Goal: Task Accomplishment & Management: Manage account settings

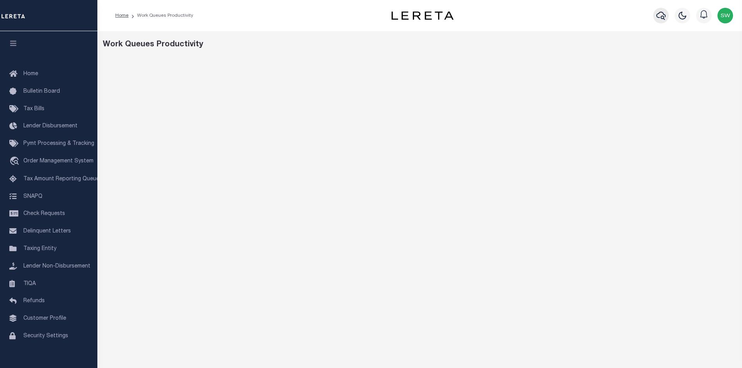
click at [660, 19] on icon "button" at bounding box center [660, 15] width 9 height 9
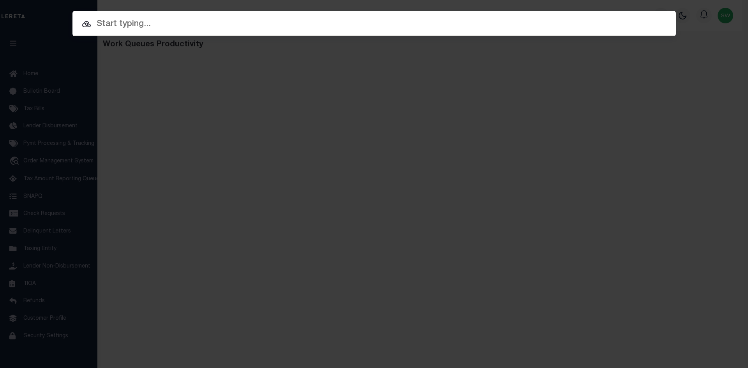
click at [113, 26] on input "text" at bounding box center [373, 25] width 603 height 14
paste input "7706723"
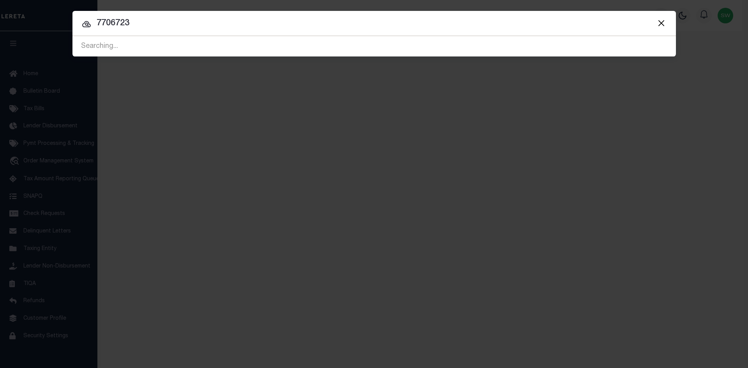
click at [83, 25] on icon at bounding box center [86, 23] width 9 height 9
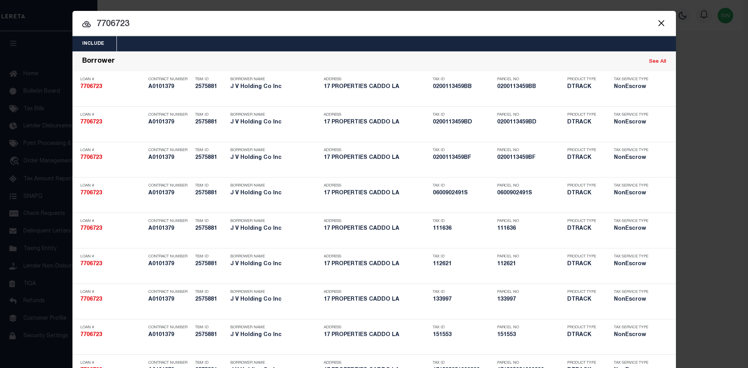
drag, startPoint x: 140, startPoint y: 25, endPoint x: 92, endPoint y: 21, distance: 47.7
click at [92, 21] on input "7706723" at bounding box center [373, 25] width 603 height 14
paste input "942100026700"
type input "942100026700"
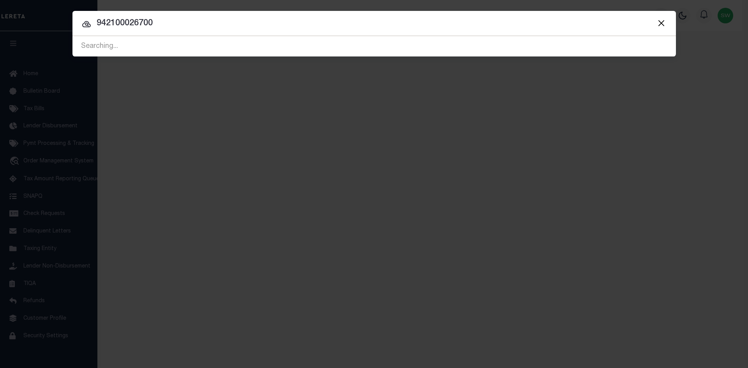
click at [86, 26] on icon at bounding box center [86, 23] width 9 height 9
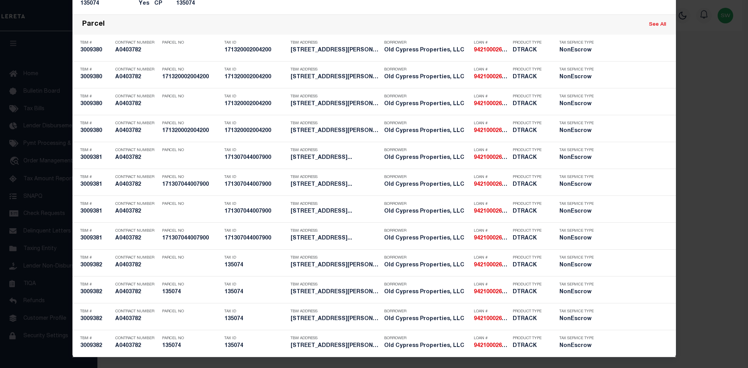
scroll to position [528, 0]
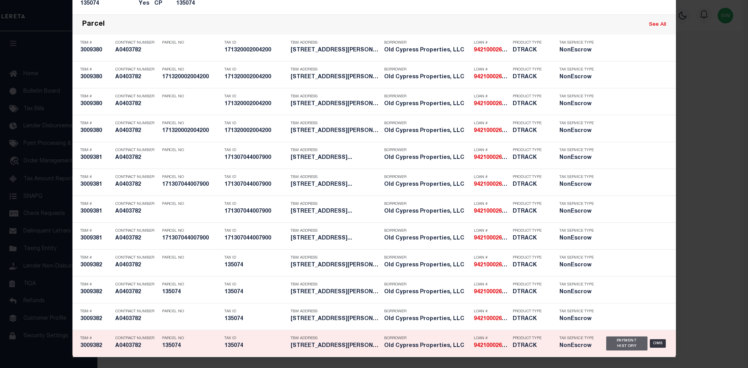
click at [633, 345] on div "Payment History" at bounding box center [627, 343] width 42 height 14
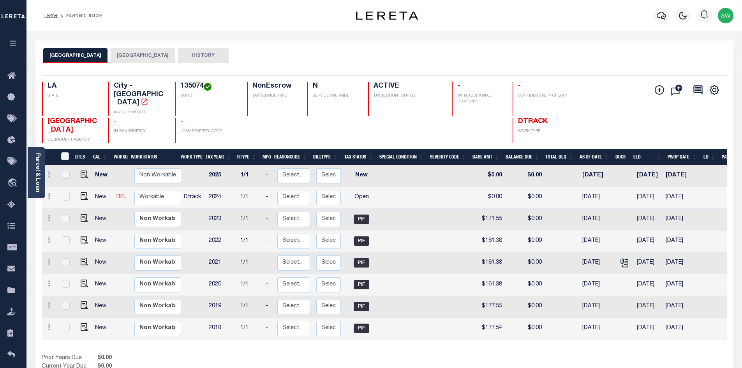
click at [127, 54] on button "[GEOGRAPHIC_DATA]" at bounding box center [143, 55] width 64 height 15
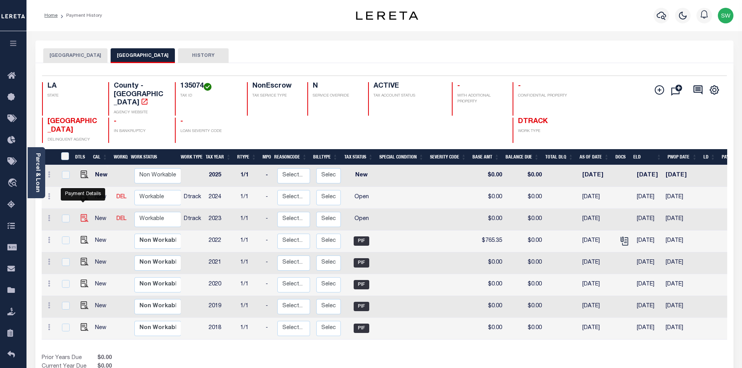
click at [84, 214] on img "" at bounding box center [85, 218] width 8 height 8
checkbox input "true"
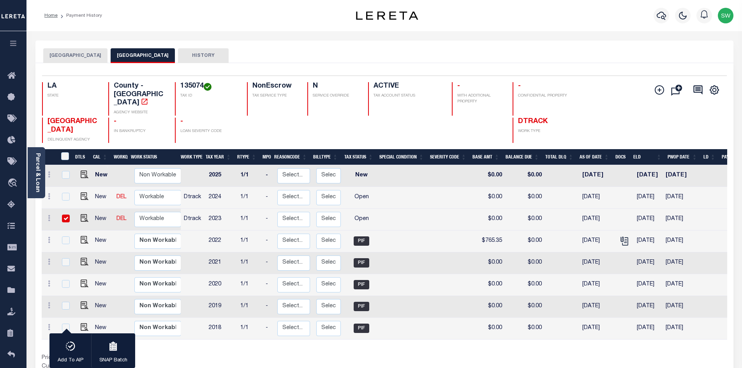
click at [76, 57] on button "[GEOGRAPHIC_DATA]" at bounding box center [75, 55] width 64 height 15
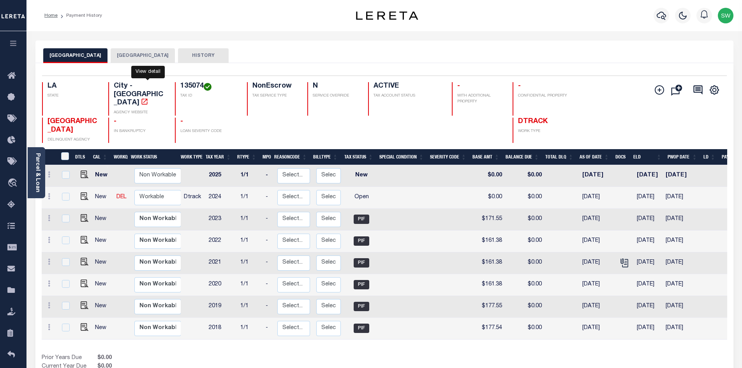
click at [148, 98] on icon "" at bounding box center [145, 102] width 8 height 8
click at [85, 192] on img "" at bounding box center [85, 196] width 8 height 8
checkbox input "true"
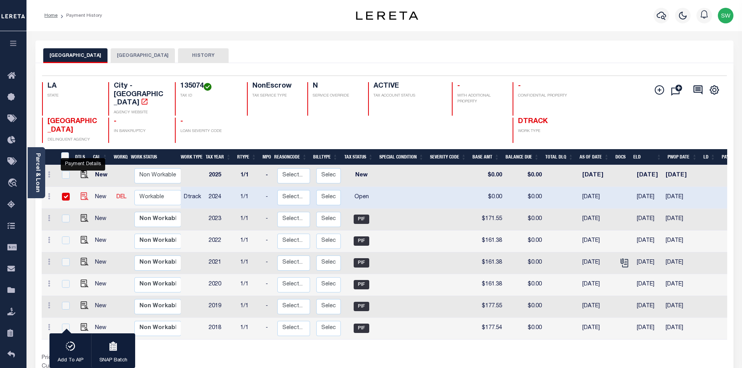
click at [83, 192] on img "" at bounding box center [85, 196] width 8 height 8
checkbox input "false"
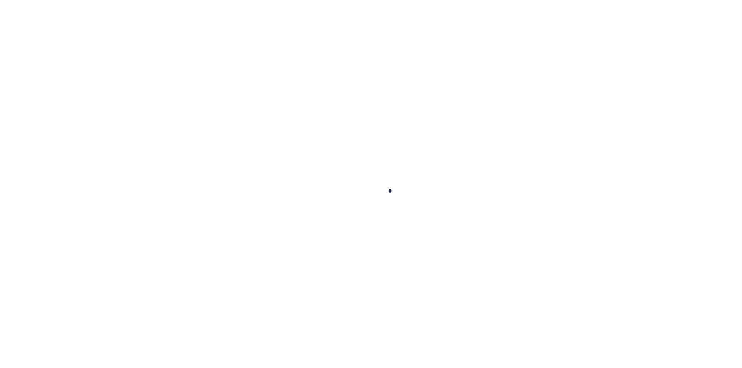
checkbox input "false"
type input "01/01/2024"
select select "OP2"
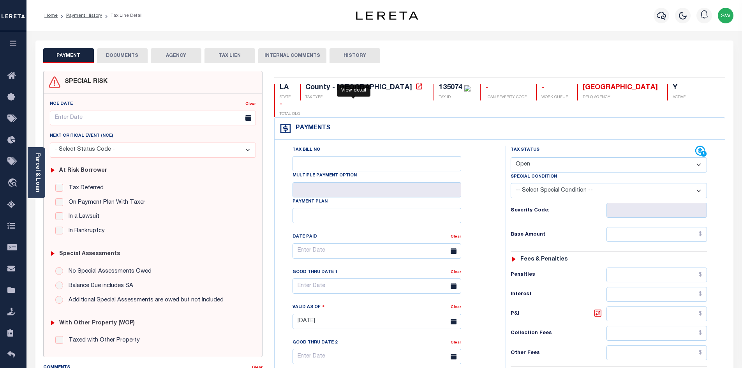
click at [415, 88] on icon at bounding box center [419, 87] width 8 height 8
drag, startPoint x: 398, startPoint y: 85, endPoint x: 368, endPoint y: 79, distance: 29.7
click at [368, 79] on div "LA STATE County - LA TAX TYPE 135074 TAX ID - LOAN SEVERITY CODE - WORK QUEUE B…" at bounding box center [499, 321] width 463 height 500
copy div "135074"
click at [419, 68] on div "SPECIAL RISK NCE Date Clear" at bounding box center [384, 320] width 698 height 514
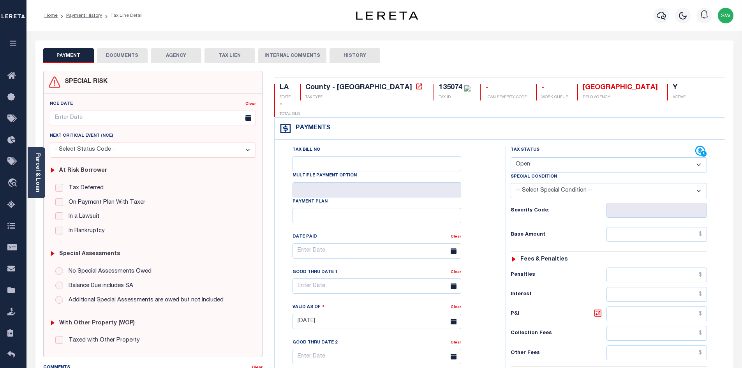
click at [422, 48] on div "PAYMENT DOCUMENTS AGENCY DELINQUENT PAYEE TAX LIEN" at bounding box center [384, 52] width 698 height 23
click at [402, 71] on div "LA STATE County - LA TAX TYPE 135074 TAX ID - LOAN SEVERITY CODE - WORK QUEUE B…" at bounding box center [499, 321] width 463 height 500
click at [403, 55] on div "PAYMENT DOCUMENTS AGENCY DELINQUENT PAYEE TAX LIEN HISTORY" at bounding box center [384, 55] width 682 height 14
click at [40, 170] on link "Parcel & Loan" at bounding box center [37, 172] width 5 height 39
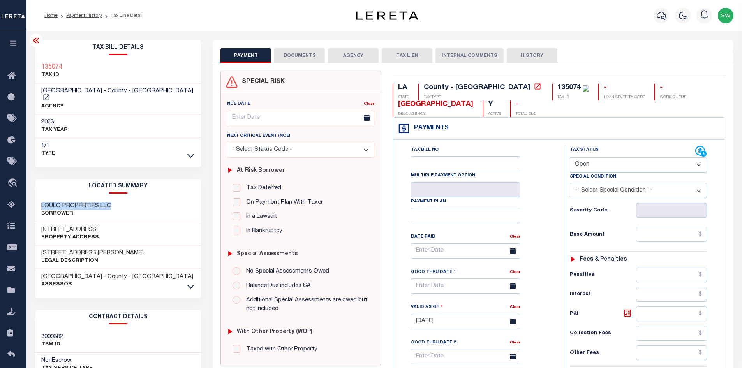
drag, startPoint x: 117, startPoint y: 195, endPoint x: 37, endPoint y: 201, distance: 80.4
click at [37, 201] on div "LOULO PROPERTIES LLC Borrower" at bounding box center [118, 210] width 166 height 24
copy h3 "LOULO PROPERTIES LLC"
click at [738, 208] on div "PAYMENT DOCUMENTS AGENCY DELINQUENT PAYEE" at bounding box center [473, 315] width 532 height 548
click at [34, 39] on icon at bounding box center [36, 40] width 9 height 9
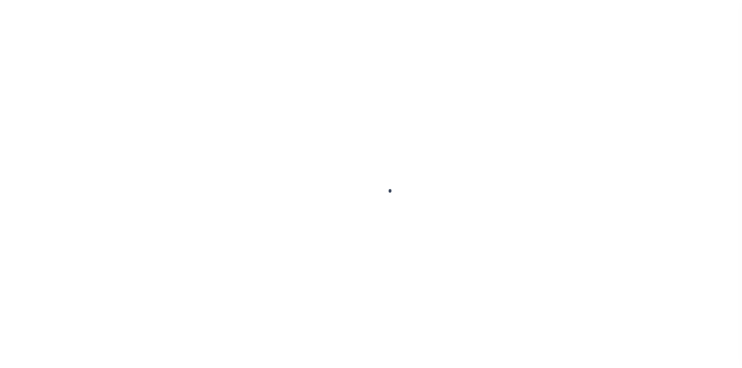
select select "OP2"
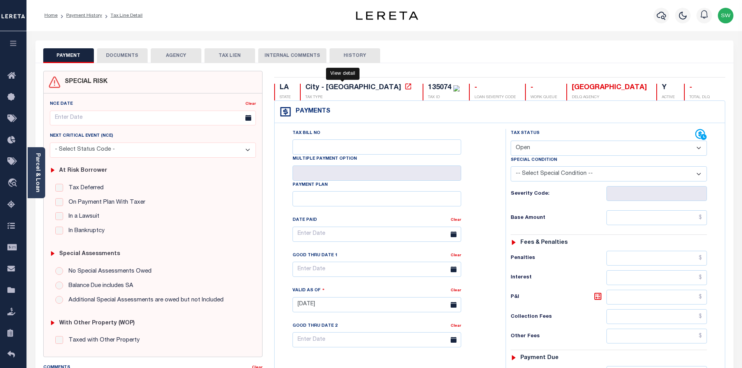
click at [404, 90] on icon at bounding box center [408, 87] width 8 height 8
click at [428, 87] on div "135074" at bounding box center [439, 87] width 23 height 7
drag, startPoint x: 385, startPoint y: 88, endPoint x: 363, endPoint y: 88, distance: 22.2
click at [428, 88] on div "135074" at bounding box center [439, 87] width 23 height 7
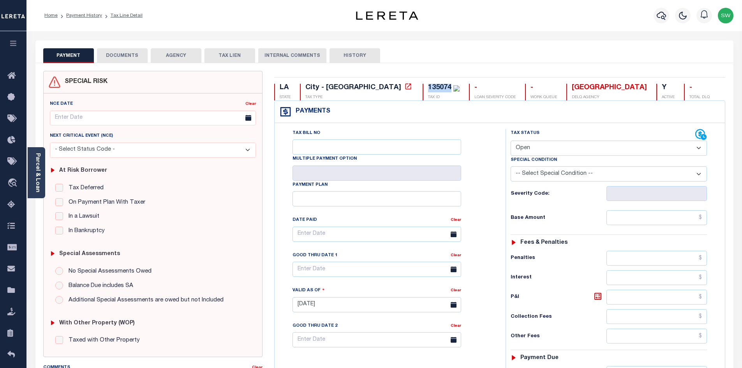
copy div "135074"
click at [398, 71] on div "LA STATE City - LA TAX TYPE 135074 TAX ID - LOAN SEVERITY CODE - WORK QUEUE BOS…" at bounding box center [499, 312] width 463 height 483
drag, startPoint x: 384, startPoint y: 88, endPoint x: 363, endPoint y: 88, distance: 21.0
click at [428, 88] on div "135074" at bounding box center [439, 87] width 23 height 7
copy div "135074"
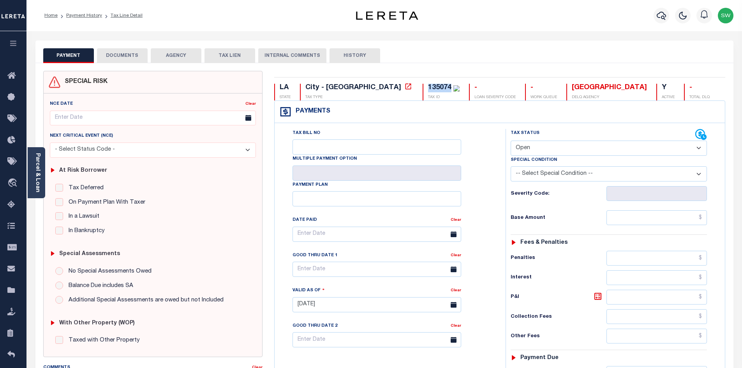
drag, startPoint x: 39, startPoint y: 168, endPoint x: 69, endPoint y: 159, distance: 32.2
click at [39, 168] on link "Parcel & Loan" at bounding box center [37, 172] width 5 height 39
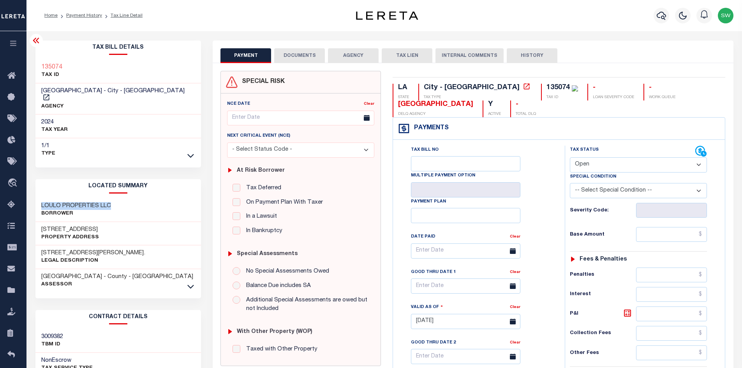
drag, startPoint x: 115, startPoint y: 197, endPoint x: 42, endPoint y: 195, distance: 73.2
click at [42, 198] on div "LOULO PROPERTIES LLC Borrower" at bounding box center [118, 210] width 166 height 24
copy h3 "LOULO PROPERTIES LLC"
click at [38, 40] on icon at bounding box center [36, 40] width 6 height 5
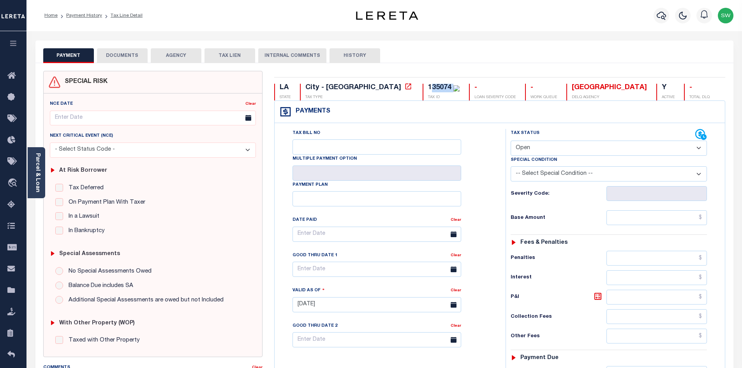
drag, startPoint x: 387, startPoint y: 86, endPoint x: 368, endPoint y: 87, distance: 19.1
click at [428, 87] on div "135074" at bounding box center [444, 88] width 32 height 9
click at [423, 94] on div "135074 TAX ID" at bounding box center [441, 92] width 37 height 17
drag, startPoint x: 385, startPoint y: 88, endPoint x: 360, endPoint y: 87, distance: 25.0
click at [423, 88] on div "135074 TAX ID" at bounding box center [441, 92] width 37 height 17
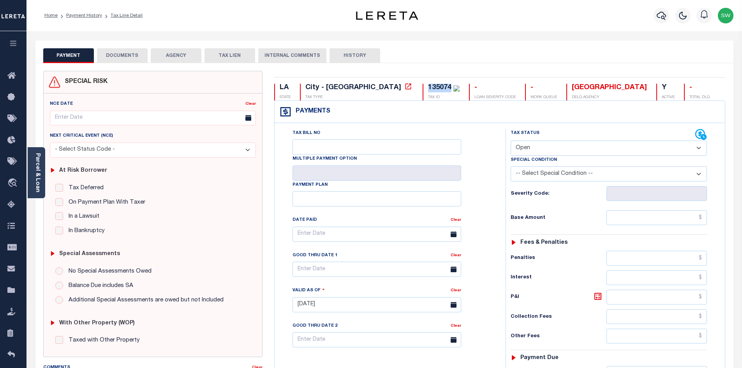
copy div "135074"
click at [698, 147] on select "- Select Status Code - Open Due/Unpaid Paid Incomplete No Tax Due Internal Refu…" at bounding box center [609, 148] width 196 height 15
select select "PYD"
click at [511, 141] on select "- Select Status Code - Open Due/Unpaid Paid Incomplete No Tax Due Internal Refu…" at bounding box center [609, 148] width 196 height 15
type input "[DATE]"
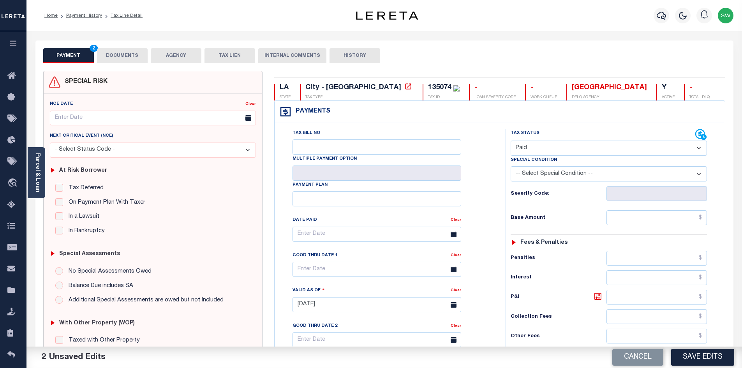
click at [609, 135] on div "Tax Status Status" at bounding box center [603, 135] width 185 height 12
click at [642, 219] on input "text" at bounding box center [656, 217] width 101 height 15
paste input "184.97"
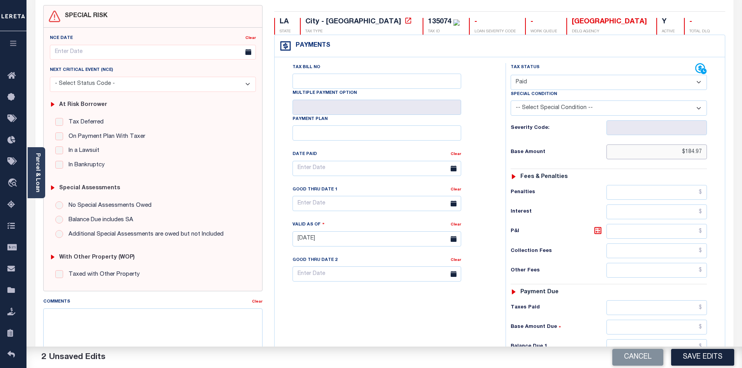
scroll to position [66, 0]
type input "$184.97"
click at [639, 310] on input "text" at bounding box center [656, 307] width 101 height 15
paste input "184.97"
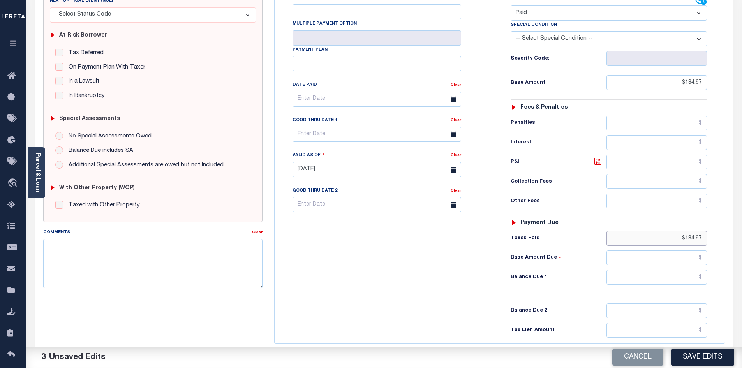
scroll to position [136, 0]
type input "$184.97"
drag, startPoint x: 681, startPoint y: 281, endPoint x: 683, endPoint y: 276, distance: 5.8
click at [681, 281] on input "text" at bounding box center [656, 276] width 101 height 15
type input "$0.00"
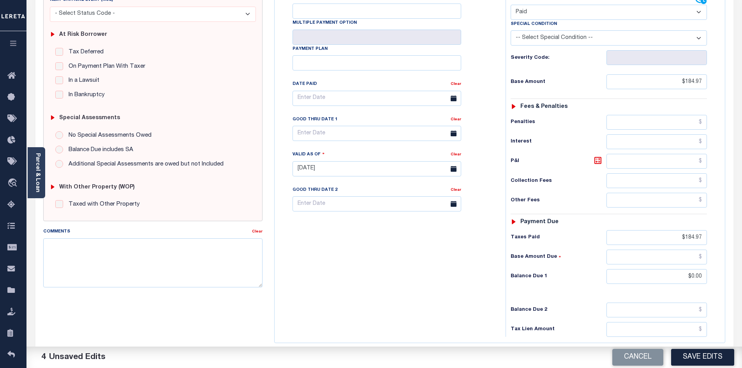
click at [518, 296] on div "Tax Status Status - Select Status Code -" at bounding box center [610, 165] width 211 height 344
click at [490, 284] on div "Tax Bill No Multiple Payment Option Payment Plan Clear" at bounding box center [387, 165] width 223 height 344
click at [426, 262] on div "Tax Bill No Multiple Payment Option Payment Plan Clear" at bounding box center [387, 165] width 223 height 344
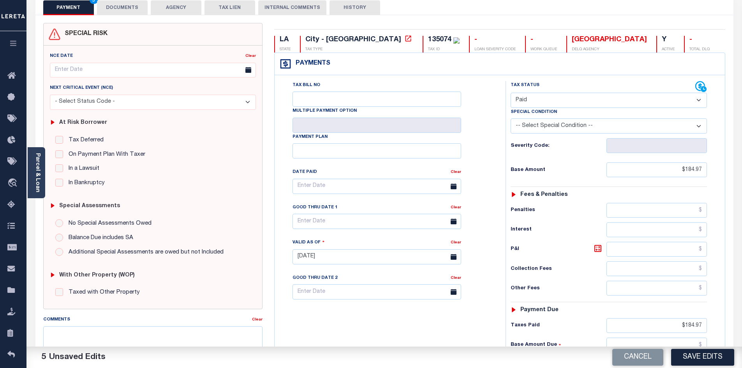
scroll to position [0, 0]
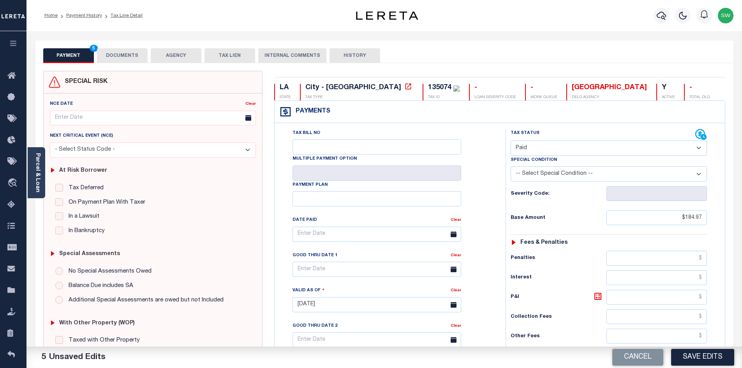
click at [125, 56] on button "DOCUMENTS" at bounding box center [122, 55] width 51 height 15
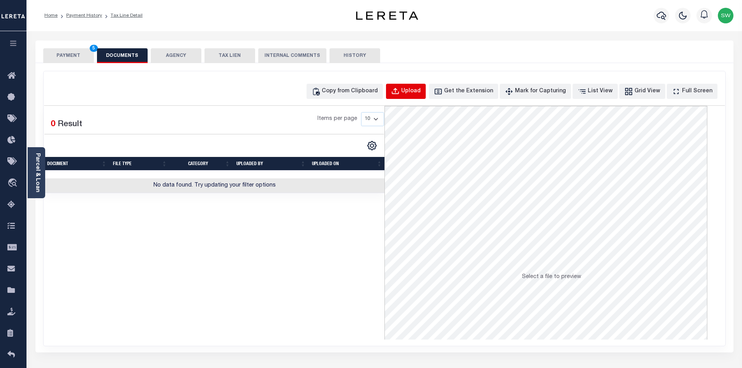
click at [421, 93] on div "Upload" at bounding box center [410, 91] width 19 height 9
select select "POP"
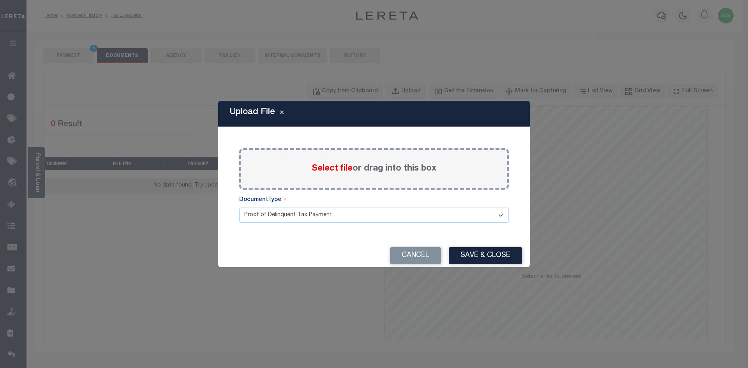
click at [313, 164] on span "Select file" at bounding box center [332, 168] width 41 height 9
click at [0, 0] on input "Select file or drag into this box" at bounding box center [0, 0] width 0 height 0
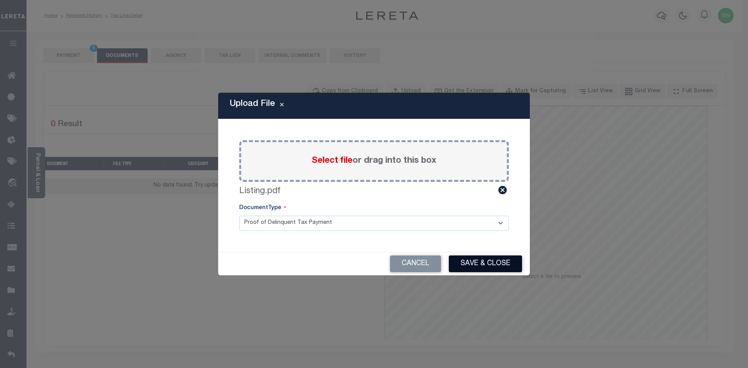
click at [492, 262] on button "Save & Close" at bounding box center [485, 263] width 73 height 17
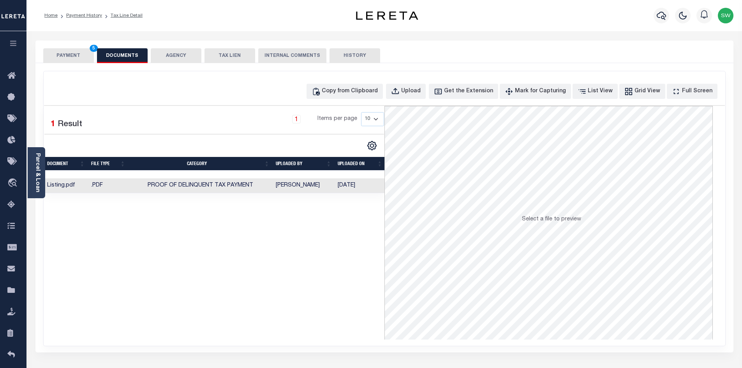
drag, startPoint x: 313, startPoint y: 280, endPoint x: 313, endPoint y: 276, distance: 3.9
click at [313, 279] on div "Selected 1 Result 1 Items per page 10 25 50 100" at bounding box center [214, 223] width 340 height 234
click at [56, 55] on button "PAYMENT 5" at bounding box center [68, 55] width 51 height 15
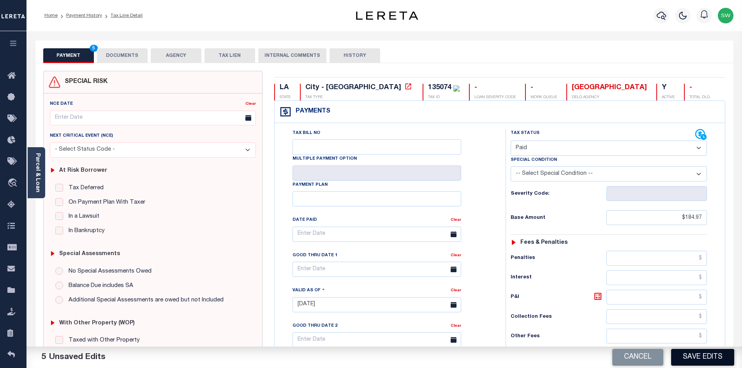
click at [693, 360] on button "Save Edits" at bounding box center [702, 357] width 63 height 17
checkbox input "false"
type input "$184.97"
type input "$0"
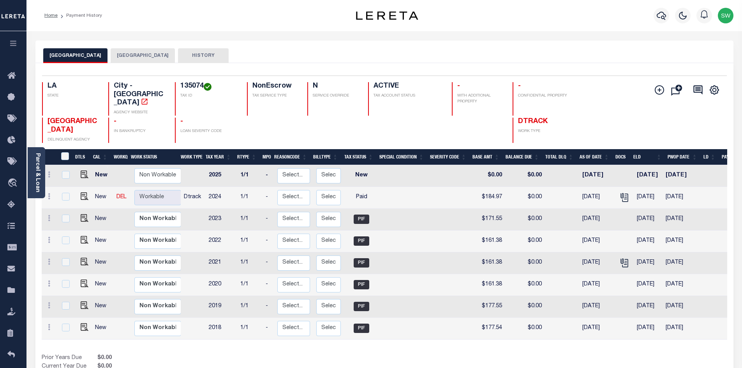
click at [355, 354] on div "Prior Years Due $0.00 Current Year Due $0.00 Total Balance Due $0.00" at bounding box center [213, 367] width 343 height 26
click at [119, 60] on button "[GEOGRAPHIC_DATA]" at bounding box center [143, 55] width 64 height 15
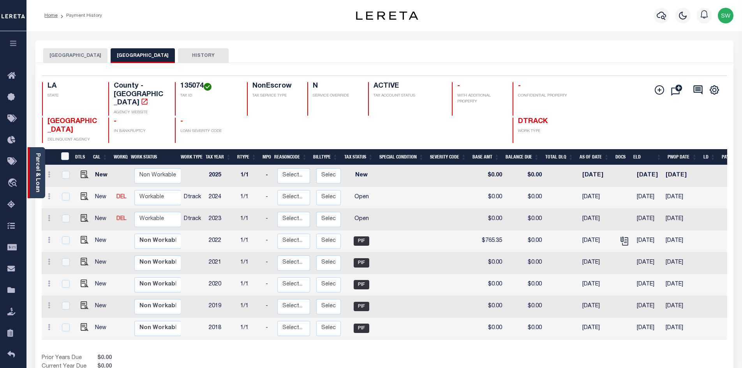
click at [39, 167] on link "Parcel & Loan" at bounding box center [37, 172] width 5 height 39
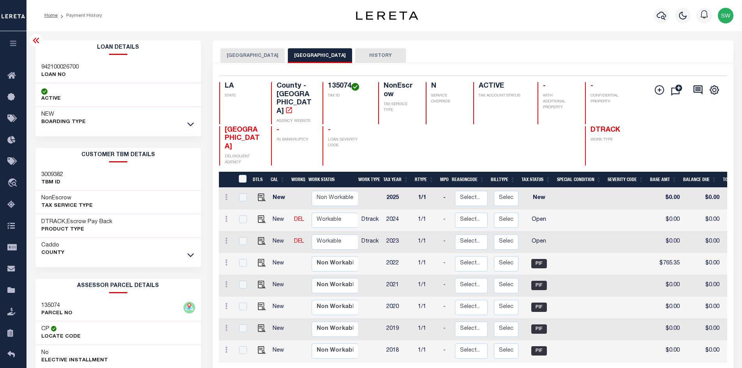
click at [118, 224] on div "DTRACK,Escrow Pay Back Product Type" at bounding box center [118, 226] width 166 height 24
click at [191, 125] on icon at bounding box center [190, 124] width 7 height 8
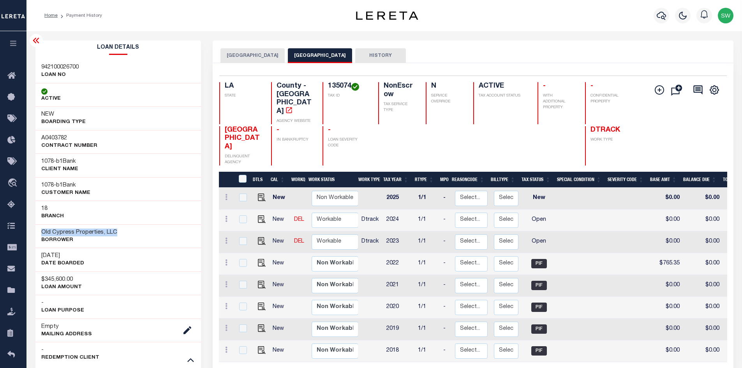
drag, startPoint x: 120, startPoint y: 231, endPoint x: 40, endPoint y: 228, distance: 79.9
click at [40, 230] on div "Old Cypress Properties, LLC Borrower" at bounding box center [118, 236] width 166 height 24
copy h3 "Old Cypress Properties, LLC"
drag, startPoint x: 262, startPoint y: 203, endPoint x: 263, endPoint y: 198, distance: 4.7
click at [262, 215] on img "" at bounding box center [262, 219] width 8 height 8
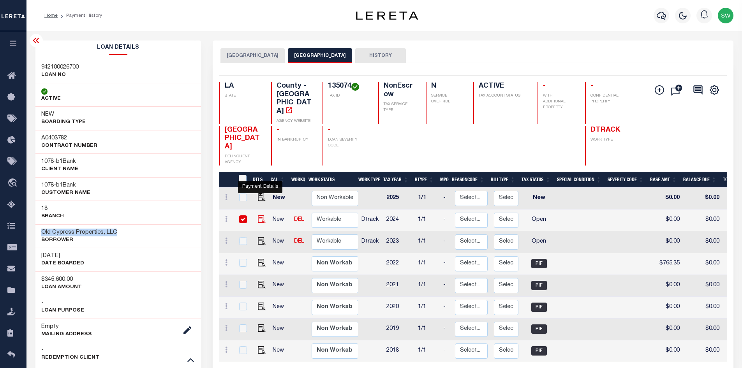
checkbox input "true"
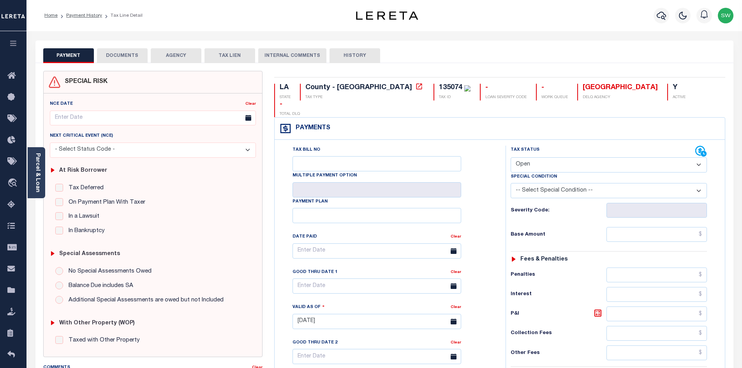
drag, startPoint x: 698, startPoint y: 149, endPoint x: 694, endPoint y: 151, distance: 4.5
click at [698, 157] on select "- Select Status Code - Open Due/Unpaid Paid Incomplete No Tax Due Internal Refu…" at bounding box center [609, 164] width 196 height 15
select select "PYD"
click at [511, 157] on select "- Select Status Code - Open Due/Unpaid Paid Incomplete No Tax Due Internal Refu…" at bounding box center [609, 164] width 196 height 15
type input "[DATE]"
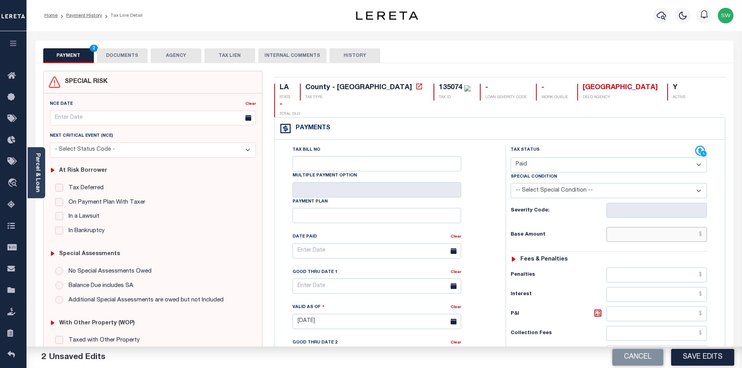
click at [642, 227] on input "text" at bounding box center [656, 234] width 101 height 15
paste input "797.48"
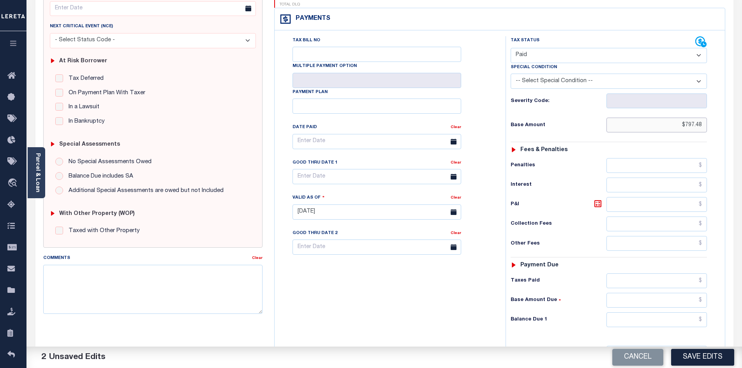
scroll to position [133, 0]
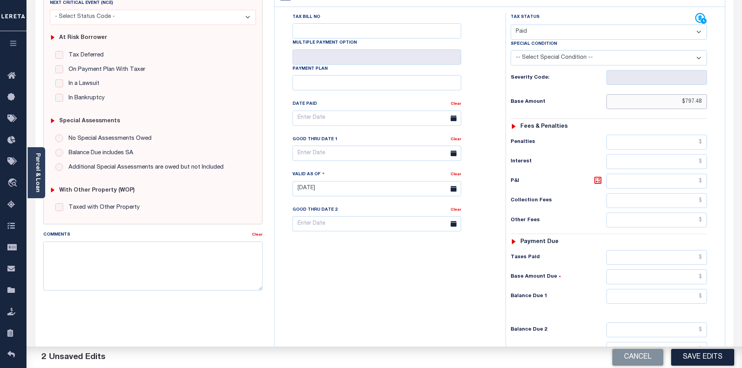
type input "$797.48"
click at [660, 250] on input "text" at bounding box center [656, 257] width 101 height 15
paste input "797.48"
type input "$797.48"
click at [679, 289] on input "text" at bounding box center [656, 296] width 101 height 15
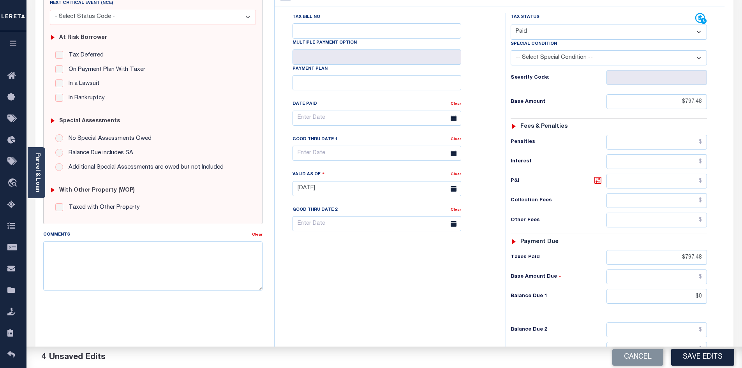
type input "$0.00"
drag, startPoint x: 410, startPoint y: 268, endPoint x: 414, endPoint y: 265, distance: 4.7
click at [411, 267] on div "Tax Bill No Multiple Payment Option Payment Plan Clear" at bounding box center [387, 185] width 223 height 344
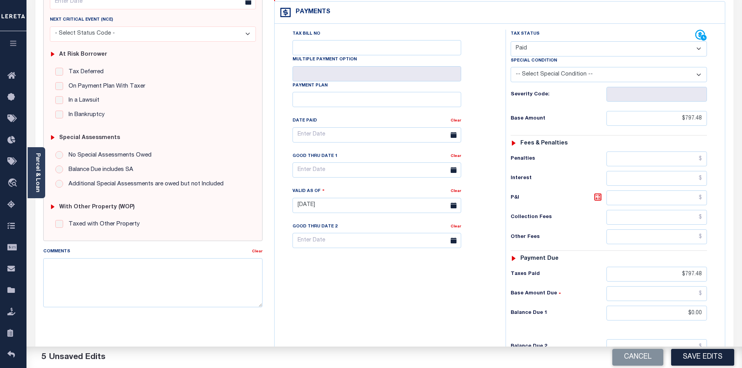
scroll to position [0, 0]
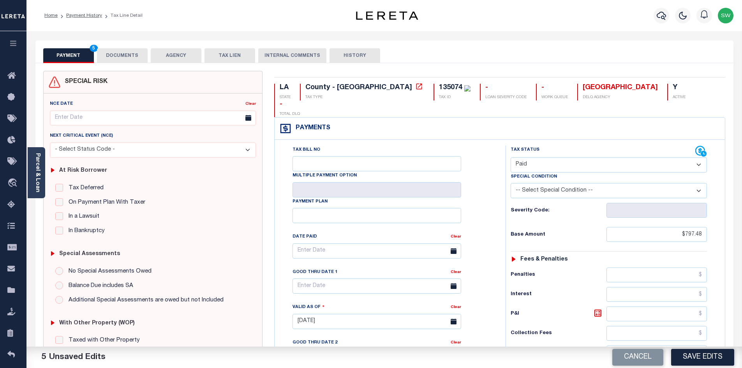
click at [116, 57] on button "DOCUMENTS" at bounding box center [122, 55] width 51 height 15
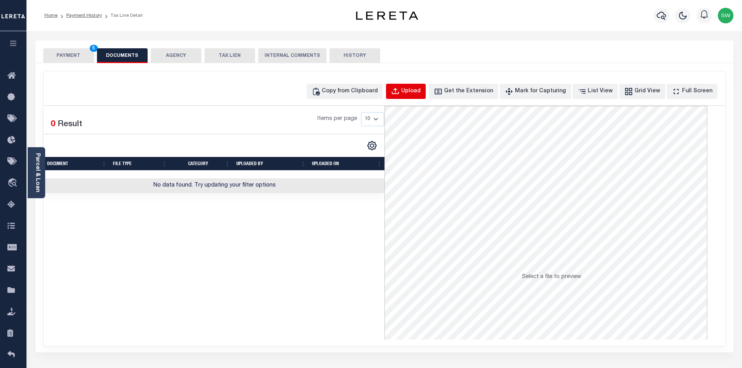
click at [421, 93] on div "Upload" at bounding box center [410, 91] width 19 height 9
select select "POP"
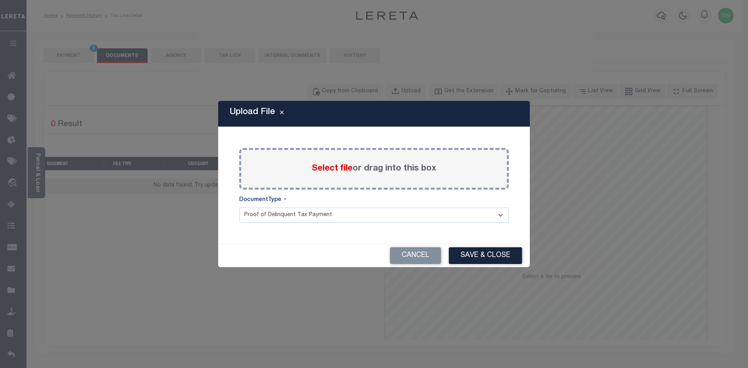
click at [331, 169] on span "Select file" at bounding box center [332, 168] width 41 height 9
click at [0, 0] on input "Select file or drag into this box" at bounding box center [0, 0] width 0 height 0
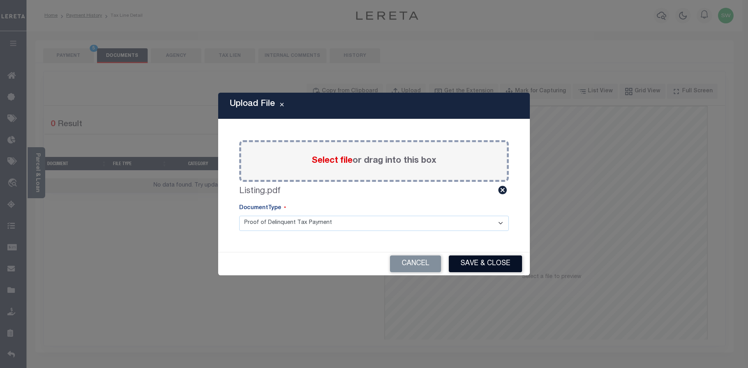
click at [488, 258] on button "Save & Close" at bounding box center [485, 263] width 73 height 17
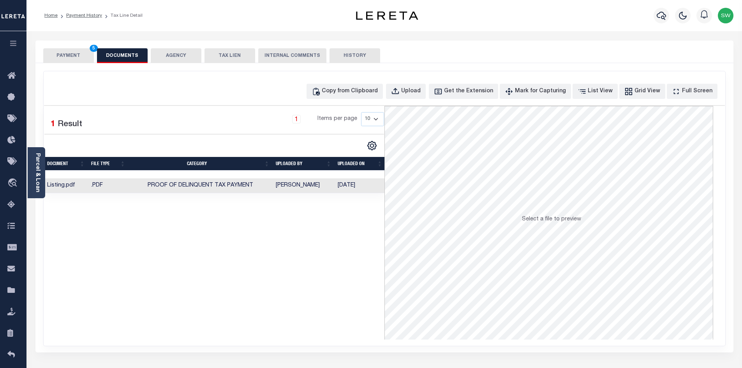
click at [322, 292] on div "Selected 1 Result 1 Items per page 10 25 50 100" at bounding box center [214, 223] width 340 height 234
click at [85, 56] on button "PAYMENT 5" at bounding box center [68, 55] width 51 height 15
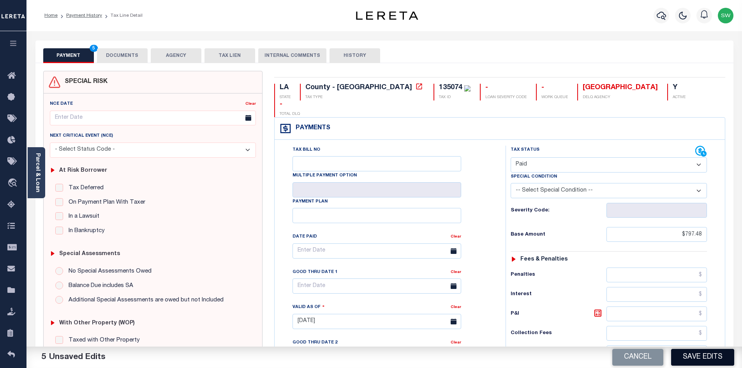
click at [699, 358] on button "Save Edits" at bounding box center [702, 357] width 63 height 17
checkbox input "false"
type input "$797.48"
type input "$0"
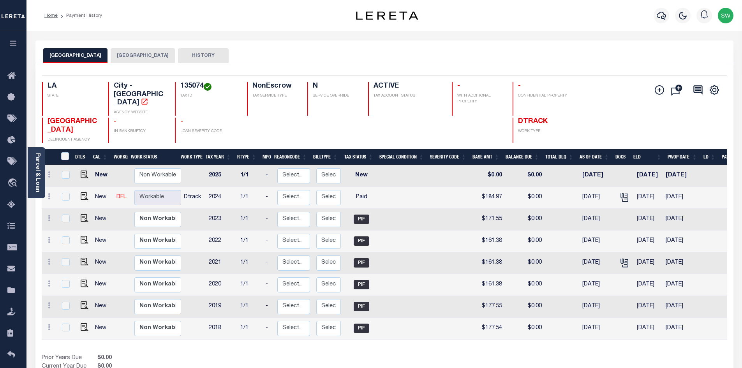
drag, startPoint x: 126, startPoint y: 55, endPoint x: 128, endPoint y: 44, distance: 11.9
click at [126, 55] on button "[GEOGRAPHIC_DATA]" at bounding box center [143, 55] width 64 height 15
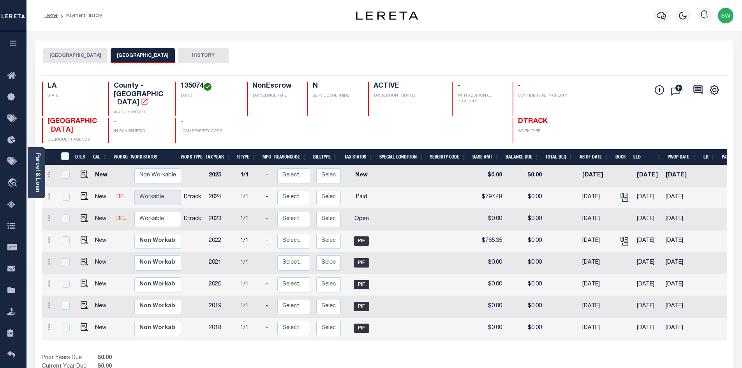
drag, startPoint x: 577, startPoint y: 216, endPoint x: 581, endPoint y: 212, distance: 5.8
click at [579, 216] on td "[DATE]" at bounding box center [596, 220] width 35 height 22
checkbox input "true"
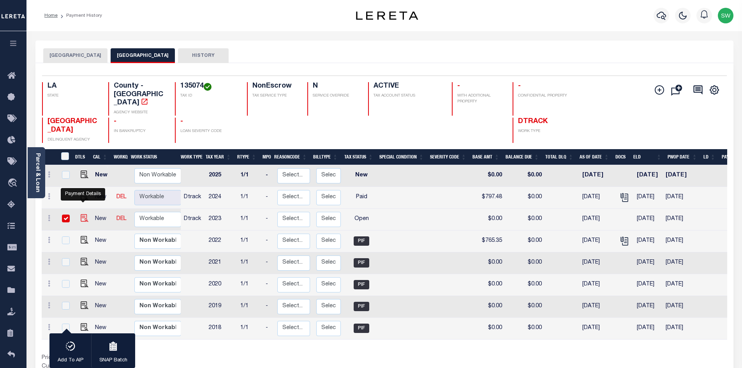
click at [84, 214] on img "" at bounding box center [85, 218] width 8 height 8
checkbox input "false"
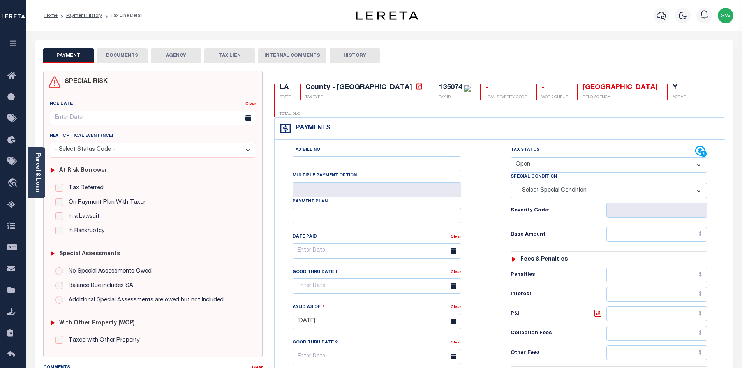
click at [696, 157] on select "- Select Status Code - Open Due/Unpaid Paid Incomplete No Tax Due Internal Refu…" at bounding box center [609, 164] width 196 height 15
select select "PYD"
click at [511, 157] on select "- Select Status Code - Open Due/Unpaid Paid Incomplete No Tax Due Internal Refu…" at bounding box center [609, 164] width 196 height 15
type input "[DATE]"
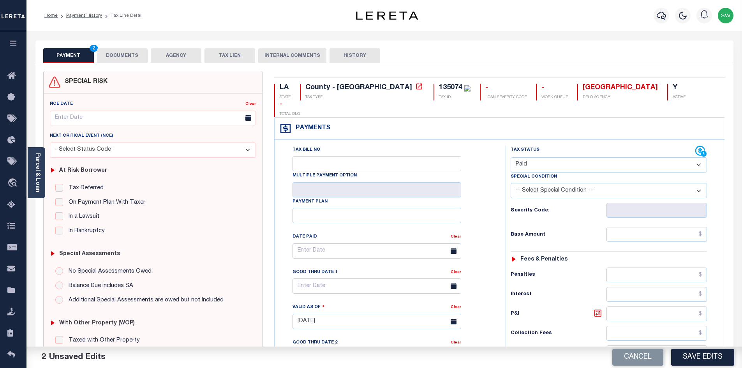
click at [481, 199] on div "Tax Bill No Multiple Payment Option Payment Plan Clear" at bounding box center [387, 255] width 211 height 218
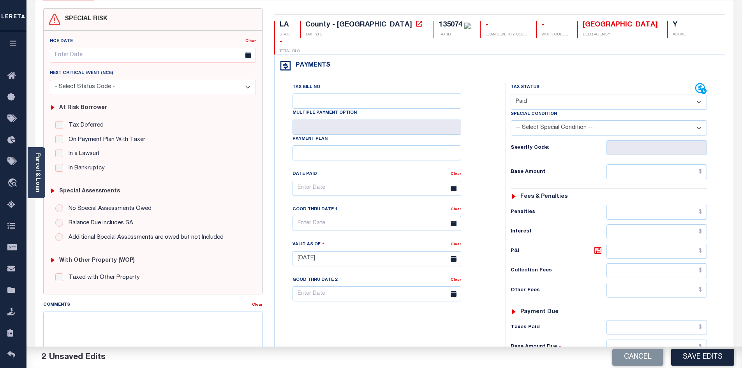
scroll to position [64, 0]
click at [644, 319] on input "text" at bounding box center [656, 326] width 101 height 15
type input "$0.00"
drag, startPoint x: 405, startPoint y: 326, endPoint x: 513, endPoint y: 303, distance: 110.5
click at [405, 326] on div "Tax Bill No Multiple Payment Option Payment Plan Clear" at bounding box center [387, 254] width 223 height 344
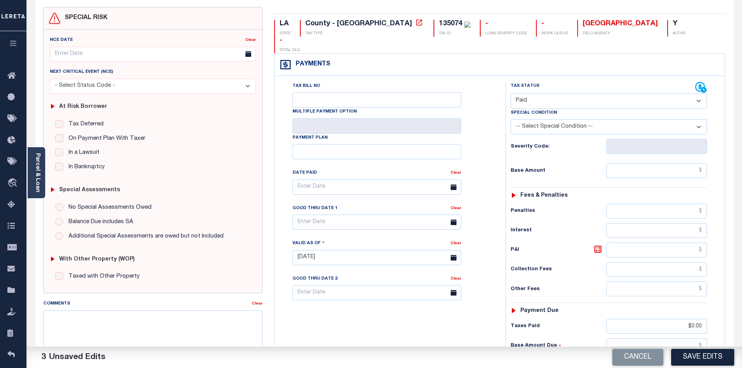
drag, startPoint x: 714, startPoint y: 357, endPoint x: 728, endPoint y: 353, distance: 14.9
click at [714, 358] on button "Save Edits" at bounding box center [702, 357] width 63 height 17
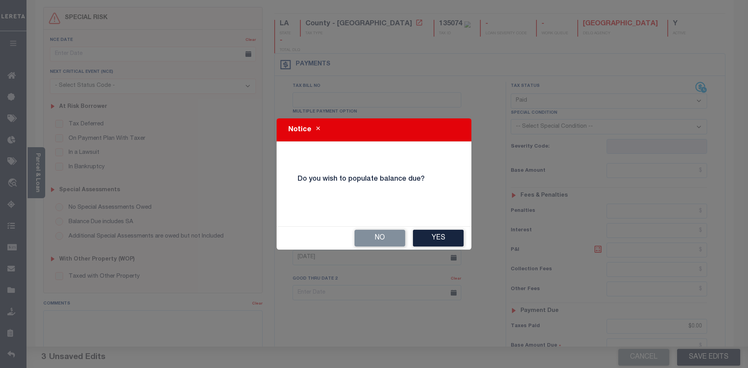
click at [431, 236] on button "Yes" at bounding box center [438, 238] width 51 height 17
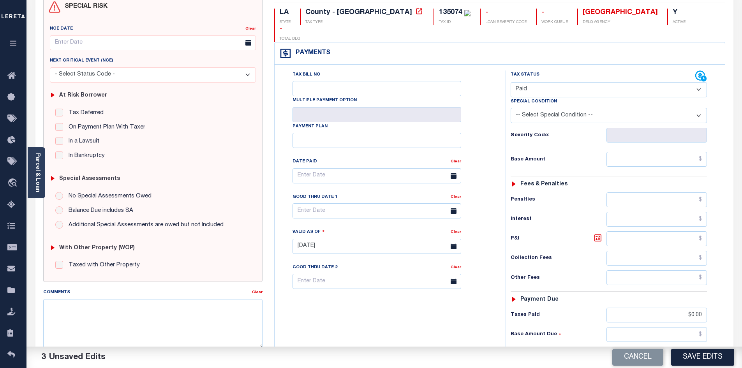
scroll to position [124, 0]
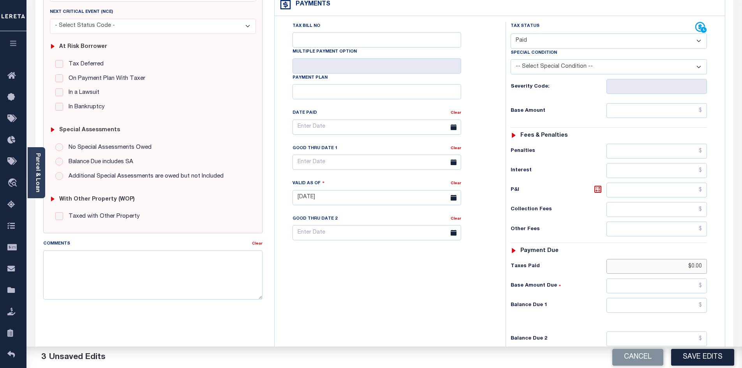
drag, startPoint x: 682, startPoint y: 255, endPoint x: 728, endPoint y: 251, distance: 45.8
click at [728, 251] on div "LA STATE County - LA TAX TYPE 135074 TAX ID - LOAN SEVERITY CODE - WORK QUEUE B…" at bounding box center [499, 197] width 463 height 500
click at [647, 282] on div "Tax Status Status - Select Status Code -" at bounding box center [610, 194] width 211 height 344
click at [648, 298] on input "text" at bounding box center [656, 305] width 101 height 15
type input "$0.00"
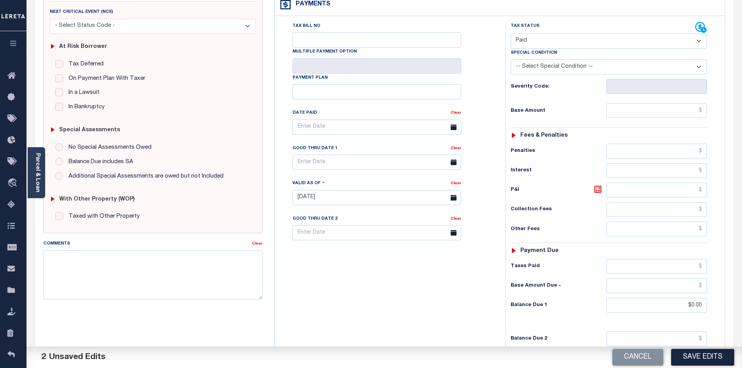
drag, startPoint x: 454, startPoint y: 302, endPoint x: 552, endPoint y: 297, distance: 98.3
click at [460, 301] on div "Tax Bill No Multiple Payment Option Payment Plan Clear" at bounding box center [387, 194] width 223 height 344
click at [722, 352] on button "Save Edits" at bounding box center [702, 357] width 63 height 17
checkbox input "false"
type input "$0"
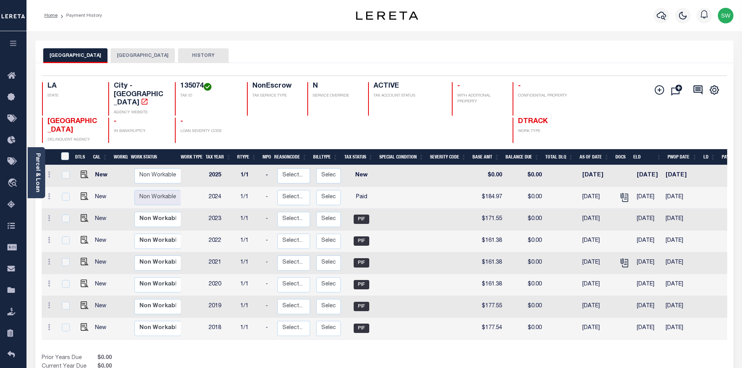
click at [116, 56] on button "[GEOGRAPHIC_DATA]" at bounding box center [143, 55] width 64 height 15
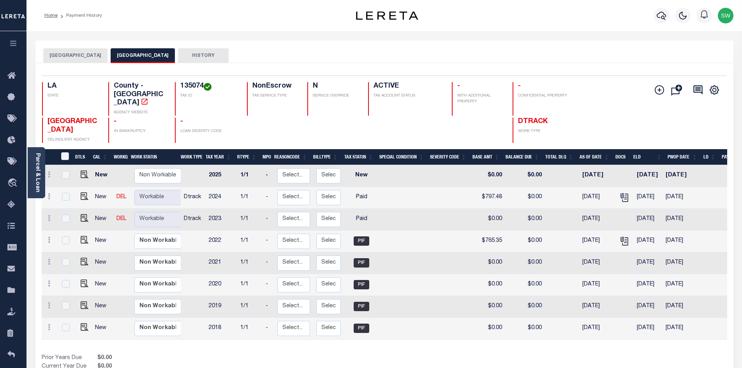
click at [400, 56] on div "BOSSIER CITY BOSSIER PARISH HISTORY" at bounding box center [384, 55] width 682 height 14
click at [660, 14] on icon "button" at bounding box center [661, 15] width 9 height 9
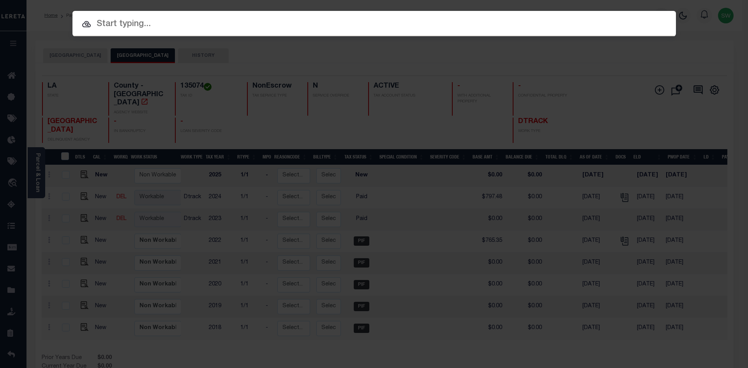
click at [101, 23] on input "text" at bounding box center [373, 25] width 603 height 14
paste input "942200014499"
type input "942200014499"
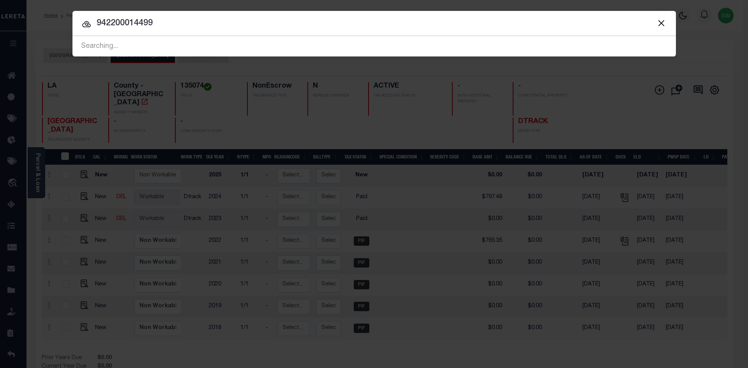
click at [86, 22] on icon at bounding box center [86, 23] width 9 height 9
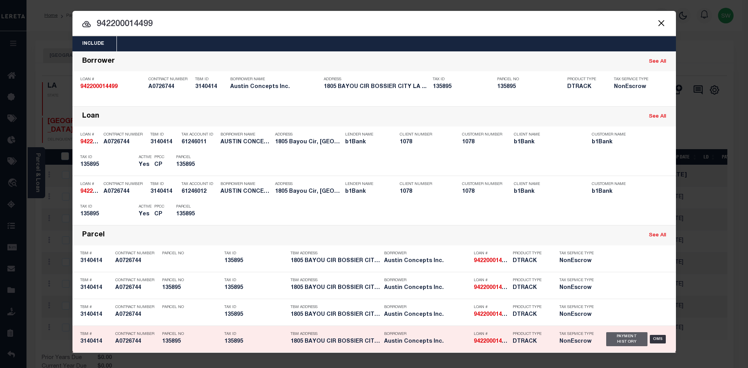
click at [623, 339] on div "Payment History" at bounding box center [627, 339] width 42 height 14
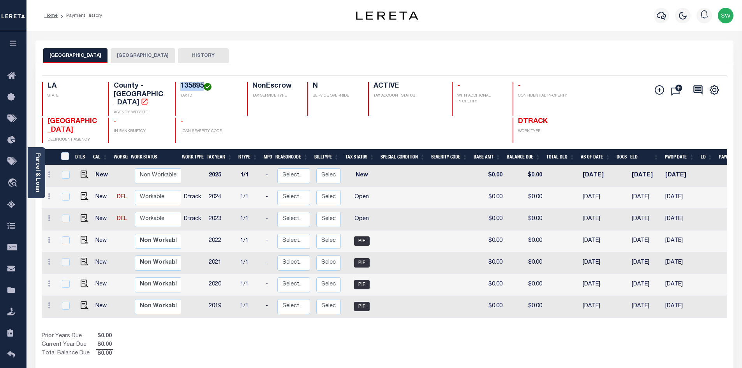
drag, startPoint x: 203, startPoint y: 84, endPoint x: 181, endPoint y: 84, distance: 21.8
click at [181, 84] on h4 "135895" at bounding box center [208, 86] width 57 height 9
copy h4 "135895"
click at [35, 167] on link "Parcel & Loan" at bounding box center [37, 172] width 5 height 39
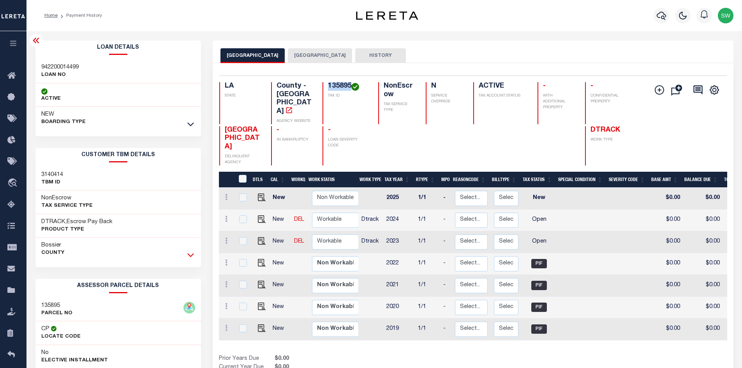
click at [188, 256] on icon at bounding box center [190, 255] width 7 height 8
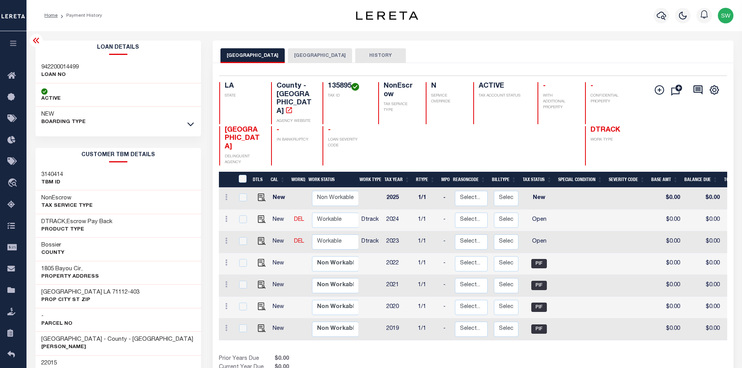
click at [90, 269] on h3 "1805 Bayou Cir," at bounding box center [70, 269] width 58 height 8
click at [192, 125] on icon at bounding box center [190, 125] width 7 height 4
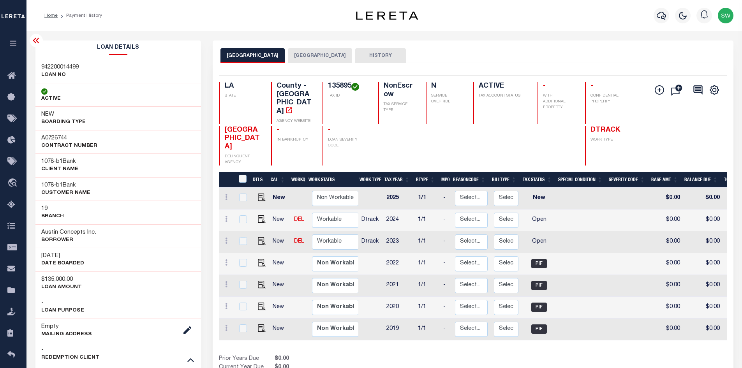
click at [85, 234] on h3 "Austin Concepts Inc." at bounding box center [68, 233] width 55 height 8
drag, startPoint x: 84, startPoint y: 232, endPoint x: 38, endPoint y: 233, distance: 46.0
click at [38, 233] on div "Austin Concepts Inc. [GEOGRAPHIC_DATA]" at bounding box center [118, 236] width 166 height 24
copy h3 "Austin Concepts"
drag, startPoint x: 350, startPoint y: 86, endPoint x: 328, endPoint y: 85, distance: 22.2
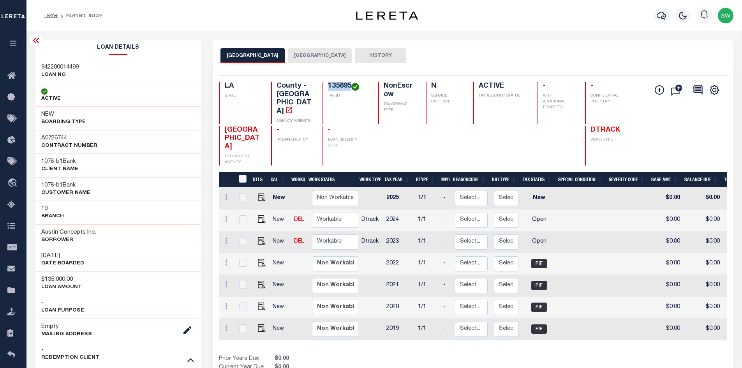
click at [328, 85] on h4 "135895" at bounding box center [348, 86] width 41 height 9
copy h4 "135895"
click at [189, 361] on icon at bounding box center [190, 360] width 7 height 4
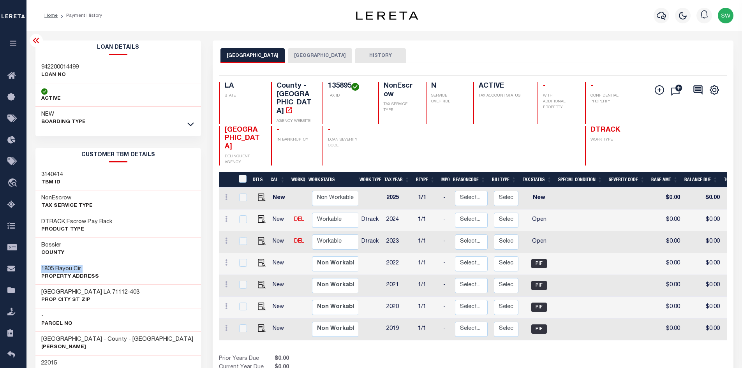
drag, startPoint x: 83, startPoint y: 270, endPoint x: 42, endPoint y: 268, distance: 41.3
click at [42, 268] on h3 "1805 Bayou Cir," at bounding box center [70, 269] width 58 height 8
copy h3 "1805 Bayou Cir,"
drag, startPoint x: 350, startPoint y: 86, endPoint x: 325, endPoint y: 85, distance: 25.4
click at [325, 85] on div "135895 TAX ID" at bounding box center [345, 103] width 46 height 42
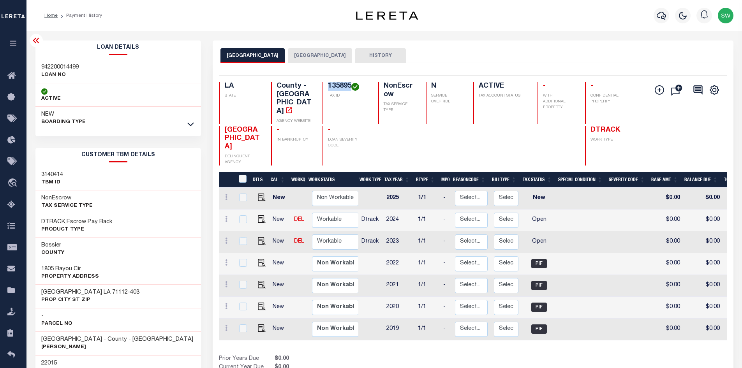
copy h4 "135895"
drag, startPoint x: 261, startPoint y: 222, endPoint x: 268, endPoint y: 225, distance: 7.5
click at [261, 237] on img "" at bounding box center [262, 241] width 8 height 8
checkbox input "true"
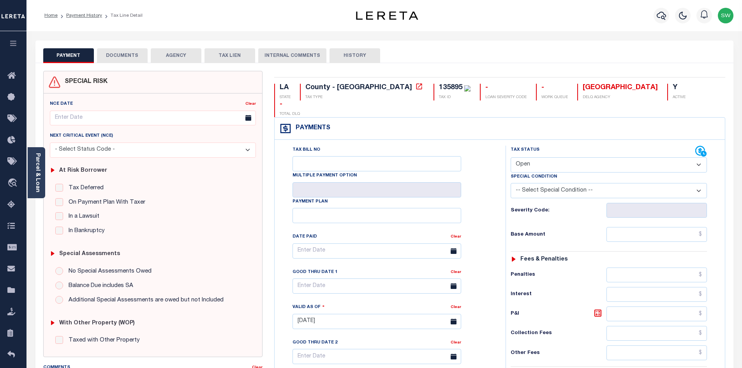
click at [700, 157] on select "- Select Status Code - Open Due/Unpaid Paid Incomplete No Tax Due Internal Refu…" at bounding box center [609, 164] width 196 height 15
select select "PYD"
click at [511, 157] on select "- Select Status Code - Open Due/Unpaid Paid Incomplete No Tax Due Internal Refu…" at bounding box center [609, 164] width 196 height 15
type input "[DATE]"
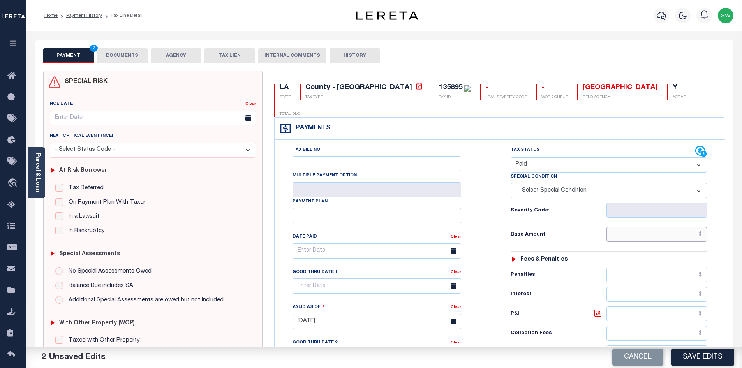
click at [642, 227] on input "text" at bounding box center [656, 234] width 101 height 15
paste input "997.69"
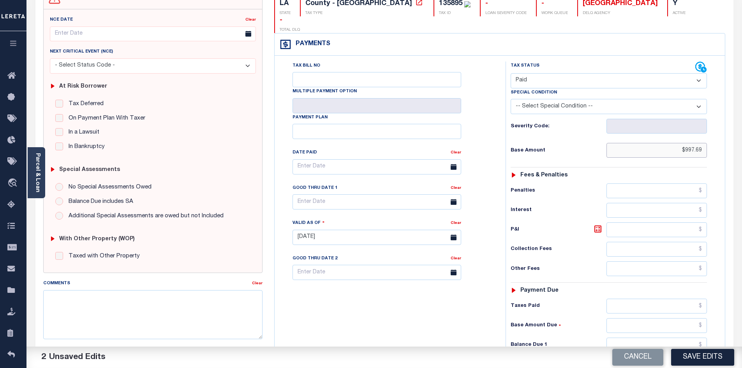
scroll to position [99, 0]
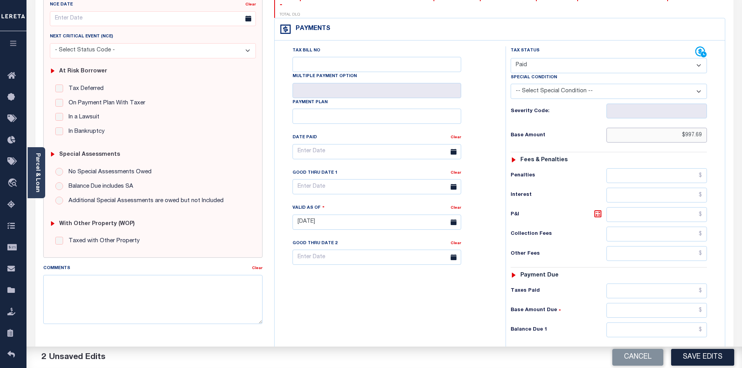
type input "$997.69"
click at [645, 284] on input "text" at bounding box center [656, 291] width 101 height 15
paste input "997.69"
type input "$997.69"
click at [679, 322] on input "text" at bounding box center [656, 329] width 101 height 15
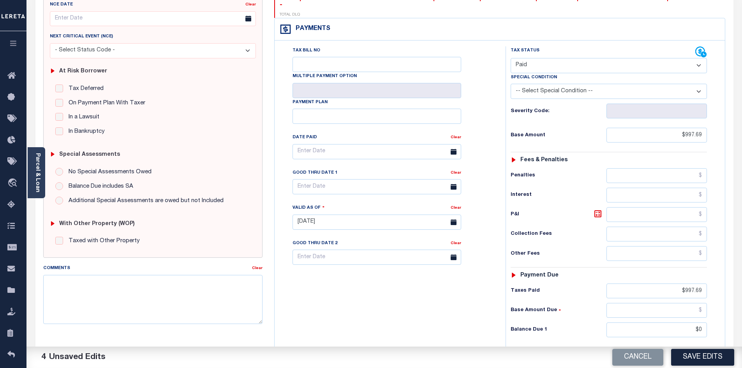
type input "$0.00"
click at [486, 335] on div "Tax Bill No Multiple Payment Option Payment Plan Clear" at bounding box center [387, 218] width 223 height 344
click at [678, 356] on button "Save Edits" at bounding box center [702, 357] width 63 height 17
checkbox input "false"
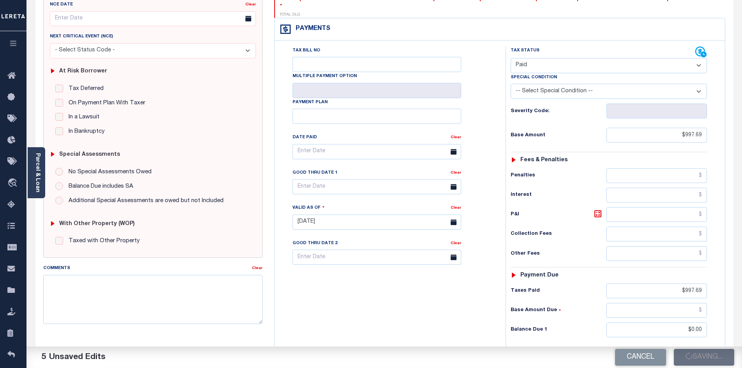
checkbox input "false"
type input "$997.69"
type input "$0"
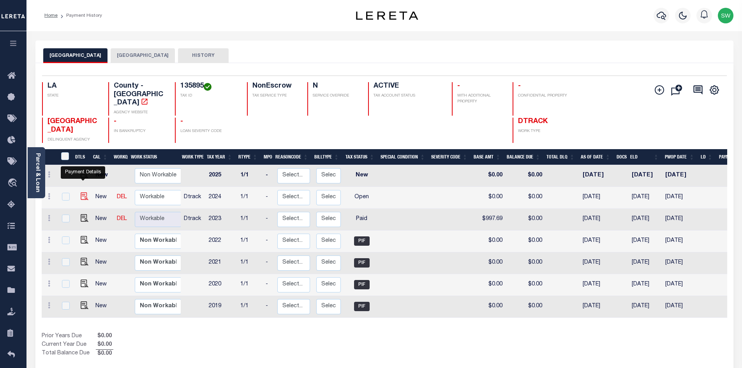
click at [83, 192] on img "" at bounding box center [85, 196] width 8 height 8
checkbox input "true"
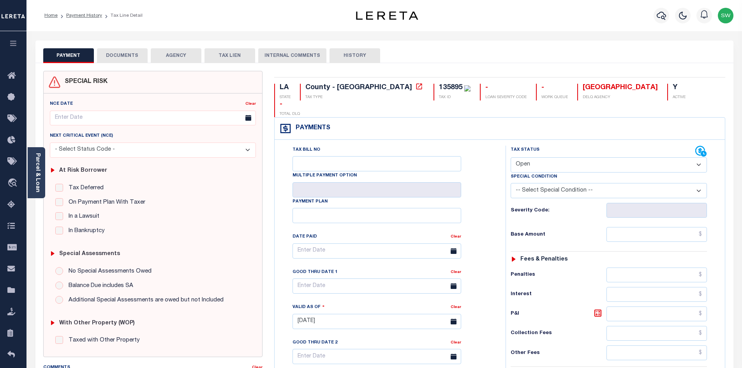
click at [696, 157] on select "- Select Status Code - Open Due/Unpaid Paid Incomplete No Tax Due Internal Refu…" at bounding box center [609, 164] width 196 height 15
select select "PYD"
click at [511, 157] on select "- Select Status Code - Open Due/Unpaid Paid Incomplete No Tax Due Internal Refu…" at bounding box center [609, 164] width 196 height 15
type input "[DATE]"
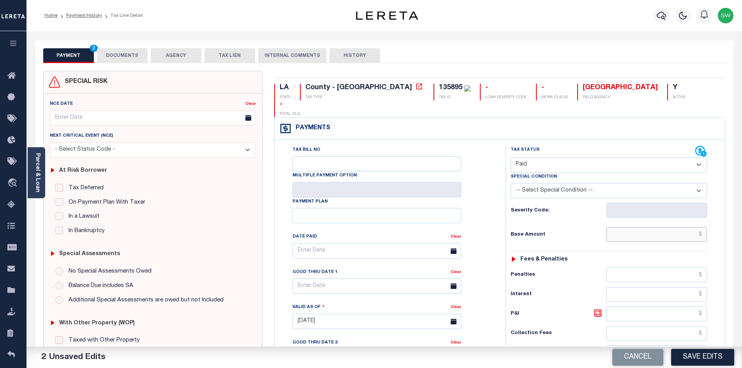
click at [636, 227] on input "text" at bounding box center [656, 234] width 101 height 15
paste input "1,192.01"
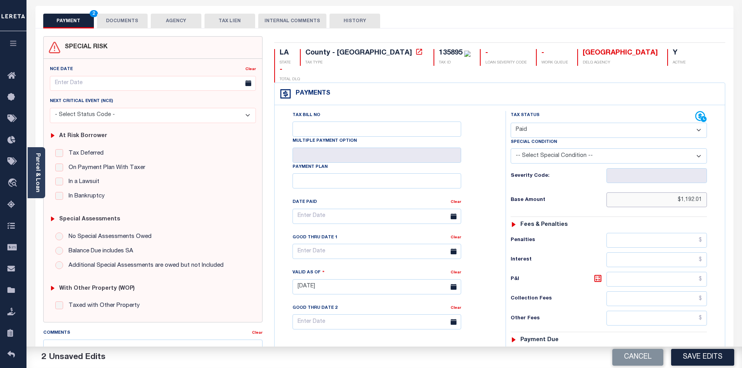
scroll to position [48, 0]
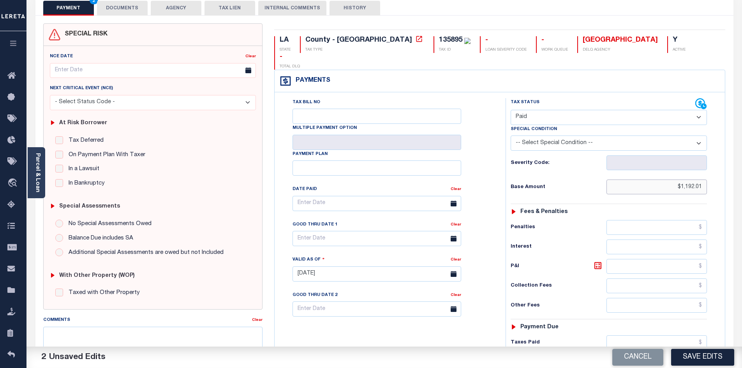
type input "$1,192.01"
click at [650, 335] on input "text" at bounding box center [656, 342] width 101 height 15
paste input "1,192.01"
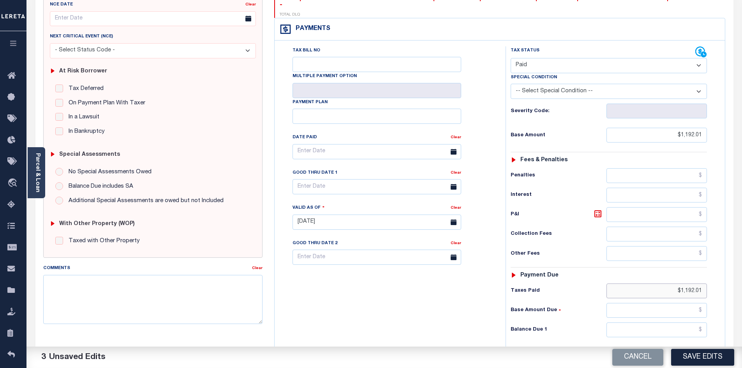
scroll to position [102, 0]
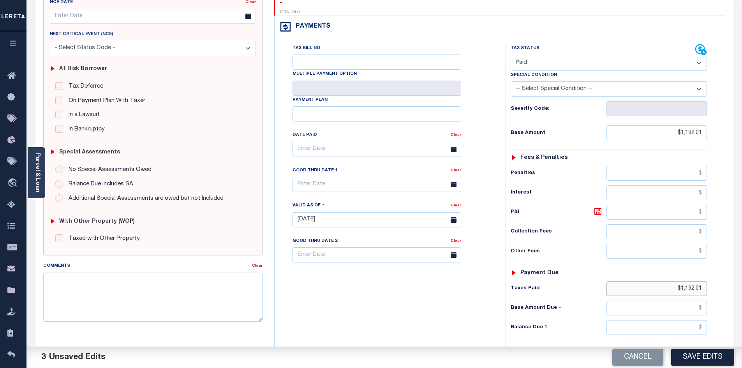
type input "$1,192.01"
click at [692, 320] on input "text" at bounding box center [656, 327] width 101 height 15
type input "$0.00"
click at [420, 303] on div "Tax Bill No Multiple Payment Option Payment Plan Clear" at bounding box center [387, 216] width 223 height 344
click at [687, 354] on button "Save Edits" at bounding box center [702, 357] width 63 height 17
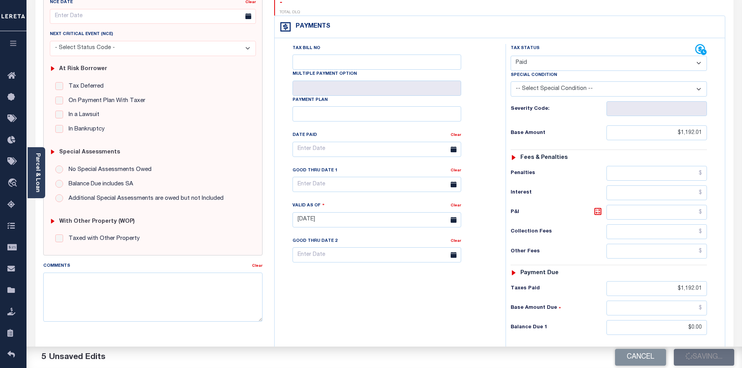
checkbox input "false"
type input "$1,192.01"
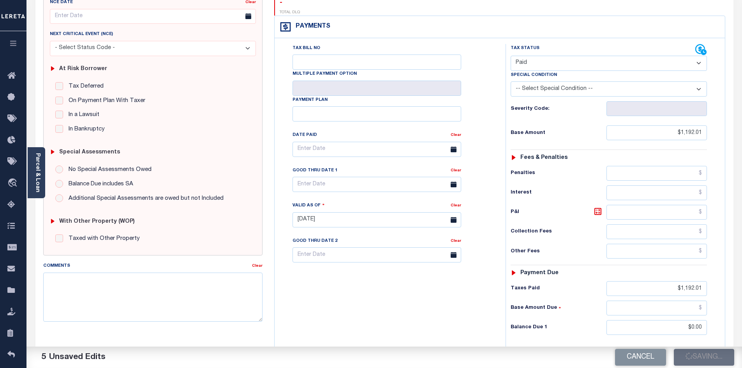
type input "$1,192.01"
type input "$0"
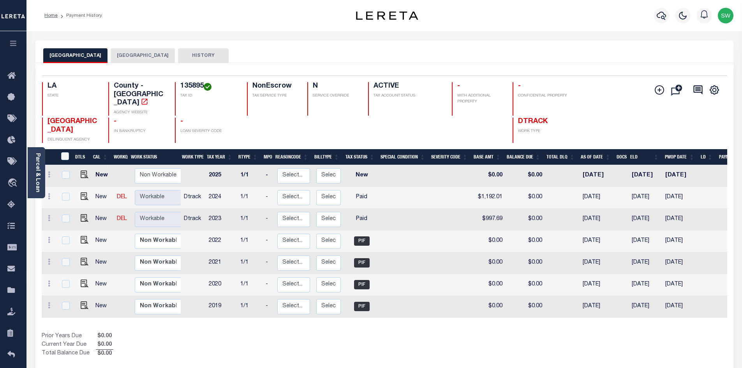
click at [111, 58] on button "[GEOGRAPHIC_DATA]" at bounding box center [143, 55] width 64 height 15
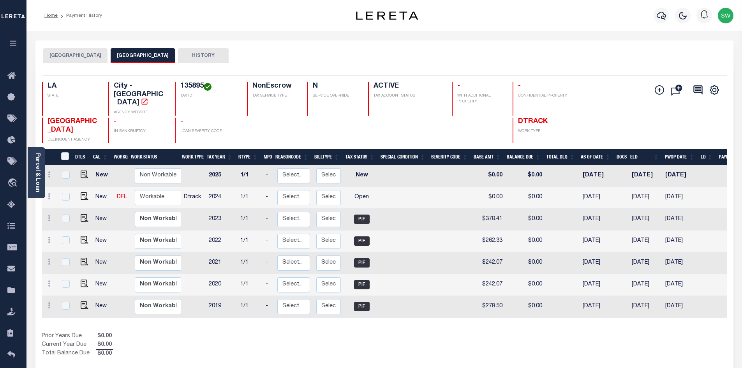
click at [58, 58] on button "[GEOGRAPHIC_DATA]" at bounding box center [75, 55] width 64 height 15
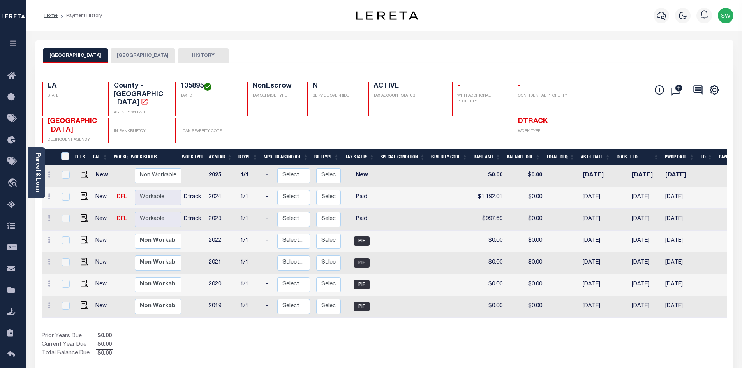
click at [124, 55] on button "[GEOGRAPHIC_DATA]" at bounding box center [143, 55] width 64 height 15
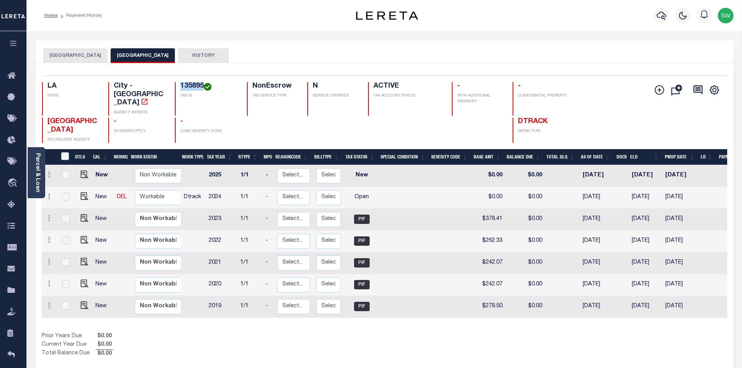
drag, startPoint x: 204, startPoint y: 87, endPoint x: 178, endPoint y: 85, distance: 27.0
click at [178, 85] on div "135895 TAX ID" at bounding box center [206, 98] width 63 height 33
copy h4 "135895"
click at [86, 192] on img "" at bounding box center [85, 196] width 8 height 8
checkbox input "true"
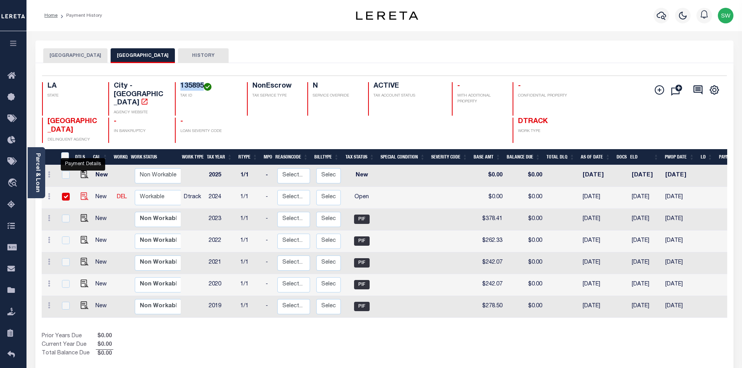
checkbox input "true"
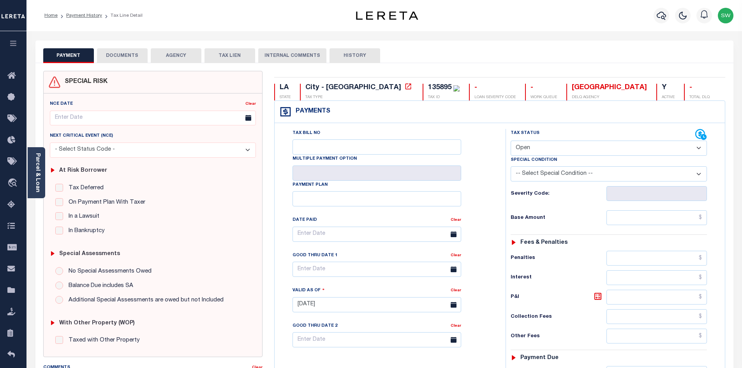
click at [700, 149] on select "- Select Status Code - Open Due/Unpaid Paid Incomplete No Tax Due Internal Refu…" at bounding box center [609, 148] width 196 height 15
select select "PYD"
click at [511, 141] on select "- Select Status Code - Open Due/Unpaid Paid Incomplete No Tax Due Internal Refu…" at bounding box center [609, 148] width 196 height 15
type input "[DATE]"
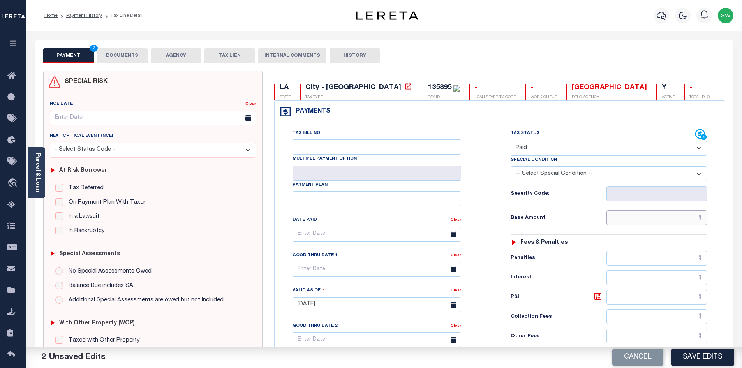
click at [628, 218] on input "text" at bounding box center [656, 217] width 101 height 15
paste input "417.76"
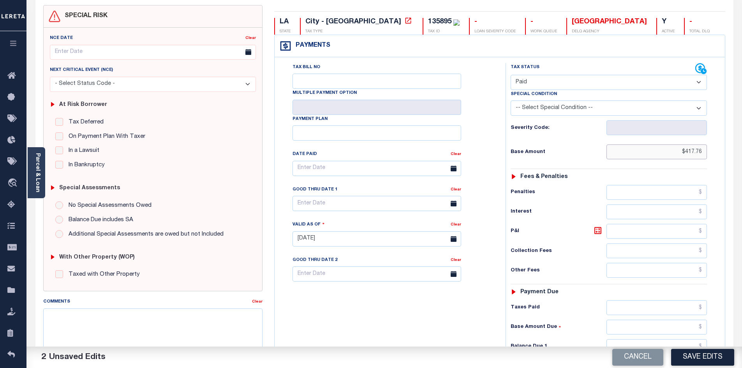
scroll to position [71, 0]
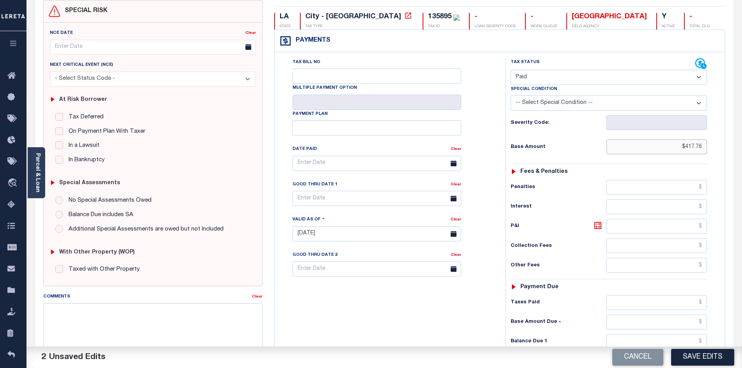
type input "$417.76"
click at [646, 305] on input "text" at bounding box center [656, 302] width 101 height 15
paste input "417.76"
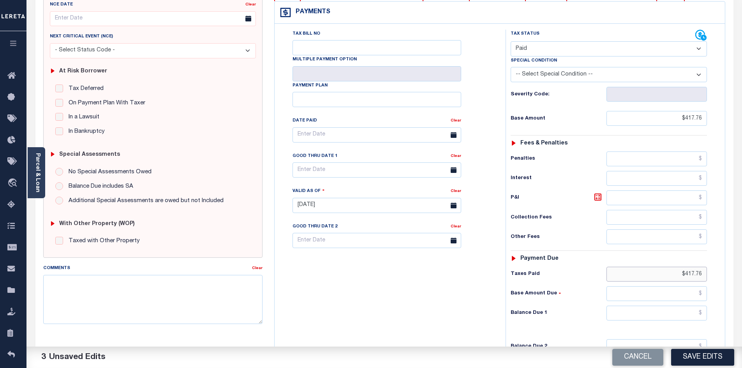
scroll to position [102, 0]
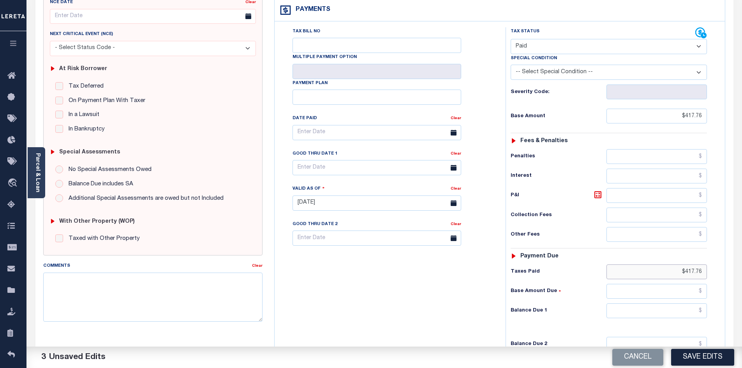
type input "$417.76"
click at [695, 313] on input "text" at bounding box center [656, 310] width 101 height 15
type input "$0.00"
drag, startPoint x: 440, startPoint y: 315, endPoint x: 722, endPoint y: 306, distance: 282.5
click at [443, 315] on div "Tax Bill No Multiple Payment Option Payment Plan Clear" at bounding box center [387, 199] width 223 height 344
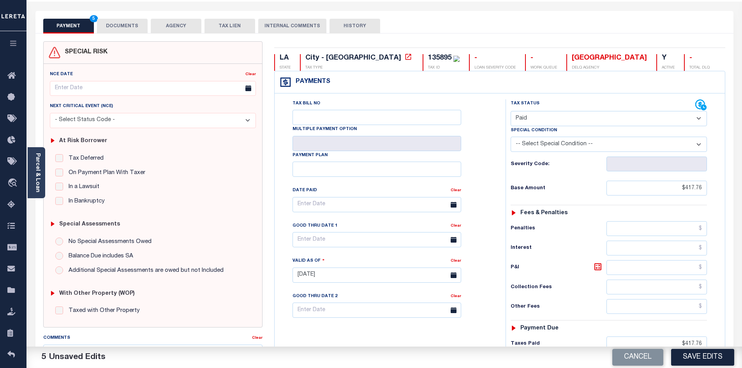
scroll to position [8, 0]
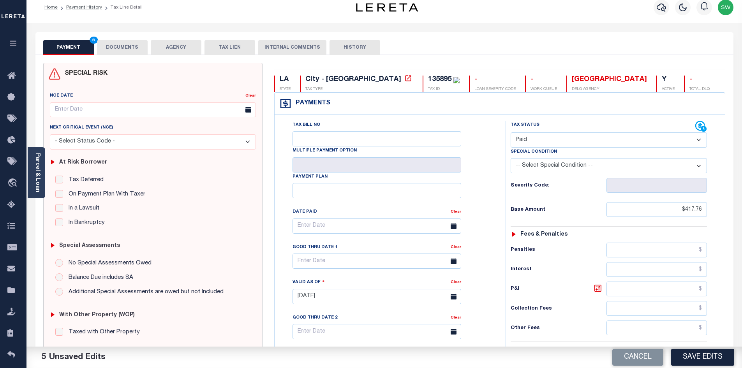
click at [125, 48] on button "DOCUMENTS" at bounding box center [122, 47] width 51 height 15
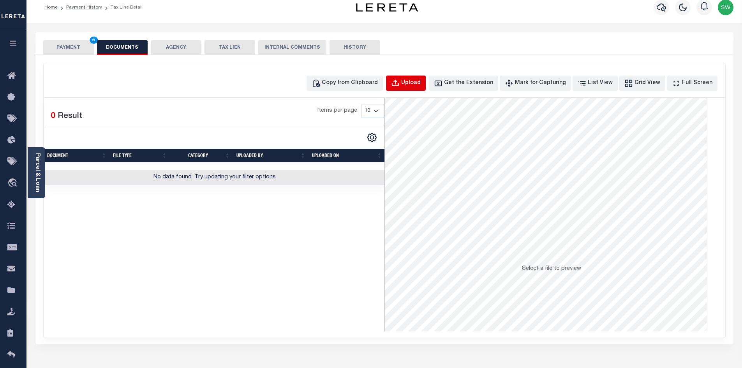
click at [421, 83] on div "Upload" at bounding box center [410, 83] width 19 height 9
select select "POP"
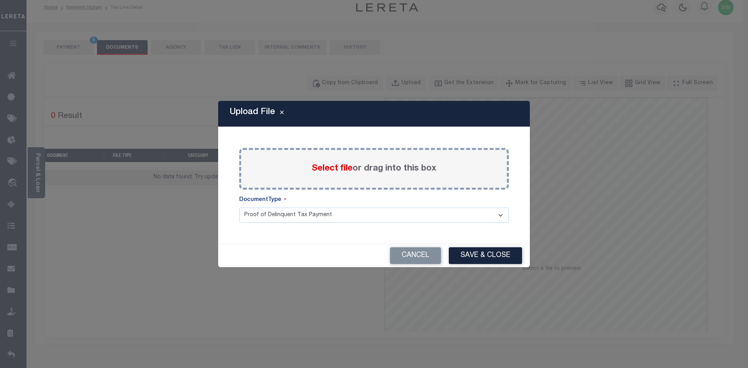
click at [317, 169] on span "Select file" at bounding box center [332, 168] width 41 height 9
click at [0, 0] on input "Select file or drag into this box" at bounding box center [0, 0] width 0 height 0
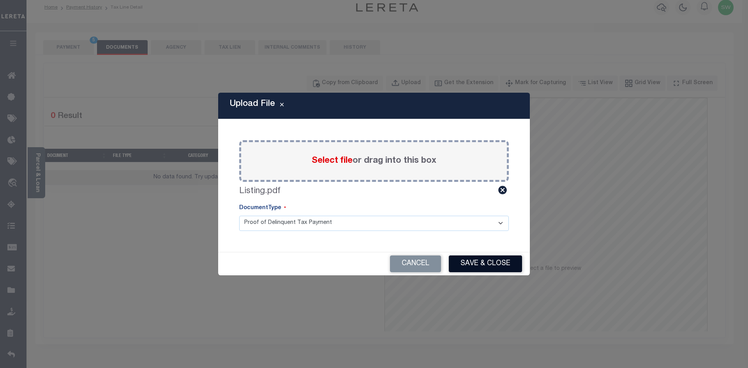
click at [473, 266] on button "Save & Close" at bounding box center [485, 263] width 73 height 17
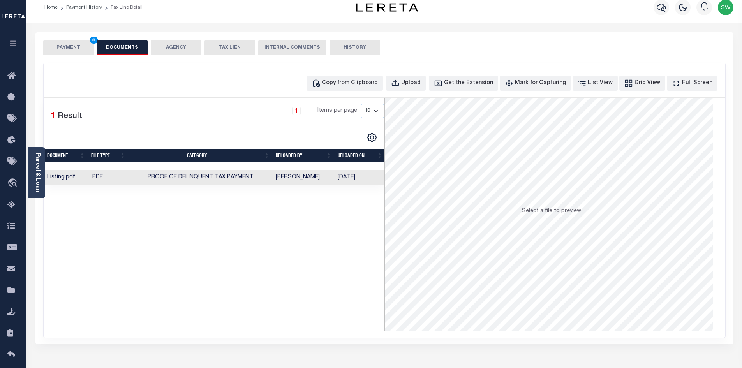
click at [270, 256] on div "Selected 1 Result 1 Items per page 10 25 50 100" at bounding box center [214, 215] width 340 height 234
click at [64, 51] on button "PAYMENT 5" at bounding box center [68, 47] width 51 height 15
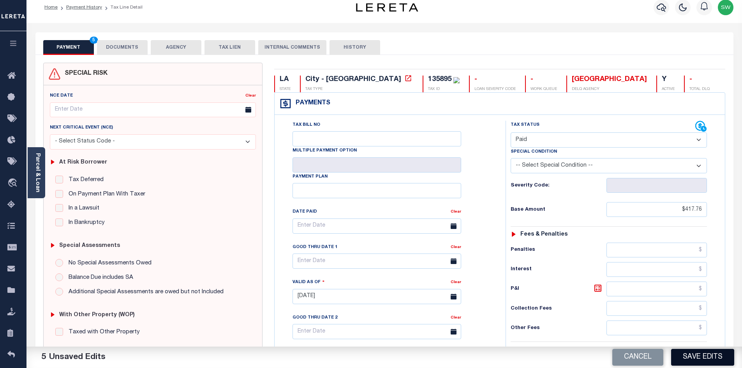
click at [693, 353] on button "Save Edits" at bounding box center [702, 357] width 63 height 17
checkbox input "false"
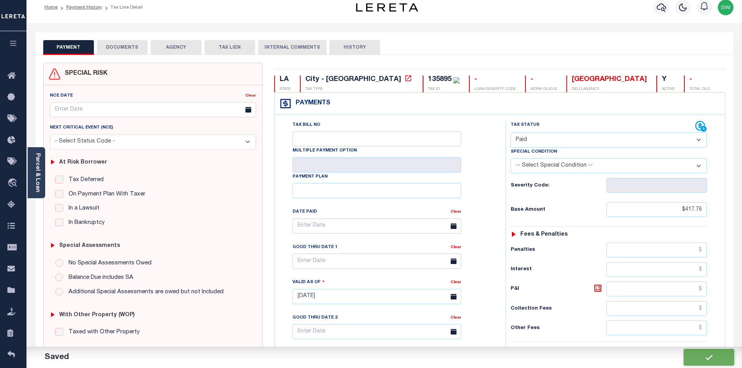
type input "$417.76"
type input "$0"
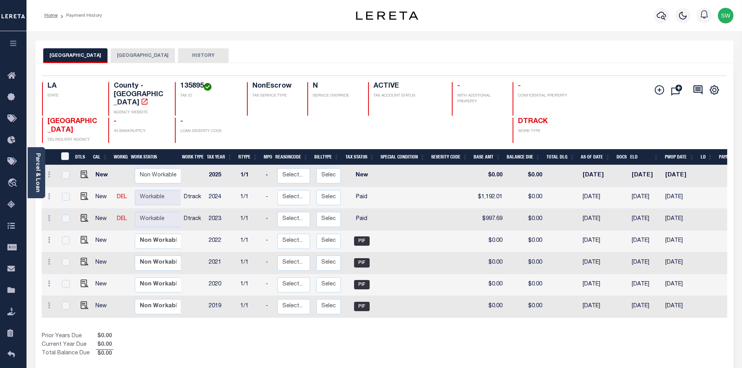
click at [130, 52] on button "[GEOGRAPHIC_DATA]" at bounding box center [143, 55] width 64 height 15
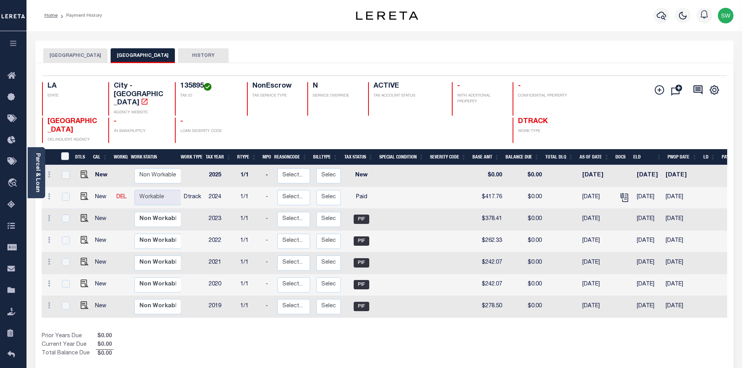
click at [344, 60] on div "BOSSIER PARISH BOSSIER CITY HISTORY" at bounding box center [384, 55] width 682 height 14
click at [394, 332] on div "Show Tax Lines before Bill Release Date Prior Years Due $0.00 Current Year Due …" at bounding box center [384, 345] width 685 height 26
click at [81, 58] on button "[GEOGRAPHIC_DATA]" at bounding box center [75, 55] width 64 height 15
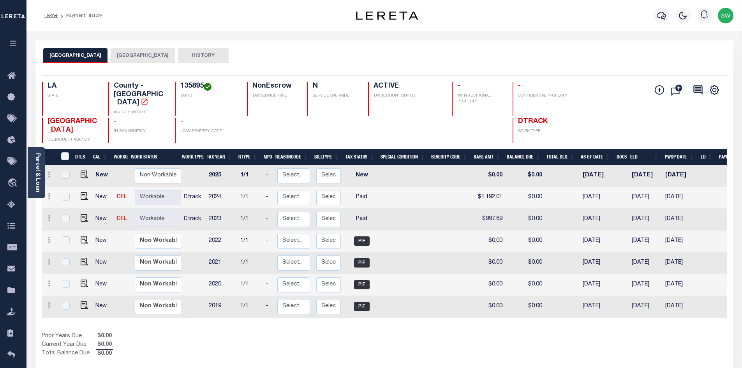
click at [127, 59] on button "[GEOGRAPHIC_DATA]" at bounding box center [143, 55] width 64 height 15
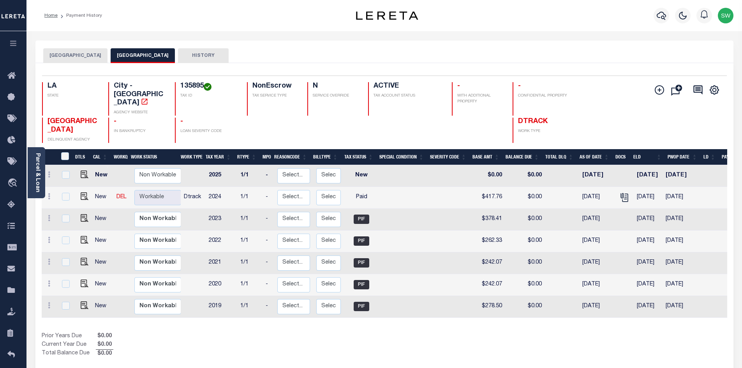
click at [270, 46] on div "BOSSIER PARISH BOSSIER CITY HISTORY" at bounding box center [384, 52] width 698 height 23
click at [660, 14] on icon "button" at bounding box center [661, 15] width 9 height 9
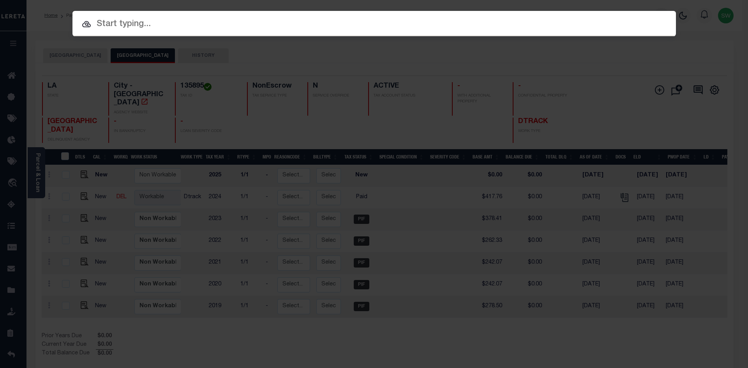
click at [104, 27] on input "text" at bounding box center [373, 25] width 603 height 14
paste input "942400022276"
type input "942400022276"
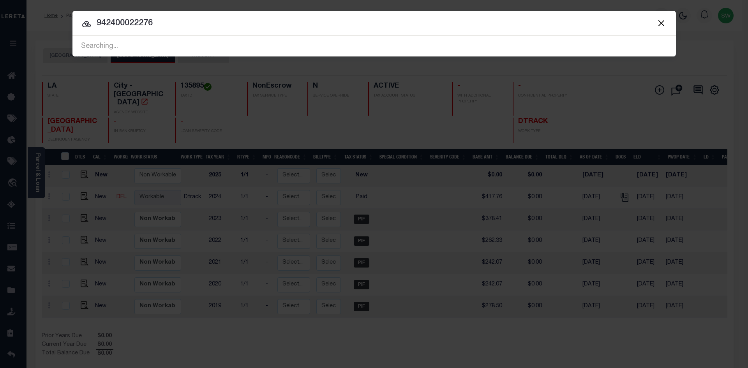
click at [87, 24] on icon at bounding box center [86, 24] width 9 height 6
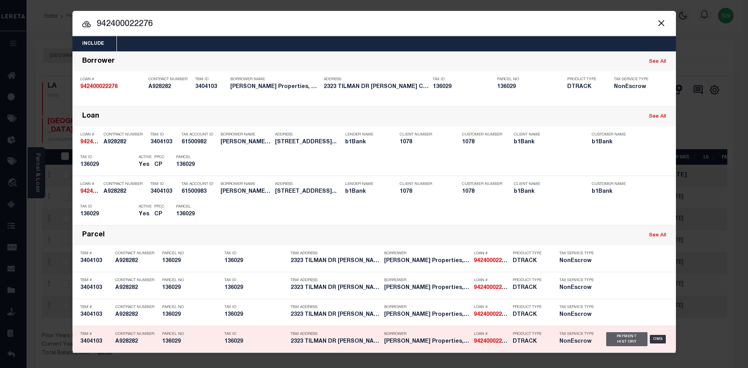
click at [621, 344] on div "Payment History" at bounding box center [627, 339] width 42 height 14
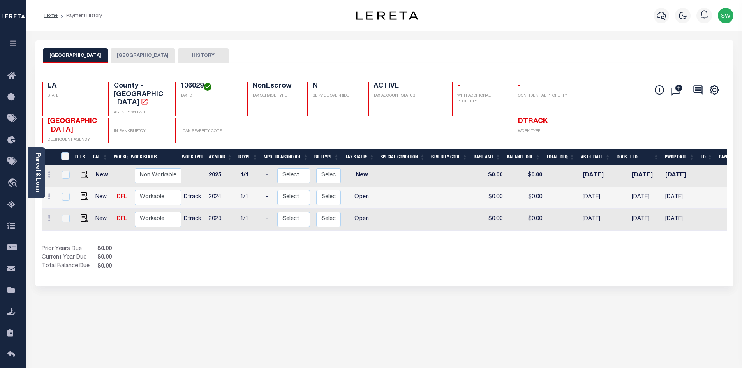
click at [343, 268] on div "Selected 3 Results 1 Items per page 25 50 100 LA STATE 136029 N" at bounding box center [384, 174] width 698 height 223
drag, startPoint x: 324, startPoint y: 241, endPoint x: 322, endPoint y: 238, distance: 4.0
click at [324, 245] on div "Prior Years Due $0.00 Current Year Due $0.00 Total Balance Due $0.00" at bounding box center [213, 258] width 343 height 26
click at [276, 260] on div "Prior Years Due $0.00 Current Year Due $0.00 Total Balance Due $0.00" at bounding box center [213, 258] width 343 height 26
drag, startPoint x: 203, startPoint y: 84, endPoint x: 174, endPoint y: 83, distance: 29.2
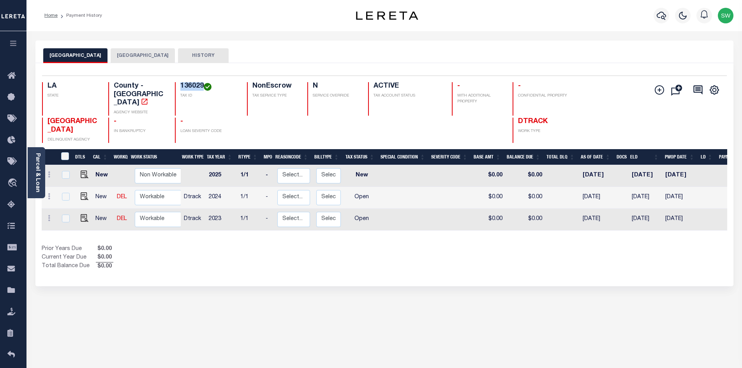
click at [174, 83] on div "LA STATE County - LA AGENCY WEBSITE 136029 TAX ID NonEscrow TAX SERVICE TYPE N …" at bounding box center [327, 98] width 571 height 33
copy h4 "136029"
click at [41, 174] on div "Parcel & Loan" at bounding box center [37, 172] width 18 height 51
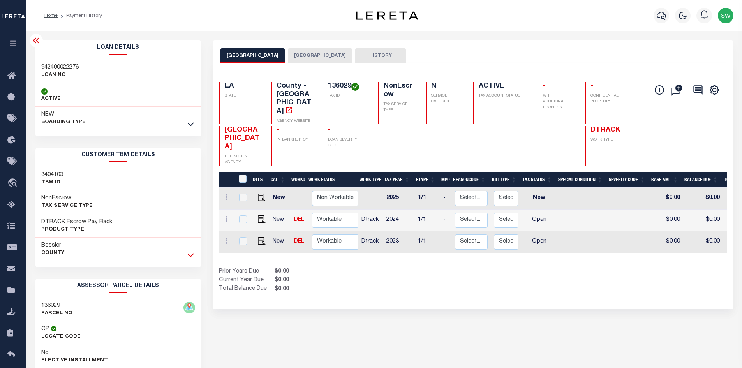
click at [190, 257] on icon at bounding box center [190, 256] width 7 height 4
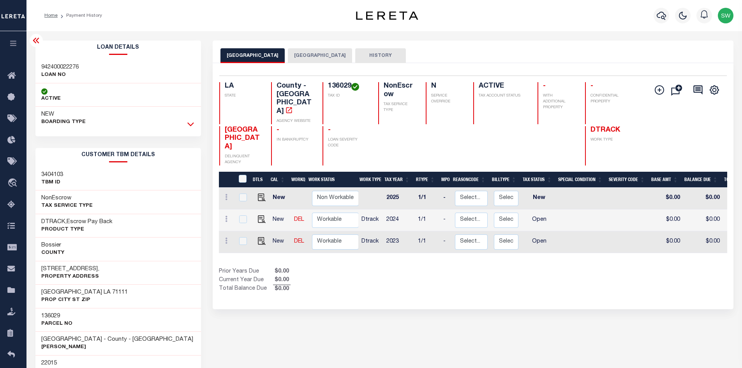
click at [190, 125] on icon at bounding box center [190, 125] width 7 height 4
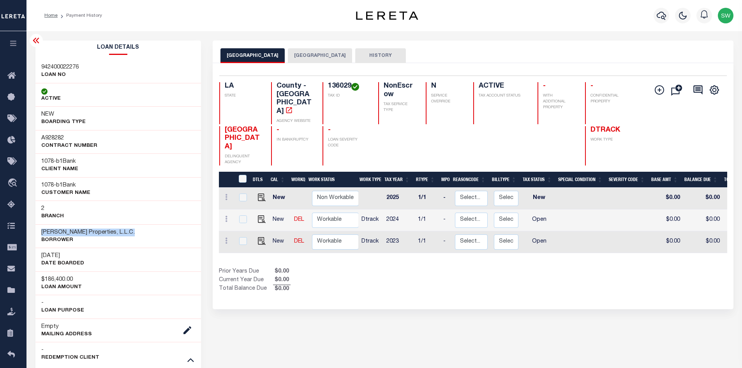
drag, startPoint x: 125, startPoint y: 233, endPoint x: 35, endPoint y: 233, distance: 90.4
click at [35, 233] on div "[PERSON_NAME] Properties, L.L.C. [GEOGRAPHIC_DATA]" at bounding box center [118, 236] width 166 height 24
copy h3 "[PERSON_NAME] Properties, L.L.C."
drag, startPoint x: 351, startPoint y: 85, endPoint x: 330, endPoint y: 87, distance: 21.1
click at [330, 87] on h4 "136029" at bounding box center [348, 86] width 41 height 9
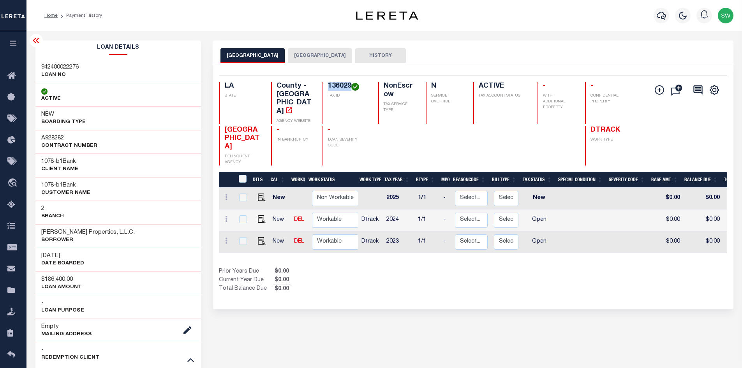
copy h4 "136029"
click at [192, 362] on icon at bounding box center [190, 360] width 7 height 8
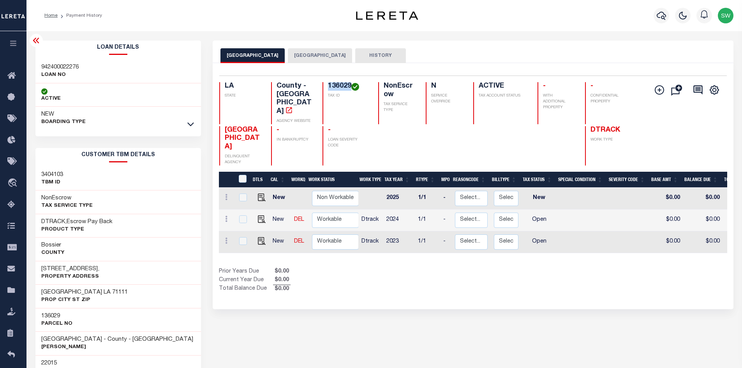
drag, startPoint x: 93, startPoint y: 266, endPoint x: 29, endPoint y: 262, distance: 63.9
copy h3 "[STREET_ADDRESS],"
drag, startPoint x: 351, startPoint y: 86, endPoint x: 328, endPoint y: 81, distance: 23.8
click at [328, 81] on div "Selected 3 Results 1 Items per page 25 50 100 LA STATE County - LA AGENCY WEBSI…" at bounding box center [473, 121] width 520 height 90
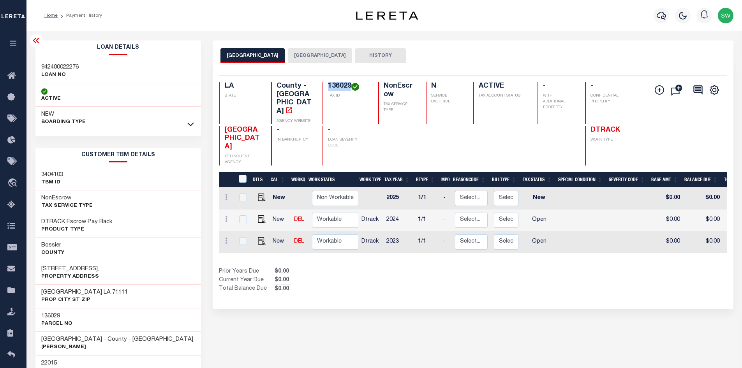
copy h4 "136029"
click at [194, 125] on icon at bounding box center [190, 124] width 7 height 8
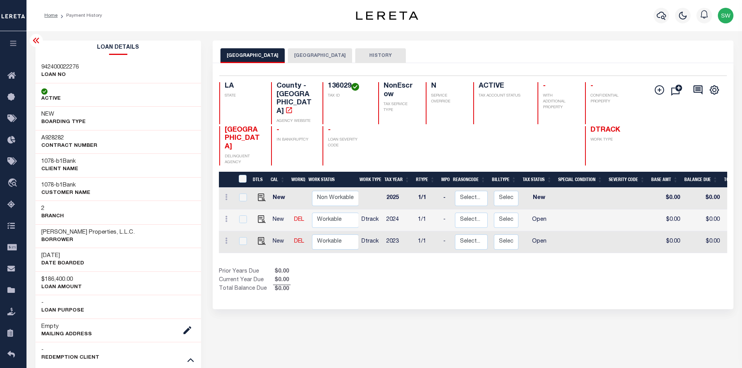
click at [347, 93] on div "136029 TAX ID" at bounding box center [345, 103] width 46 height 42
drag, startPoint x: 351, startPoint y: 86, endPoint x: 326, endPoint y: 86, distance: 25.3
click at [326, 86] on div "136029 TAX ID" at bounding box center [345, 103] width 46 height 42
copy h4 "136029"
click at [192, 362] on icon at bounding box center [190, 360] width 7 height 8
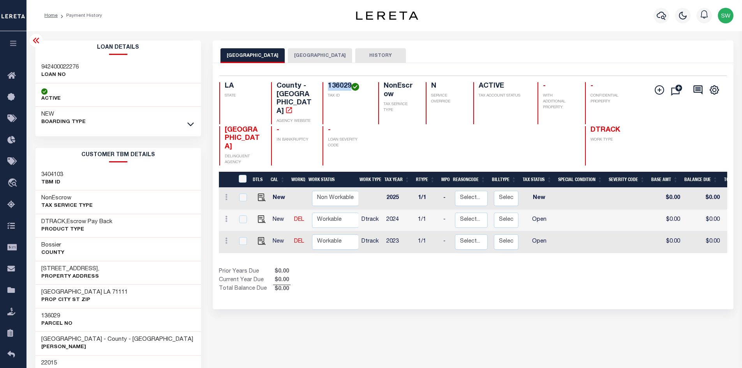
drag, startPoint x: 94, startPoint y: 271, endPoint x: 28, endPoint y: 266, distance: 66.8
copy h3 "[STREET_ADDRESS],"
click at [360, 268] on div "Prior Years Due $0.00 Current Year Due $0.00 Total Balance Due $0.00" at bounding box center [346, 281] width 254 height 26
click at [365, 273] on div "Prior Years Due $0.00 Current Year Due $0.00 Total Balance Due $0.00" at bounding box center [346, 281] width 254 height 26
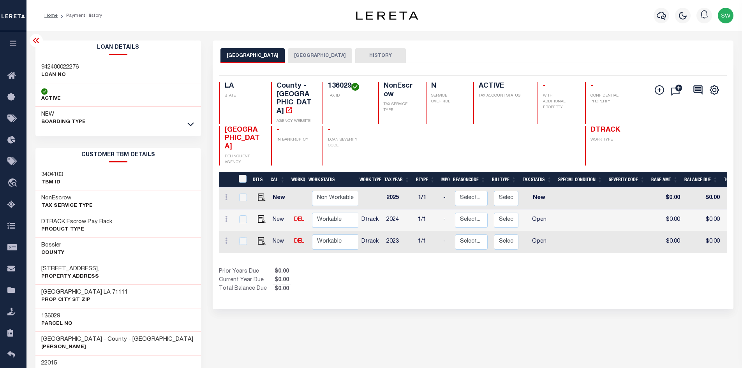
click at [307, 58] on button "[GEOGRAPHIC_DATA]" at bounding box center [320, 55] width 64 height 15
click at [660, 12] on icon "button" at bounding box center [661, 15] width 9 height 9
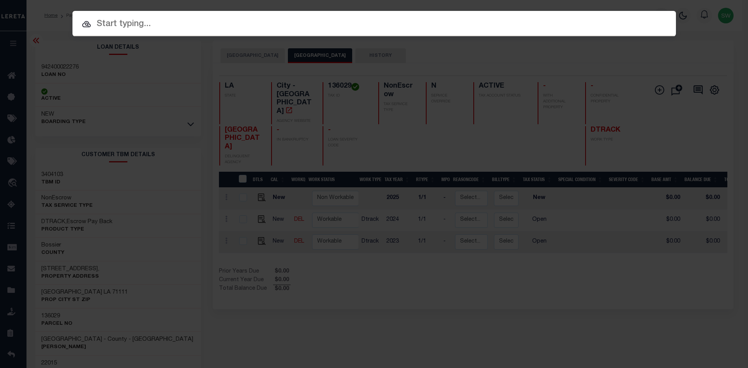
click at [114, 23] on input "text" at bounding box center [373, 25] width 603 height 14
paste input "57011256"
type input "57011256"
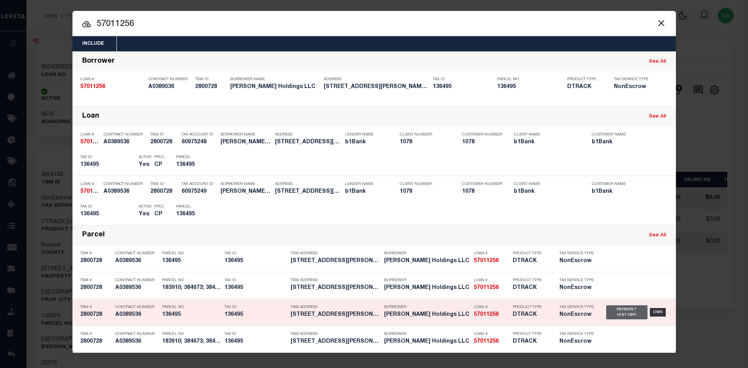
click at [629, 313] on div "Payment History" at bounding box center [627, 312] width 42 height 14
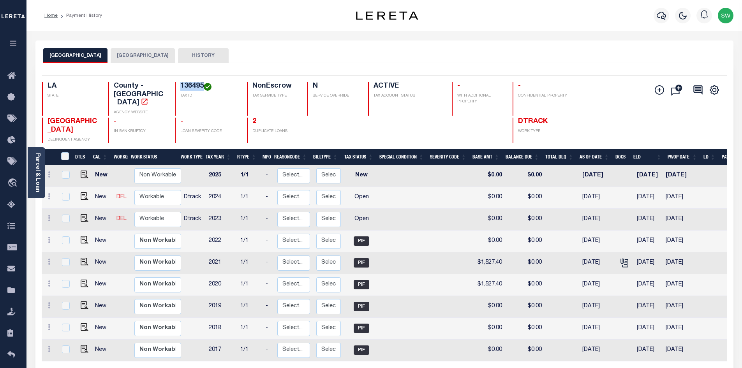
drag, startPoint x: 203, startPoint y: 86, endPoint x: 181, endPoint y: 85, distance: 22.2
click at [181, 85] on h4 "136495" at bounding box center [208, 86] width 57 height 9
copy h4 "136495"
click at [37, 180] on link "Parcel & Loan" at bounding box center [37, 172] width 5 height 39
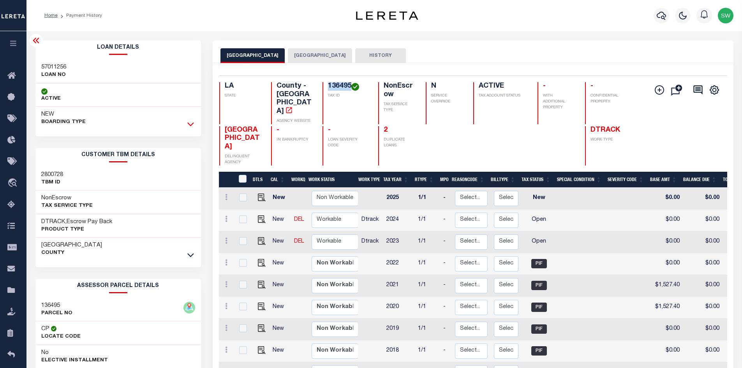
click at [193, 125] on icon at bounding box center [190, 125] width 7 height 4
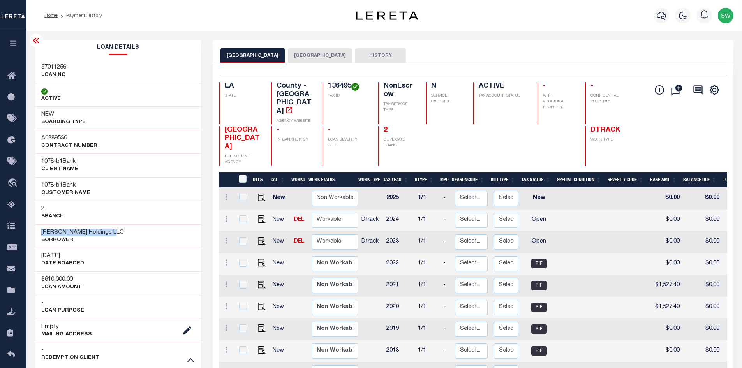
drag, startPoint x: 116, startPoint y: 232, endPoint x: 41, endPoint y: 226, distance: 75.8
click at [41, 226] on div "Owen Silvio Holdings LLC Borrower" at bounding box center [118, 236] width 166 height 24
copy h3 "[PERSON_NAME] Holdings LLC"
drag, startPoint x: 352, startPoint y: 87, endPoint x: 328, endPoint y: 85, distance: 24.2
click at [328, 85] on h4 "136495" at bounding box center [348, 86] width 41 height 9
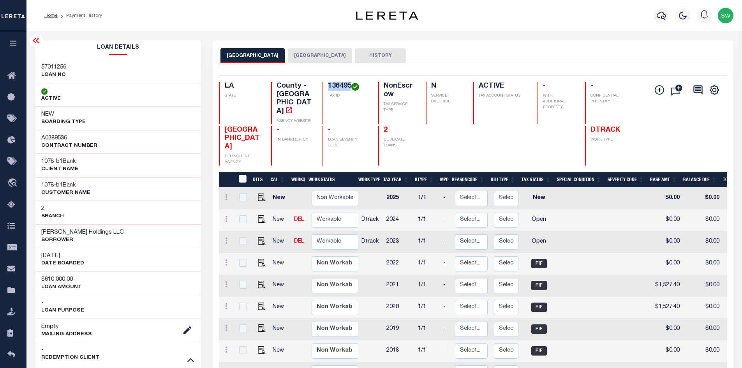
copy h4 "136495"
click at [189, 358] on icon at bounding box center [190, 360] width 7 height 8
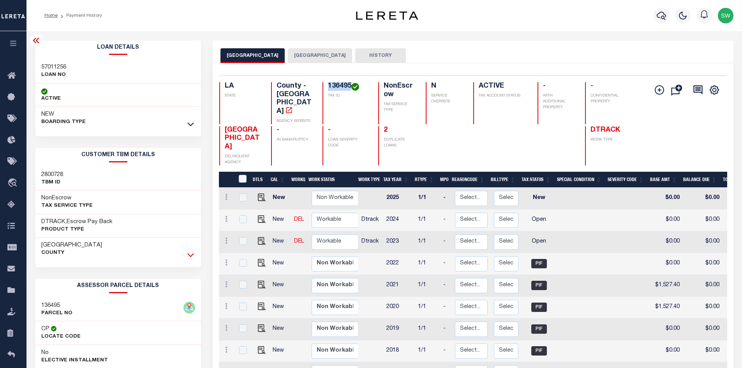
click at [192, 257] on icon at bounding box center [190, 255] width 7 height 8
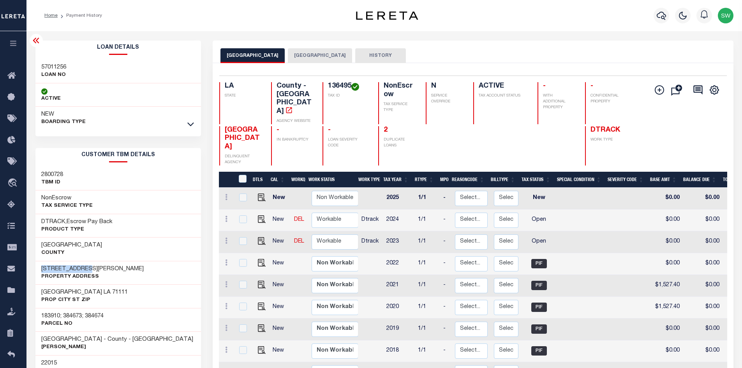
drag, startPoint x: 79, startPoint y: 268, endPoint x: 30, endPoint y: 269, distance: 49.1
copy h3 "801 Barksdale"
click at [261, 215] on img "" at bounding box center [262, 219] width 8 height 8
checkbox input "true"
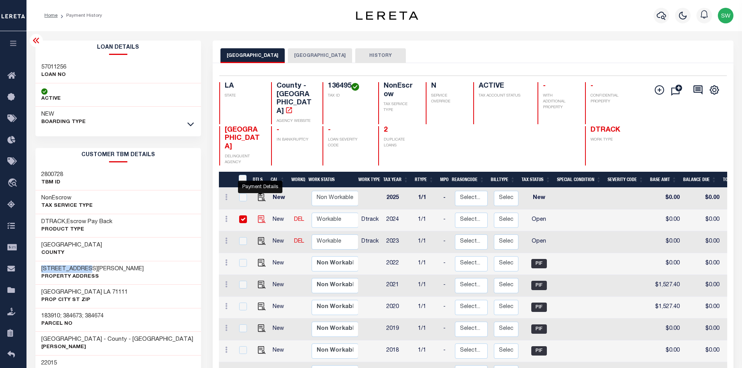
checkbox input "true"
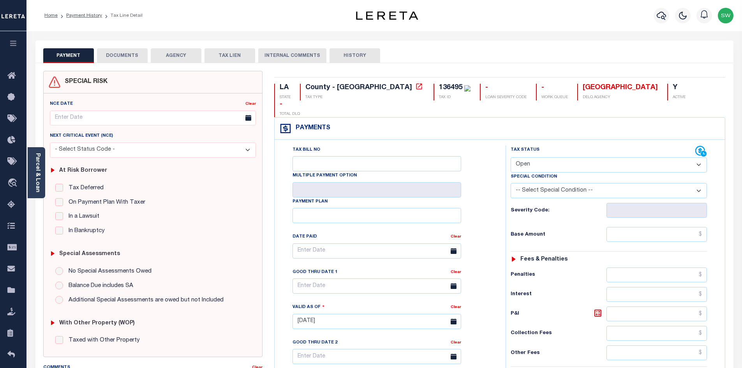
click at [695, 157] on select "- Select Status Code - Open Due/Unpaid Paid Incomplete No Tax Due Internal Refu…" at bounding box center [609, 164] width 196 height 15
select select "PYD"
click at [511, 157] on select "- Select Status Code - Open Due/Unpaid Paid Incomplete No Tax Due Internal Refu…" at bounding box center [609, 164] width 196 height 15
type input "[DATE]"
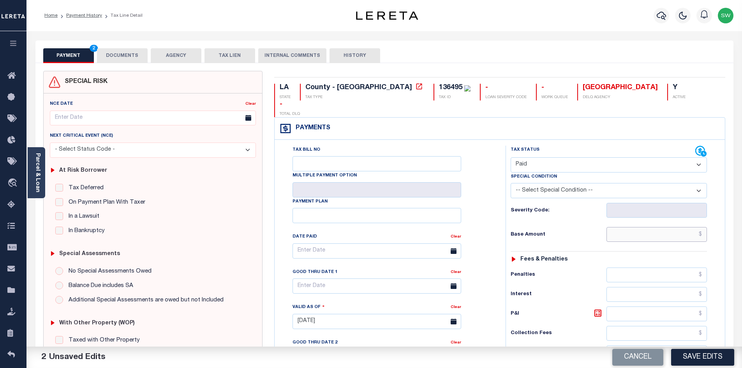
click at [629, 227] on input "text" at bounding box center [656, 234] width 101 height 15
paste input "6,813.37"
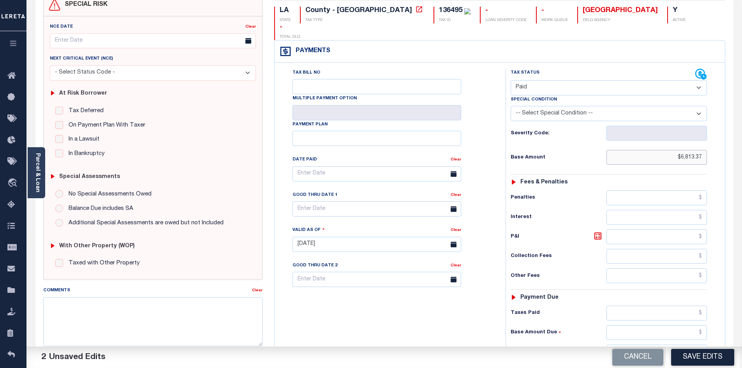
scroll to position [87, 0]
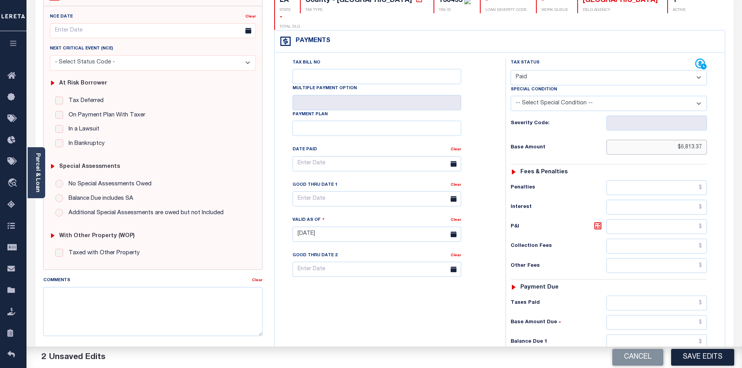
type input "$6,813.37"
click at [653, 296] on input "text" at bounding box center [656, 303] width 101 height 15
paste input "6,813.37"
type input "$6,813.37"
click at [675, 335] on input "text" at bounding box center [656, 342] width 101 height 15
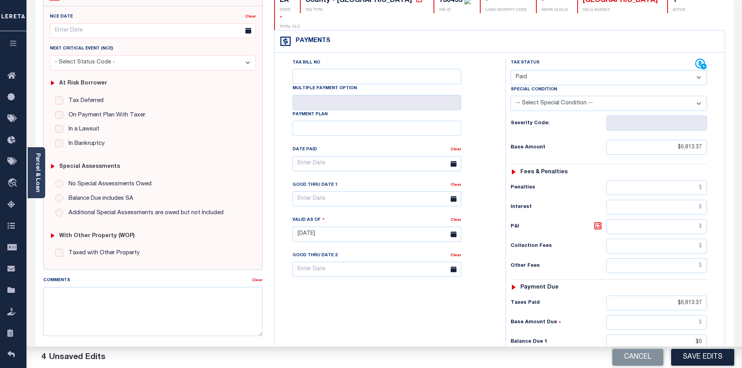
type input "$0.00"
drag, startPoint x: 409, startPoint y: 319, endPoint x: 557, endPoint y: 314, distance: 148.4
click at [409, 319] on div "Tax Bill No Multiple Payment Option Payment Plan Clear" at bounding box center [387, 230] width 223 height 344
click at [688, 356] on button "Save Edits" at bounding box center [702, 357] width 63 height 17
checkbox input "false"
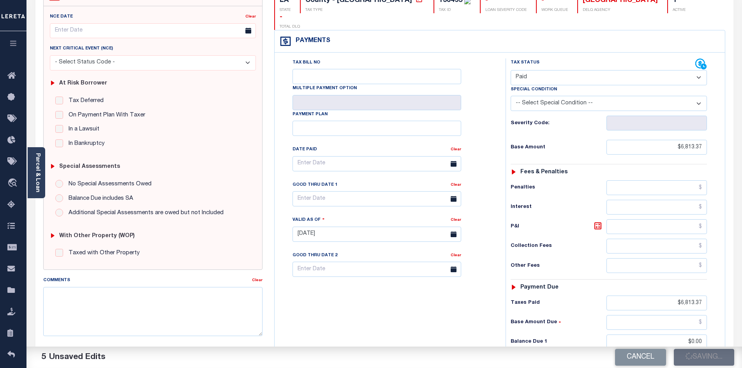
checkbox input "false"
type input "$6,813.37"
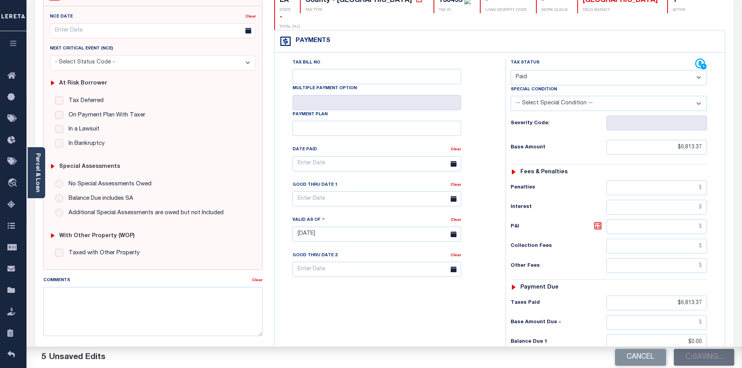
type input "$0"
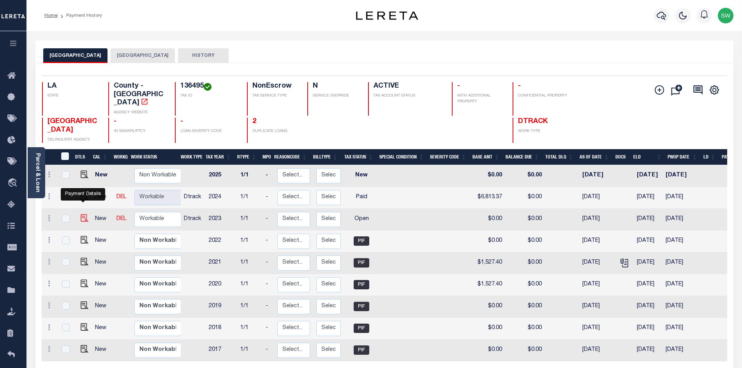
click at [85, 214] on img "" at bounding box center [85, 218] width 8 height 8
checkbox input "true"
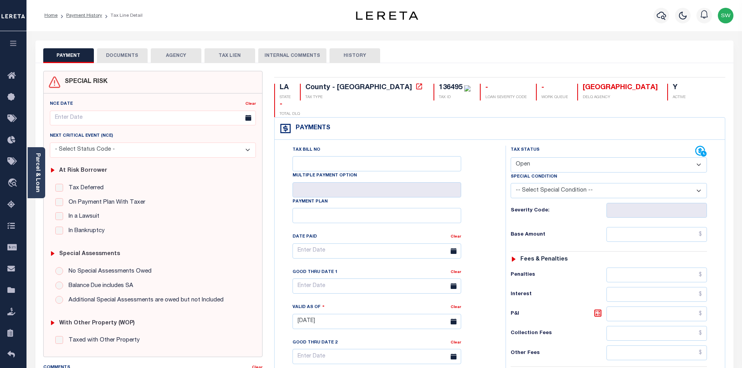
click at [700, 157] on select "- Select Status Code - Open Due/Unpaid Paid Incomplete No Tax Due Internal Refu…" at bounding box center [609, 164] width 196 height 15
select select "PYD"
click at [511, 157] on select "- Select Status Code - Open Due/Unpaid Paid Incomplete No Tax Due Internal Refu…" at bounding box center [609, 164] width 196 height 15
type input "[DATE]"
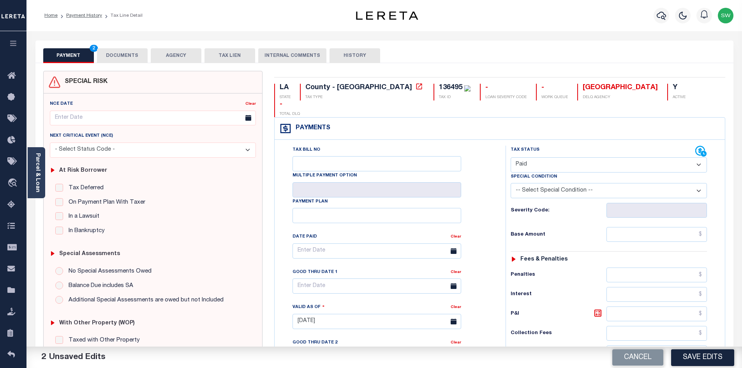
click at [505, 198] on div "Severity Code:" at bounding box center [609, 207] width 208 height 19
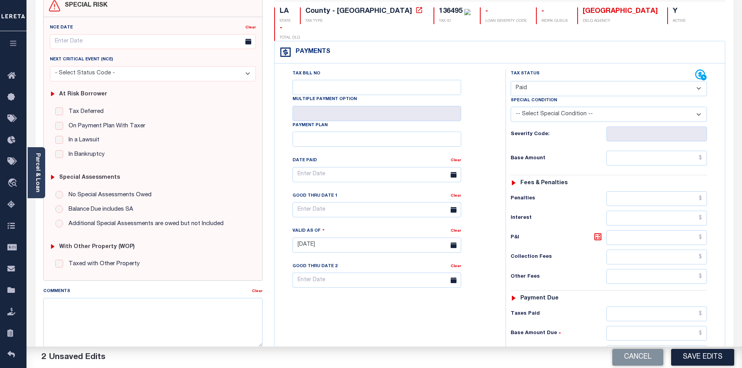
scroll to position [77, 0]
click at [643, 344] on input "text" at bounding box center [656, 351] width 101 height 15
type input "$0.00"
click at [336, 342] on div "Tax Bill No Multiple Payment Option Payment Plan Clear" at bounding box center [387, 240] width 223 height 344
click at [708, 350] on button "Save Edits" at bounding box center [702, 357] width 63 height 17
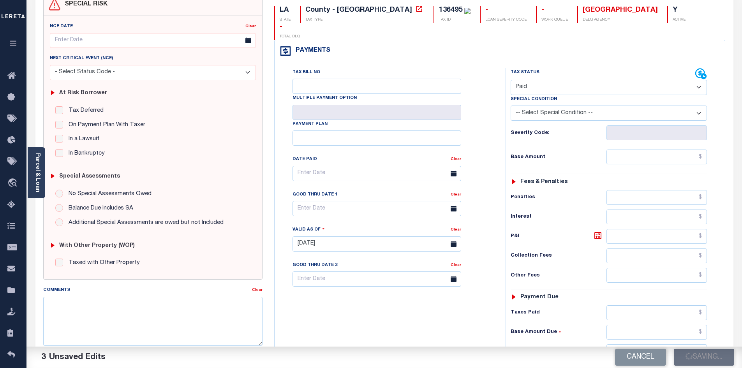
checkbox input "false"
type input "$0"
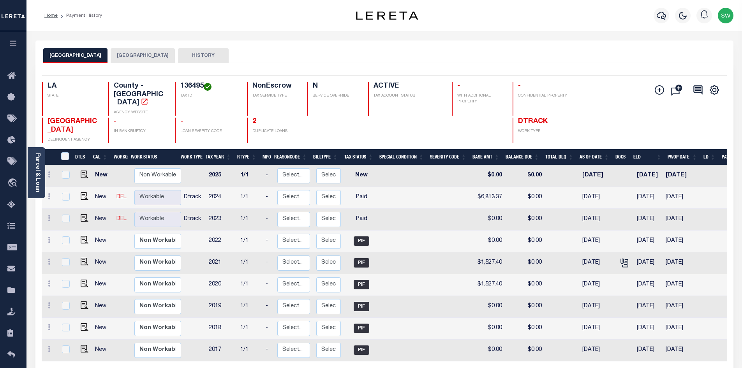
click at [131, 60] on button "[GEOGRAPHIC_DATA]" at bounding box center [143, 55] width 64 height 15
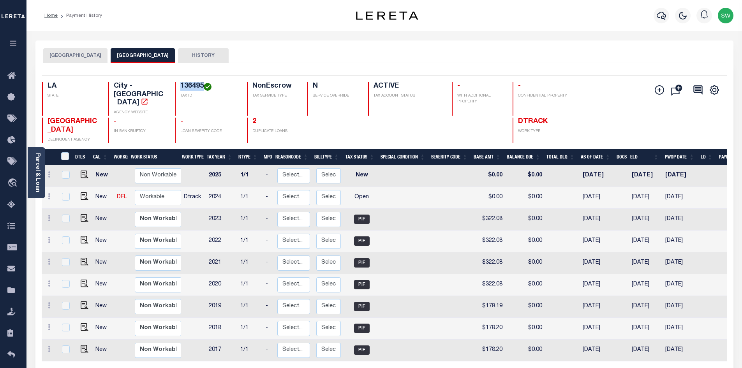
drag, startPoint x: 203, startPoint y: 83, endPoint x: 181, endPoint y: 85, distance: 21.5
click at [181, 85] on h4 "136495" at bounding box center [208, 86] width 57 height 9
copy h4 "136495"
click at [81, 192] on img "" at bounding box center [85, 196] width 8 height 8
checkbox input "true"
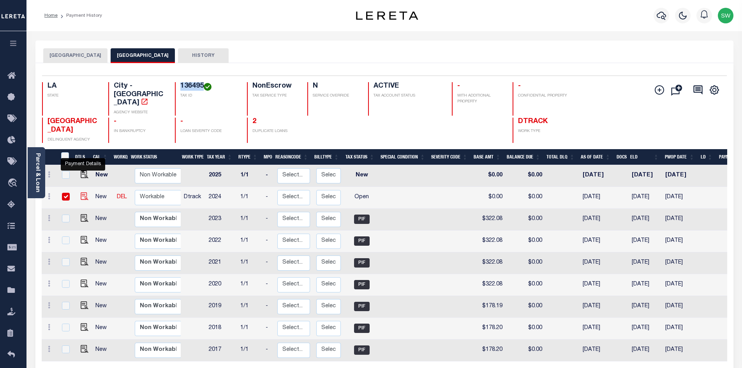
checkbox input "true"
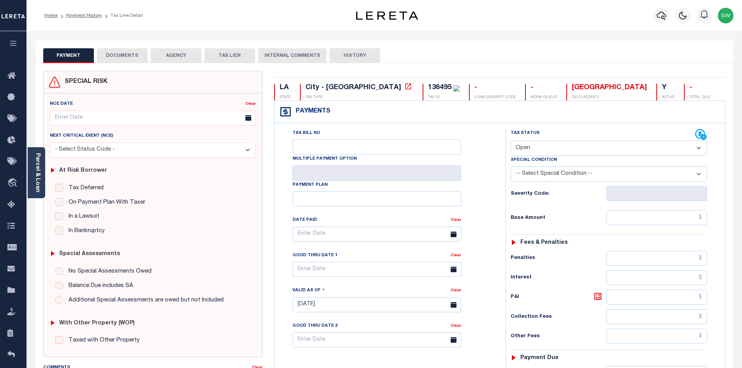
click at [697, 149] on select "- Select Status Code - Open Due/Unpaid Paid Incomplete No Tax Due Internal Refu…" at bounding box center [609, 148] width 196 height 15
select select "PYD"
click at [511, 141] on select "- Select Status Code - Open Due/Unpaid Paid Incomplete No Tax Due Internal Refu…" at bounding box center [609, 148] width 196 height 15
type input "[DATE]"
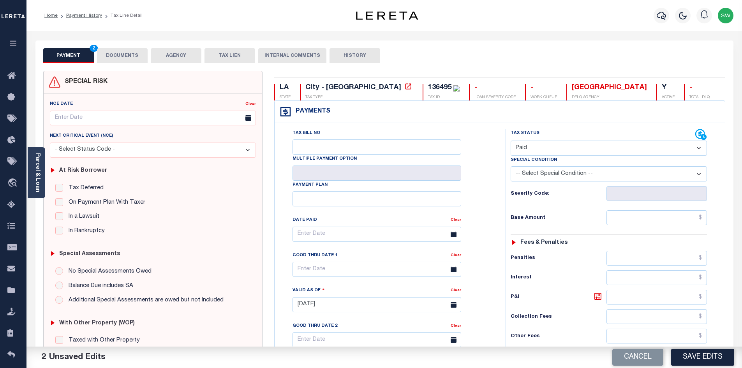
click at [550, 113] on div "Payments Warning! Search Status is not "Completed", amounts can not be keyed." at bounding box center [500, 112] width 450 height 22
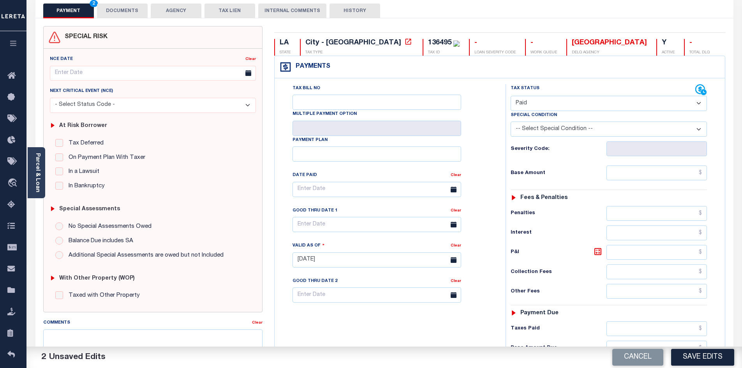
scroll to position [46, 0]
click at [654, 176] on input "text" at bounding box center [656, 171] width 101 height 15
paste input "1,466.18"
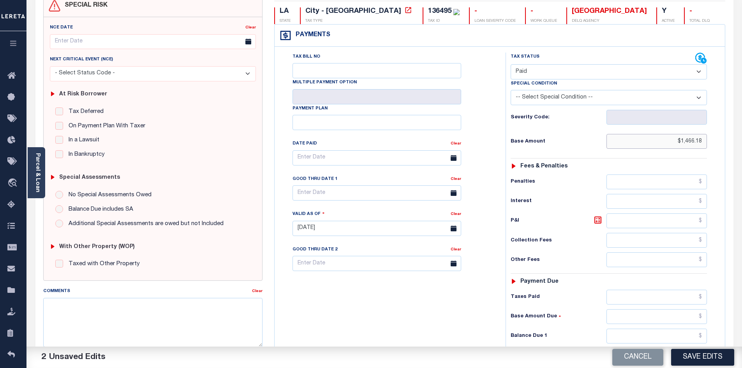
scroll to position [88, 0]
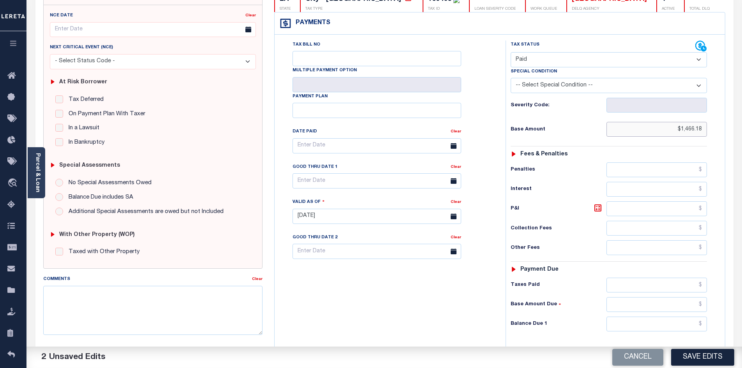
type input "$1,466.18"
click at [650, 288] on input "text" at bounding box center [656, 285] width 101 height 15
paste input "1,466.18"
type input "$1,466.18"
click at [693, 326] on input "text" at bounding box center [656, 324] width 101 height 15
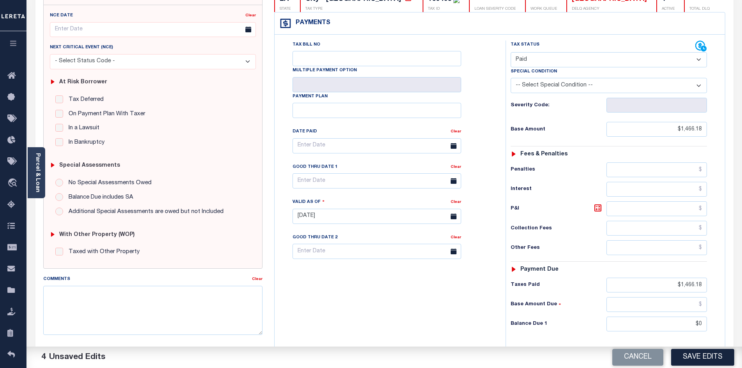
type input "$0.00"
click at [350, 319] on div "Tax Bill No Multiple Payment Option Payment Plan Clear" at bounding box center [387, 213] width 223 height 344
click at [695, 359] on button "Save Edits" at bounding box center [702, 357] width 63 height 17
checkbox input "false"
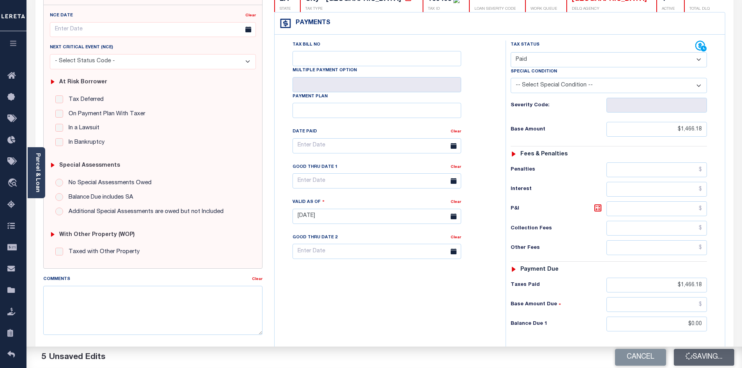
checkbox input "false"
type input "$1,466.18"
type input "$0"
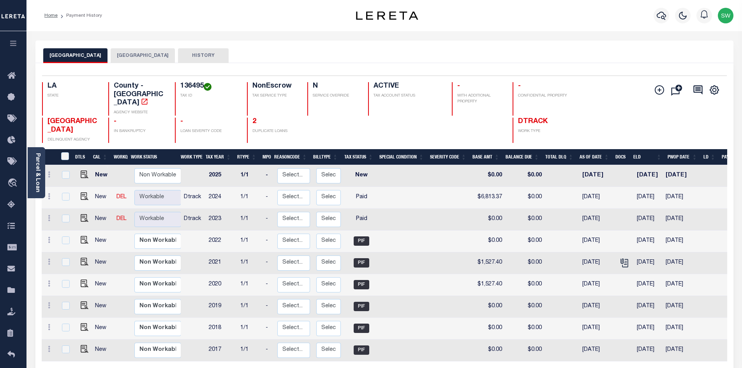
click at [129, 58] on button "[GEOGRAPHIC_DATA]" at bounding box center [143, 55] width 64 height 15
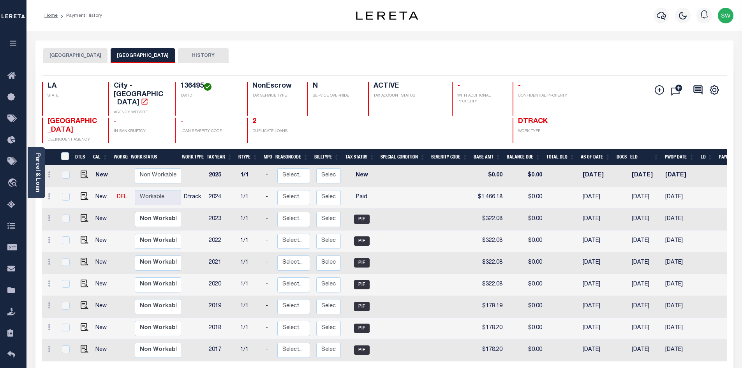
click at [79, 59] on button "[GEOGRAPHIC_DATA]" at bounding box center [75, 55] width 64 height 15
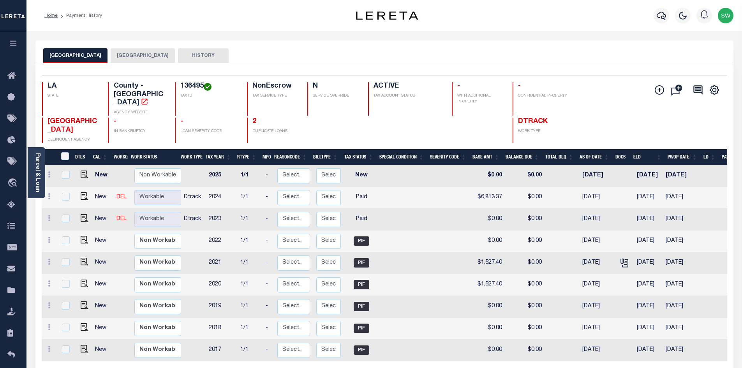
click at [126, 53] on button "[GEOGRAPHIC_DATA]" at bounding box center [143, 55] width 64 height 15
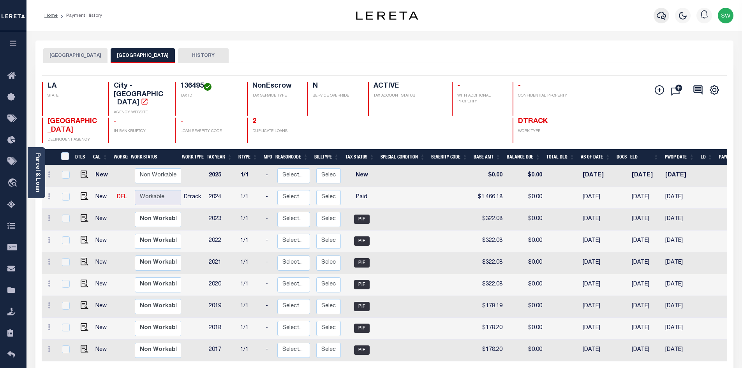
click at [660, 16] on icon "button" at bounding box center [661, 15] width 9 height 9
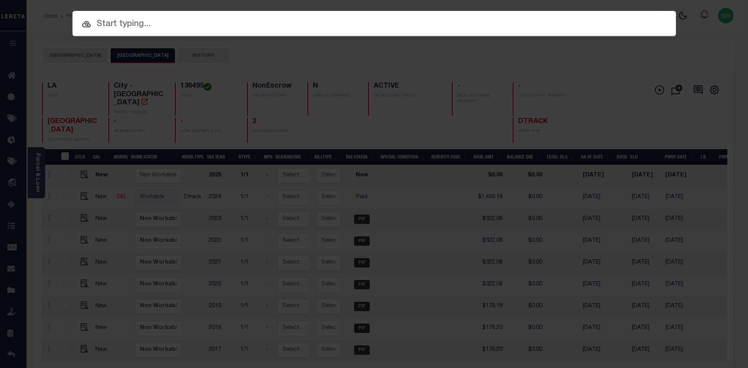
click at [140, 31] on input "text" at bounding box center [373, 25] width 603 height 14
paste input "942400011097"
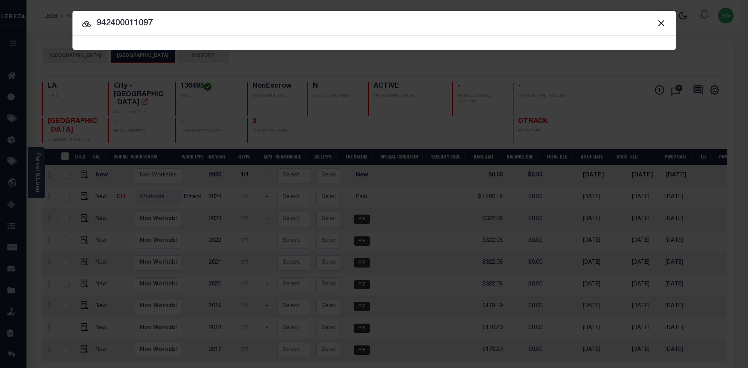
type input "942400011097"
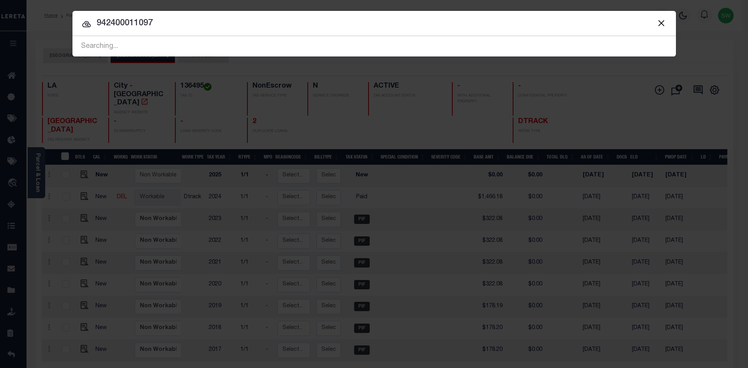
click at [87, 25] on icon at bounding box center [86, 24] width 9 height 6
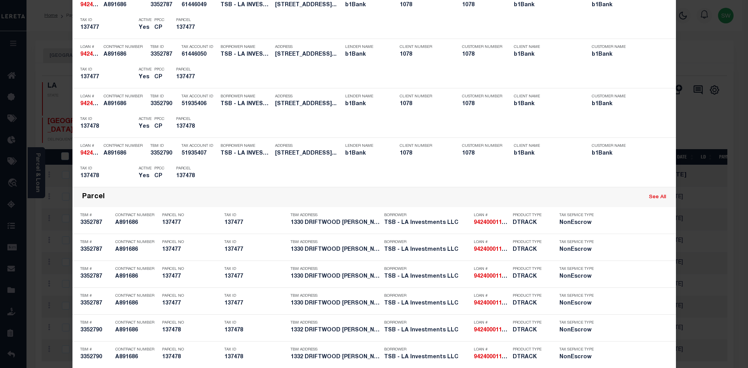
scroll to position [174, 0]
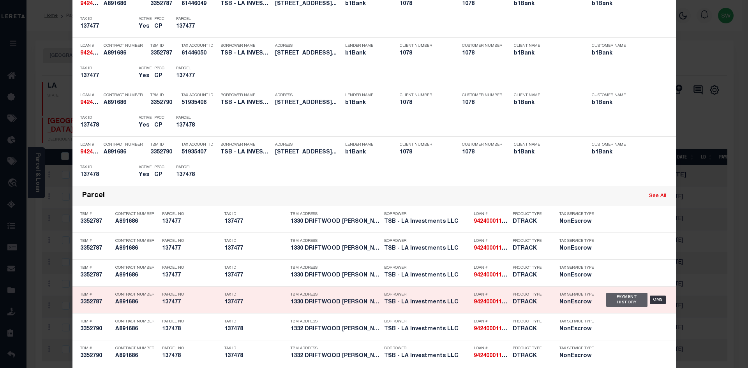
click at [626, 303] on div "Payment History" at bounding box center [627, 300] width 42 height 14
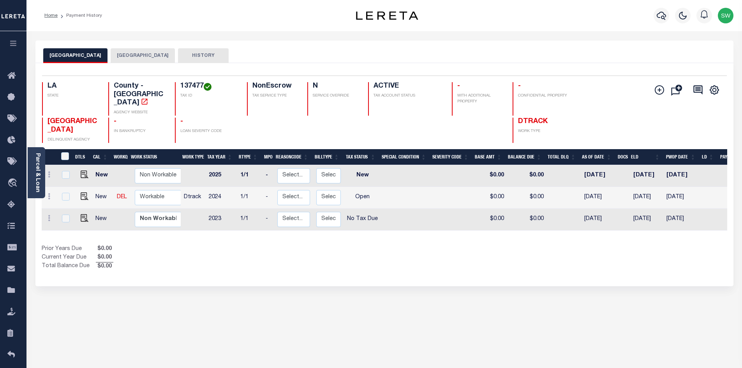
click at [291, 255] on div "Prior Years Due $0.00 Current Year Due $0.00 Total Balance Due $0.00" at bounding box center [213, 258] width 343 height 26
click at [201, 84] on h4 "137477" at bounding box center [208, 86] width 57 height 9
drag, startPoint x: 203, startPoint y: 84, endPoint x: 176, endPoint y: 88, distance: 27.5
click at [176, 88] on div "137477 TAX ID" at bounding box center [206, 98] width 63 height 33
copy h4 "137477"
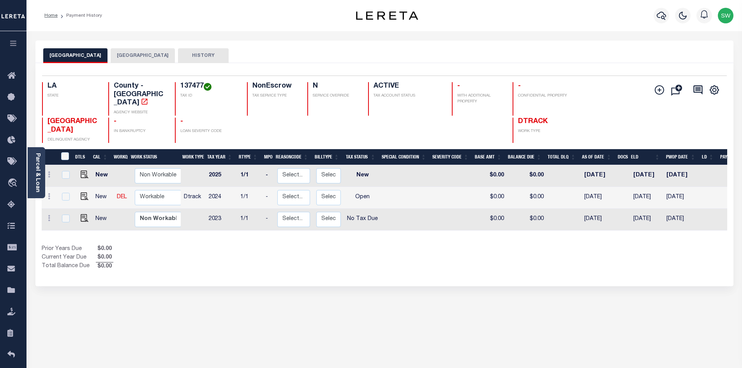
click at [358, 245] on div "Prior Years Due $0.00 Current Year Due $0.00 Total Balance Due $0.00" at bounding box center [213, 258] width 343 height 26
click at [41, 173] on div "Parcel & Loan" at bounding box center [37, 172] width 18 height 51
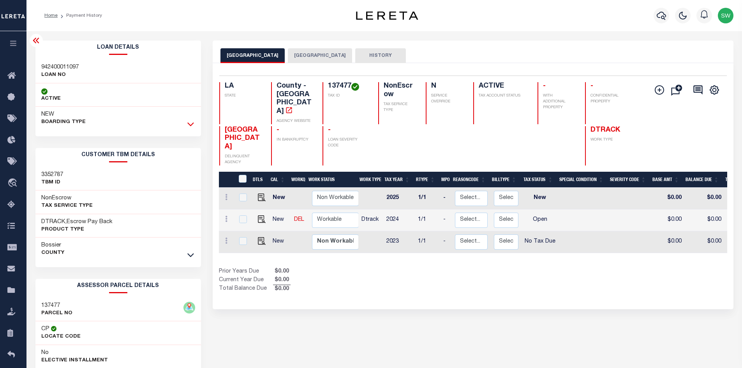
click at [190, 125] on icon at bounding box center [190, 124] width 7 height 8
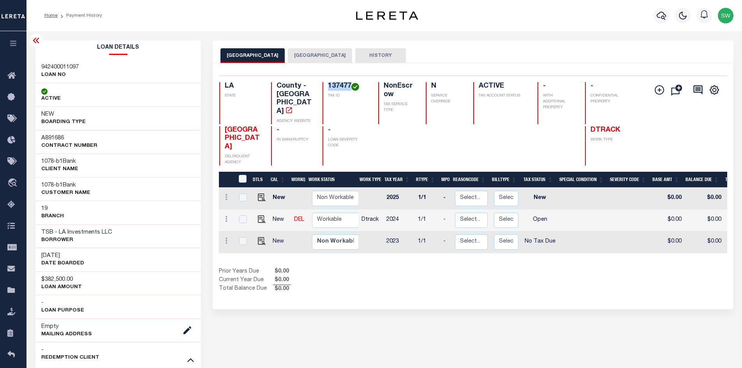
drag, startPoint x: 350, startPoint y: 87, endPoint x: 328, endPoint y: 83, distance: 23.2
click at [328, 83] on div "137477 TAX ID" at bounding box center [345, 103] width 46 height 42
copy h4 "137477"
drag, startPoint x: 438, startPoint y: 326, endPoint x: 313, endPoint y: 296, distance: 128.6
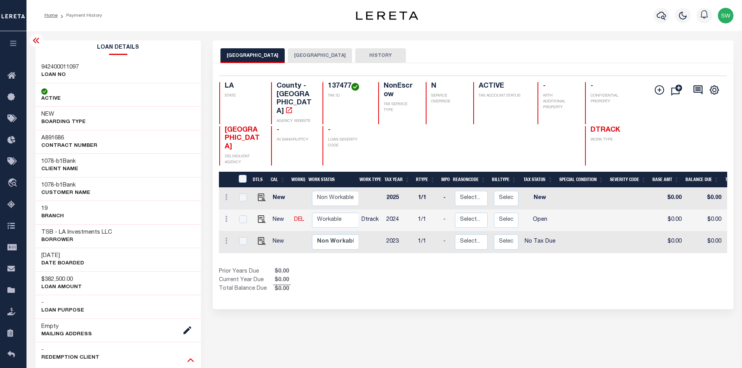
click at [192, 359] on icon at bounding box center [190, 360] width 7 height 8
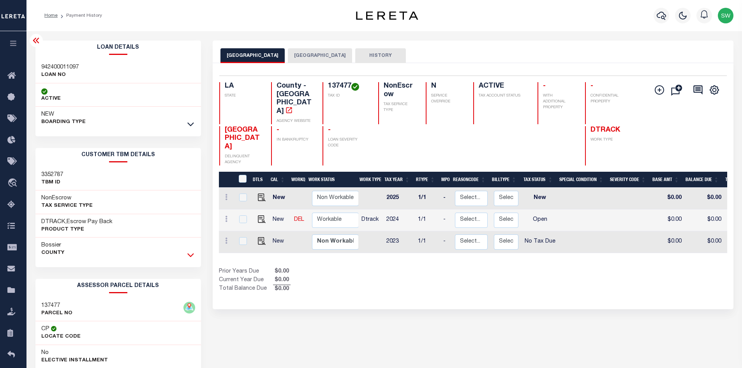
click at [192, 255] on icon at bounding box center [190, 256] width 7 height 4
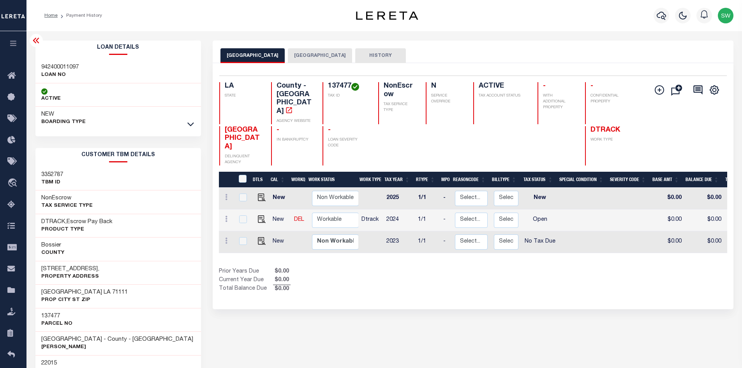
drag, startPoint x: 102, startPoint y: 269, endPoint x: 41, endPoint y: 271, distance: 61.6
click at [41, 271] on div "1330 Driftwood Drive, Property Address" at bounding box center [118, 273] width 166 height 24
copy h3 "1330 Driftwood Drive,"
click at [437, 285] on div "Selected 3 Results 1 Items per page 25 50 100 LA STATE 137477 N" at bounding box center [473, 186] width 521 height 246
click at [258, 215] on img "" at bounding box center [262, 219] width 8 height 8
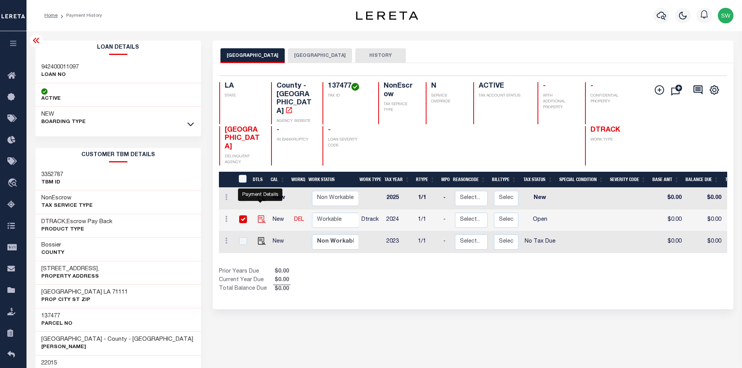
checkbox input "true"
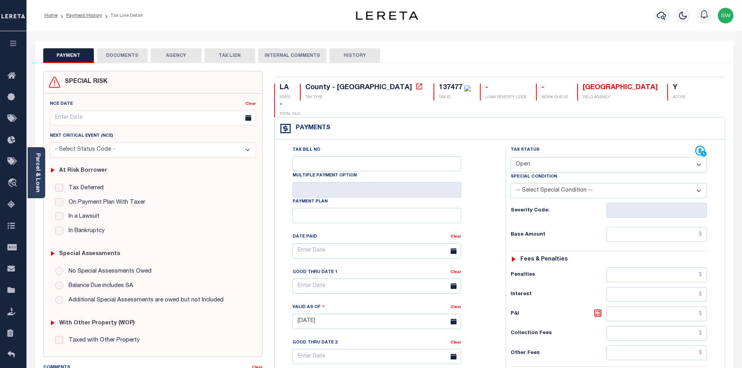
drag, startPoint x: 701, startPoint y: 147, endPoint x: 696, endPoint y: 152, distance: 7.2
click at [701, 157] on select "- Select Status Code - Open Due/Unpaid Paid Incomplete No Tax Due Internal Refu…" at bounding box center [609, 164] width 196 height 15
select select "PYD"
click at [511, 157] on select "- Select Status Code - Open Due/Unpaid Paid Incomplete No Tax Due Internal Refu…" at bounding box center [609, 164] width 196 height 15
type input "[DATE]"
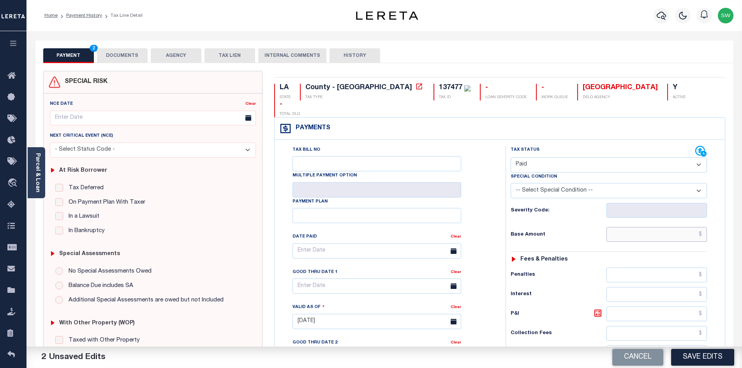
click at [635, 227] on input "text" at bounding box center [656, 234] width 101 height 15
paste input "953.15"
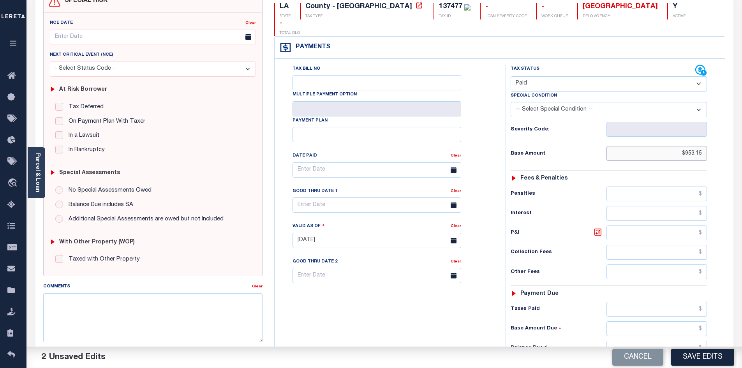
scroll to position [86, 0]
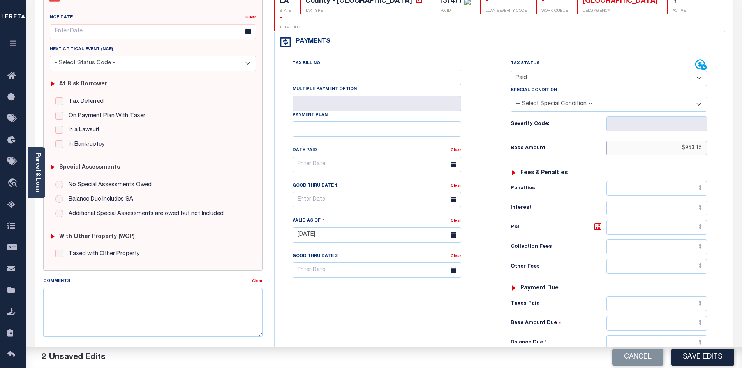
type input "$953.15"
click at [658, 296] on input "text" at bounding box center [656, 303] width 101 height 15
paste input "953.15"
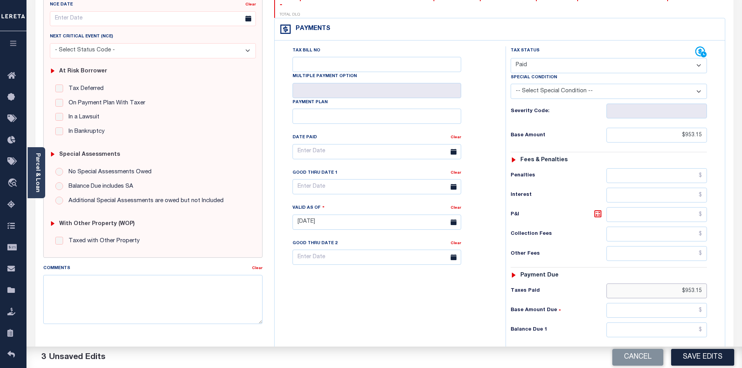
scroll to position [96, 0]
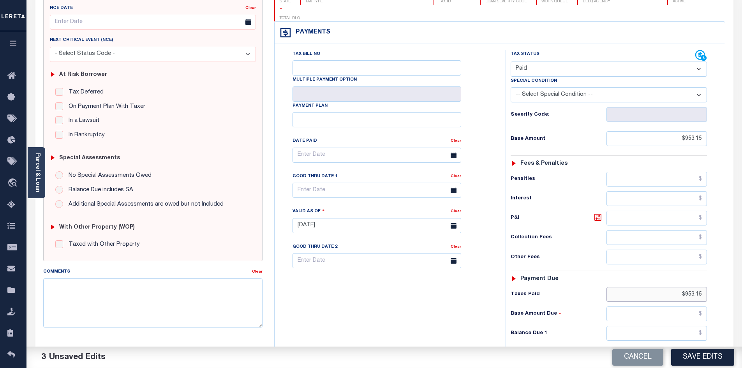
type input "$953.15"
click at [690, 326] on input "text" at bounding box center [656, 333] width 101 height 15
type input "$0.00"
drag, startPoint x: 401, startPoint y: 322, endPoint x: 571, endPoint y: 278, distance: 175.2
click at [403, 320] on div "Tax Bill No Multiple Payment Option Payment Plan Clear" at bounding box center [387, 222] width 223 height 344
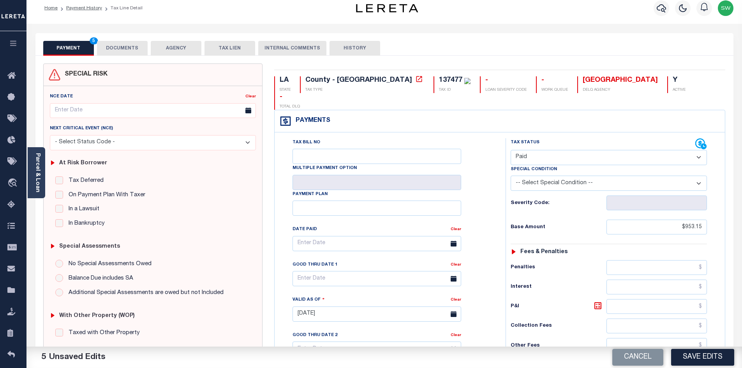
scroll to position [0, 0]
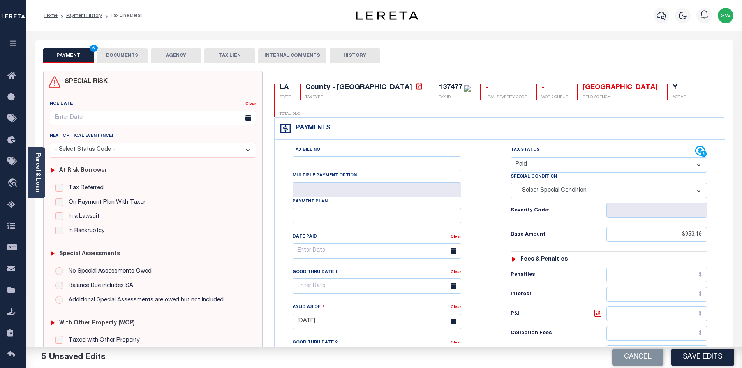
click at [118, 51] on button "DOCUMENTS" at bounding box center [122, 55] width 51 height 15
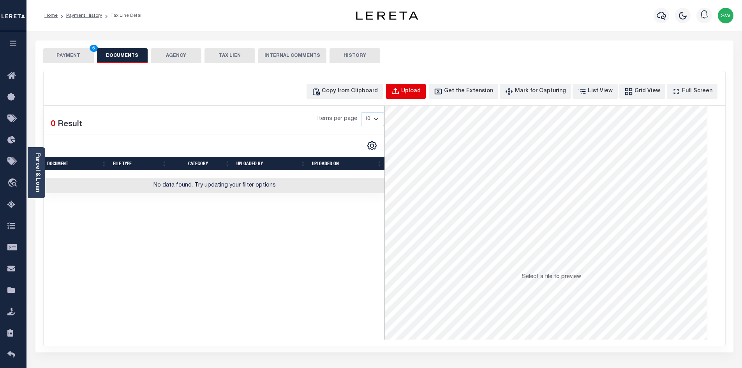
click at [417, 90] on div "Upload" at bounding box center [410, 91] width 19 height 9
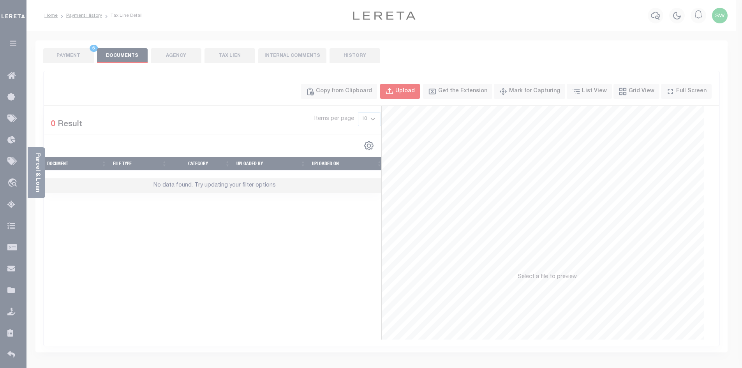
select select "POP"
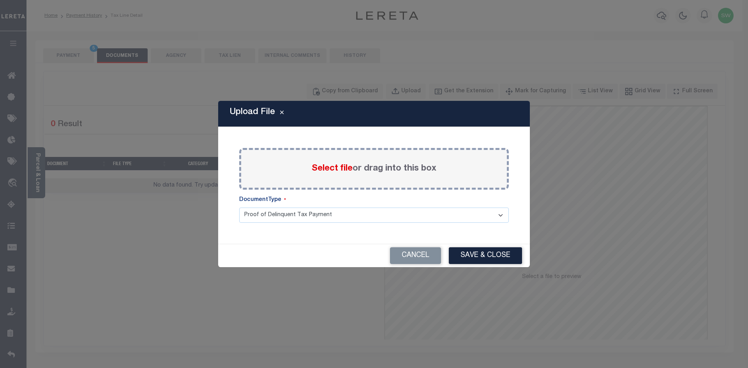
click at [320, 168] on span "Select file" at bounding box center [332, 168] width 41 height 9
click at [0, 0] on input "Select file or drag into this box" at bounding box center [0, 0] width 0 height 0
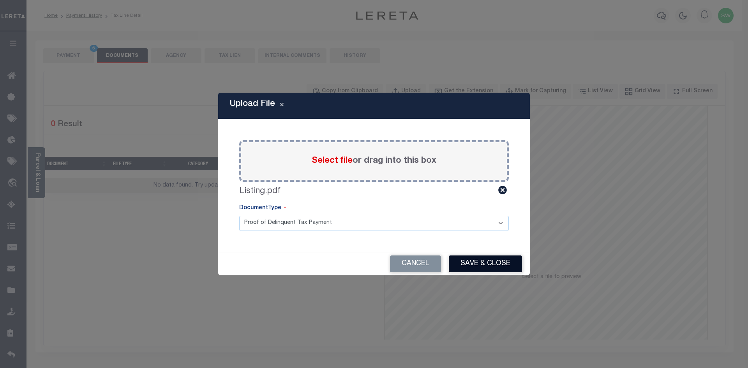
click at [482, 262] on button "Save & Close" at bounding box center [485, 263] width 73 height 17
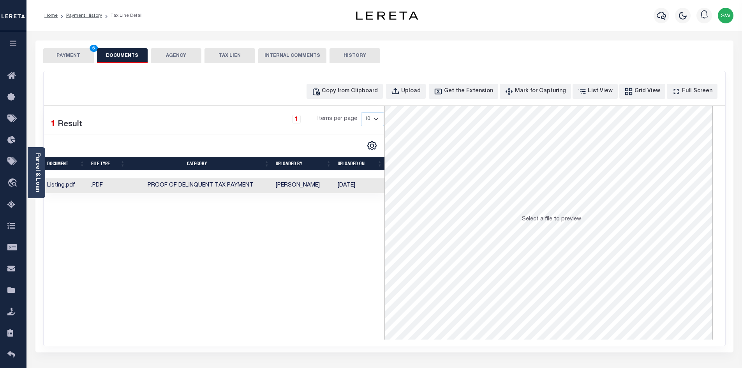
drag, startPoint x: 335, startPoint y: 282, endPoint x: 135, endPoint y: 104, distance: 267.6
click at [335, 277] on div "Selected 1 Result 1 Items per page 10 25 50 100" at bounding box center [214, 223] width 340 height 234
click at [67, 53] on button "PAYMENT 5" at bounding box center [68, 55] width 51 height 15
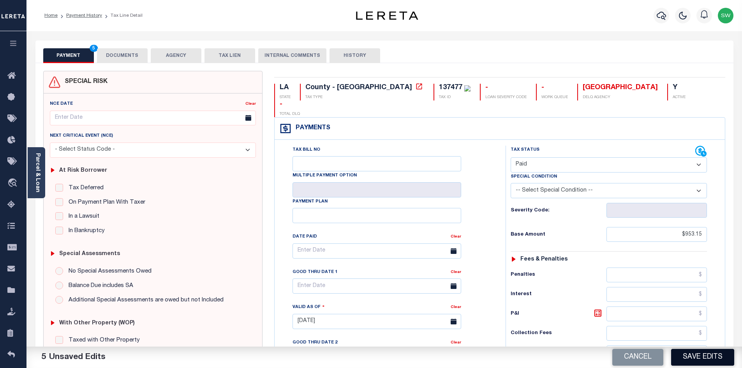
click at [688, 356] on button "Save Edits" at bounding box center [702, 357] width 63 height 17
checkbox input "false"
type input "$953.15"
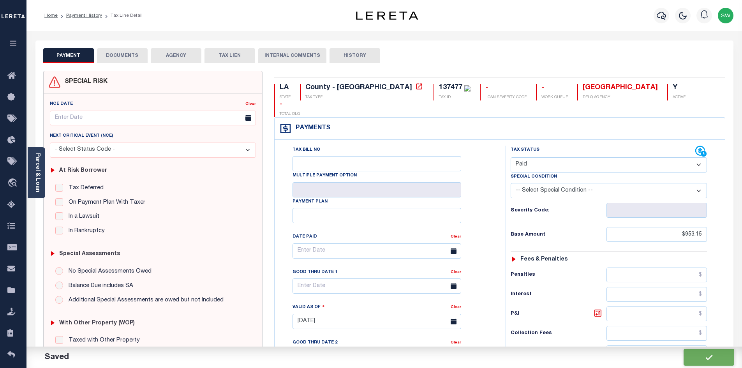
type input "$953.15"
type input "$0"
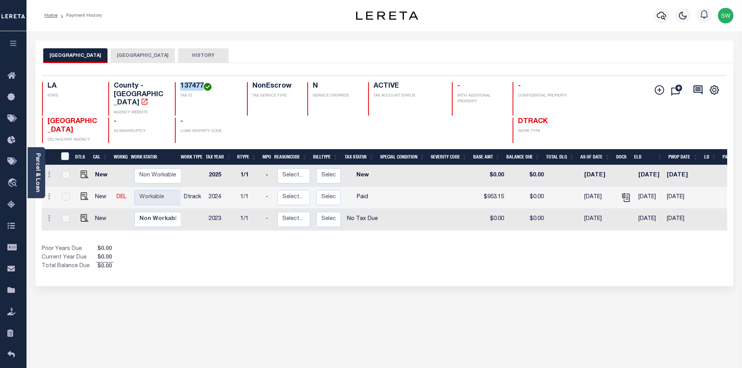
drag, startPoint x: 203, startPoint y: 84, endPoint x: 180, endPoint y: 81, distance: 23.6
click at [180, 81] on div "Selected 3 Results 1 Items per page 25 50 100 LA STATE County - LA AGENCY WEBSI…" at bounding box center [384, 109] width 697 height 67
copy h4 "137477"
click at [132, 55] on button "[GEOGRAPHIC_DATA]" at bounding box center [143, 55] width 64 height 15
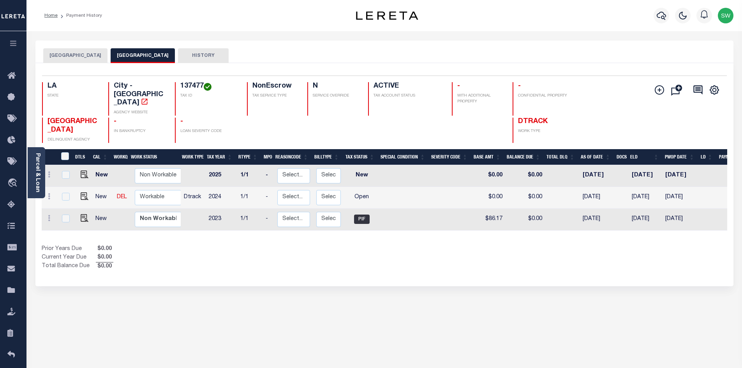
click at [360, 245] on div "Prior Years Due $0.00 Current Year Due $0.00 Total Balance Due $0.00" at bounding box center [213, 258] width 343 height 26
click at [82, 192] on img "" at bounding box center [85, 196] width 8 height 8
checkbox input "true"
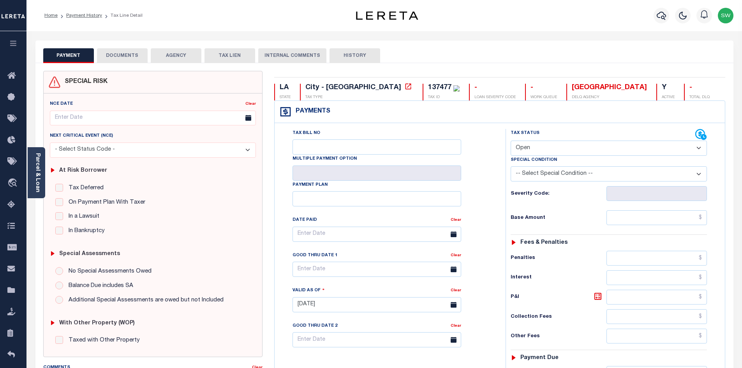
click at [698, 150] on select "- Select Status Code - Open Due/Unpaid Paid Incomplete No Tax Due Internal Refu…" at bounding box center [609, 148] width 196 height 15
select select "PYD"
click at [511, 141] on select "- Select Status Code - Open Due/Unpaid Paid Incomplete No Tax Due Internal Refu…" at bounding box center [609, 148] width 196 height 15
type input "[DATE]"
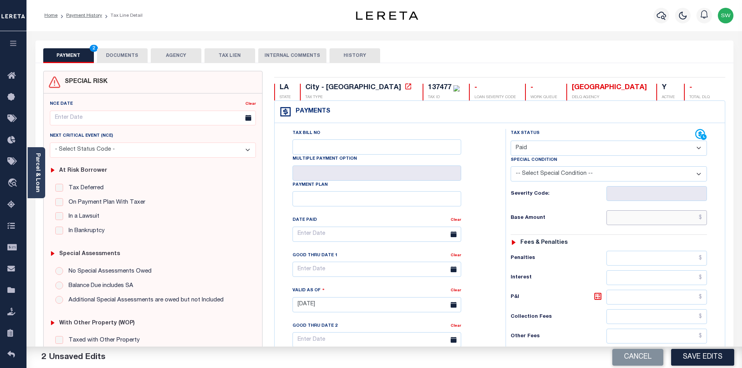
click at [627, 224] on input "text" at bounding box center [656, 217] width 101 height 15
click at [627, 223] on input "text" at bounding box center [656, 217] width 101 height 15
paste input "205.11"
type input "$205.11"
drag, startPoint x: 741, startPoint y: 224, endPoint x: 734, endPoint y: 266, distance: 41.9
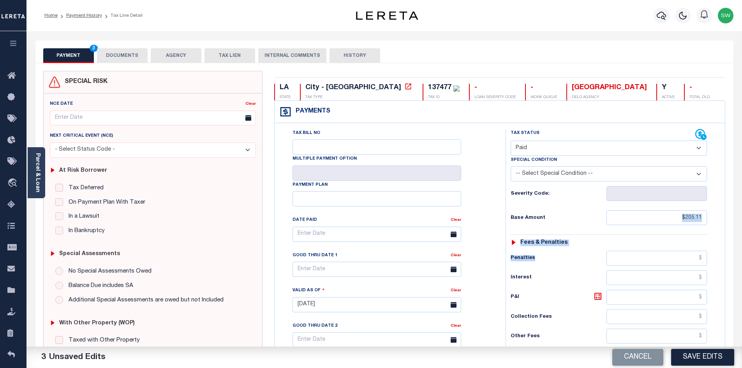
click at [734, 266] on div "Parcel & Loan Tax Bill Details 137477 -" at bounding box center [383, 301] width 715 height 541
click at [728, 253] on div "LA STATE City - LA TAX TYPE 137477 TAX ID - LOAN SEVERITY CODE - WORK QUEUE BOS…" at bounding box center [499, 312] width 463 height 483
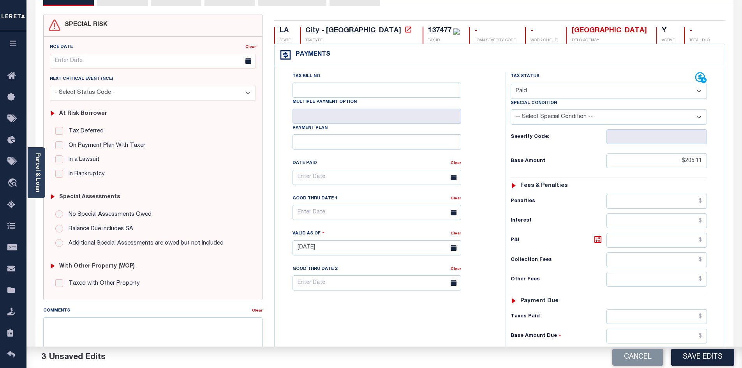
scroll to position [59, 0]
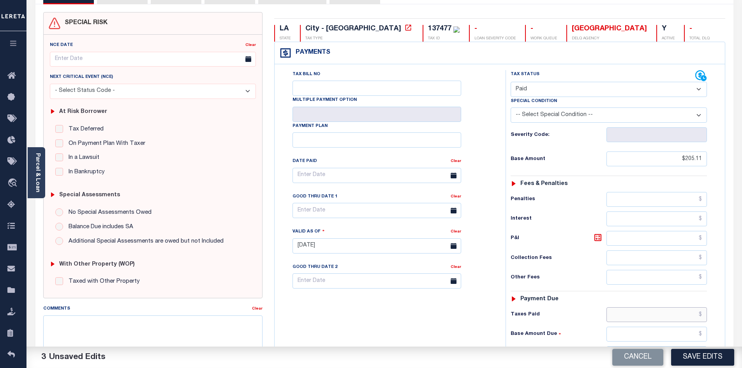
click at [645, 312] on input "text" at bounding box center [656, 314] width 101 height 15
paste input "205.11"
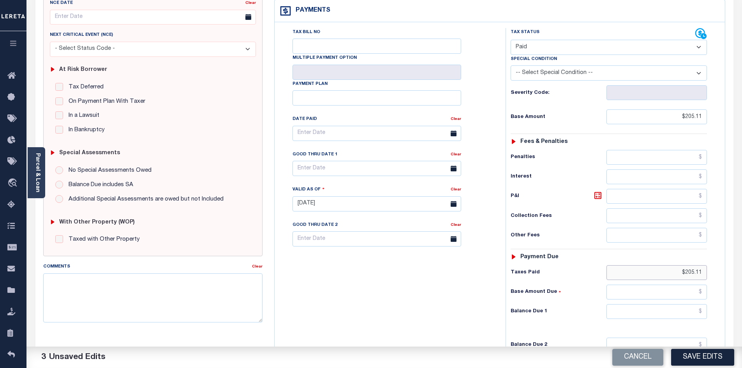
scroll to position [103, 0]
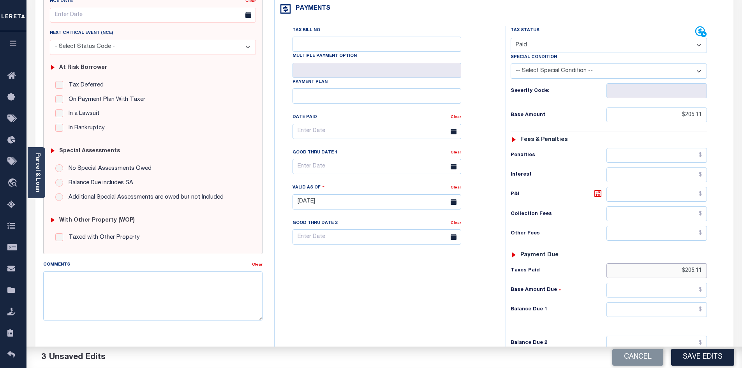
type input "$205.11"
click at [683, 313] on input "text" at bounding box center [656, 309] width 101 height 15
type input "$0.00"
drag, startPoint x: 389, startPoint y: 300, endPoint x: 512, endPoint y: 315, distance: 124.0
click at [389, 300] on div "Tax Bill No Multiple Payment Option Payment Plan Clear" at bounding box center [387, 198] width 223 height 344
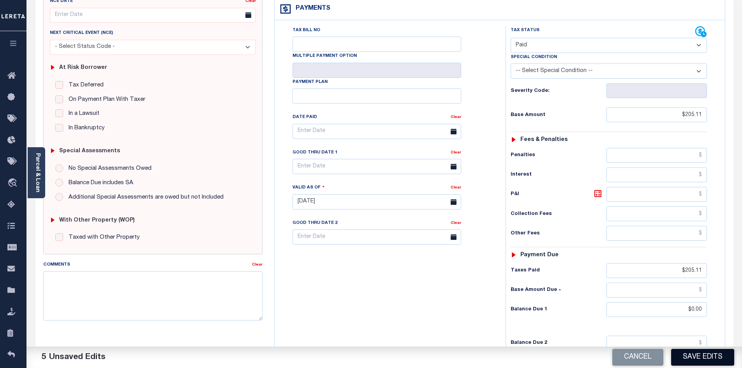
click at [685, 358] on button "Save Edits" at bounding box center [702, 357] width 63 height 17
checkbox input "false"
type input "$205.11"
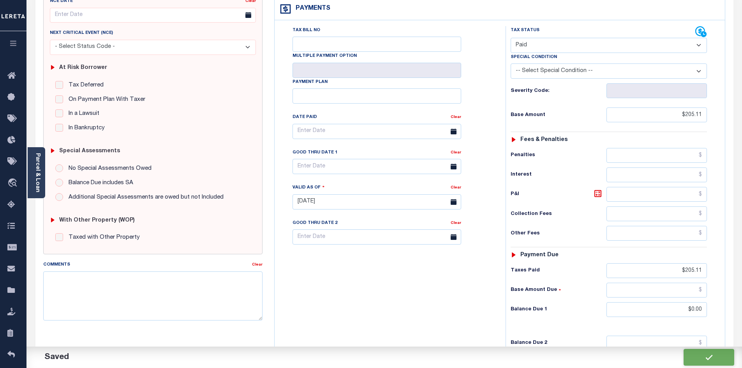
type input "$205.11"
type input "$0"
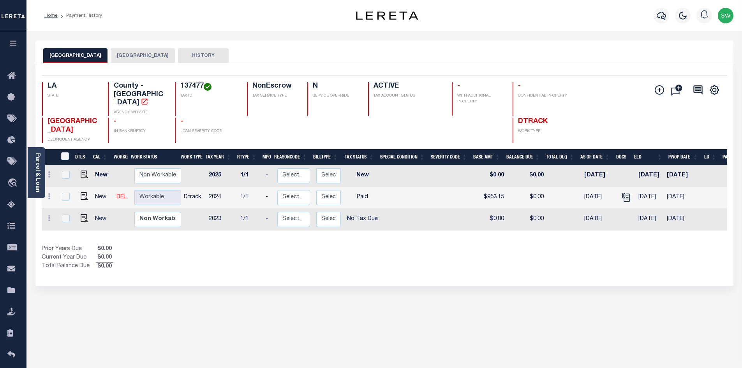
click at [394, 257] on div "Show Tax Lines before Bill Release Date Prior Years Due $0.00 Current Year Due …" at bounding box center [384, 258] width 685 height 26
click at [121, 54] on button "[GEOGRAPHIC_DATA]" at bounding box center [143, 55] width 64 height 15
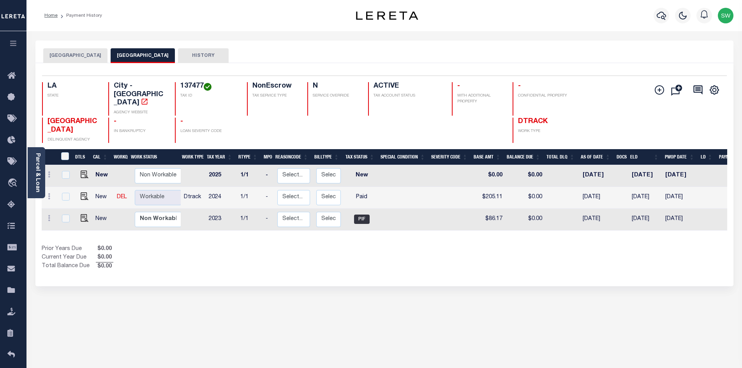
click at [384, 246] on div "Prior Years Due $0.00 Current Year Due $0.00 Total Balance Due $0.00" at bounding box center [213, 258] width 343 height 26
click at [473, 21] on div "Profile Sign out" at bounding box center [590, 15] width 291 height 27
click at [662, 13] on icon "button" at bounding box center [661, 16] width 9 height 8
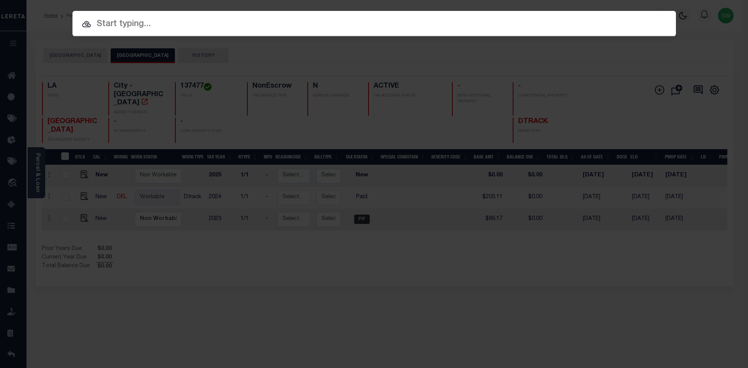
click at [100, 20] on input "text" at bounding box center [373, 25] width 603 height 14
paste input "942400011097"
type input "942400011097"
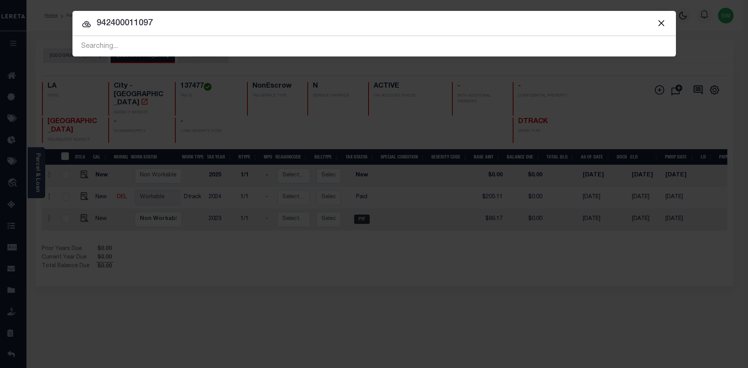
click at [87, 25] on icon at bounding box center [86, 24] width 9 height 6
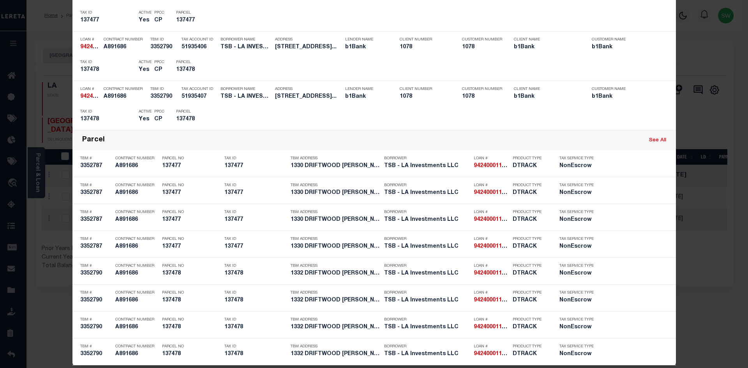
scroll to position [239, 0]
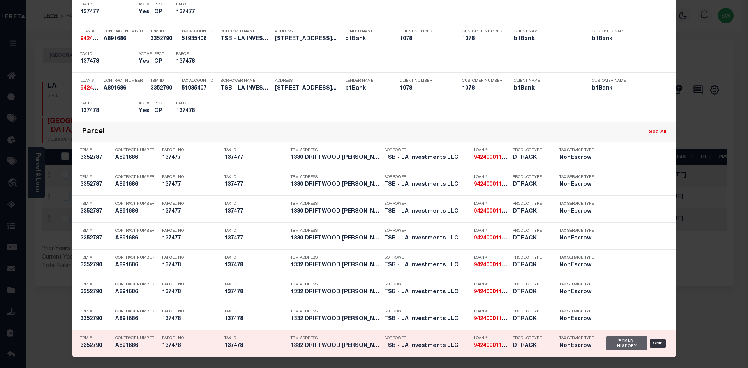
click at [612, 343] on div "Payment History" at bounding box center [627, 343] width 42 height 14
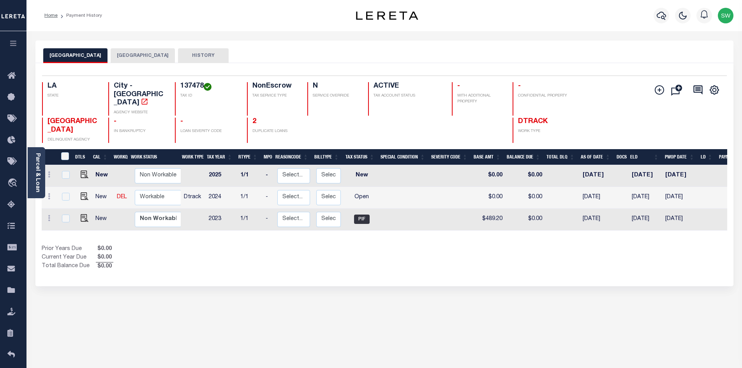
click at [308, 253] on div "Selected 3 Results 1 Items per page 25 50 100 LA STATE City - [GEOGRAPHIC_DATA]" at bounding box center [384, 174] width 698 height 223
click at [201, 84] on h4 "137478" at bounding box center [208, 86] width 57 height 9
drag, startPoint x: 202, startPoint y: 86, endPoint x: 181, endPoint y: 85, distance: 21.1
click at [181, 85] on h4 "137478" at bounding box center [208, 86] width 57 height 9
copy h4 "137478"
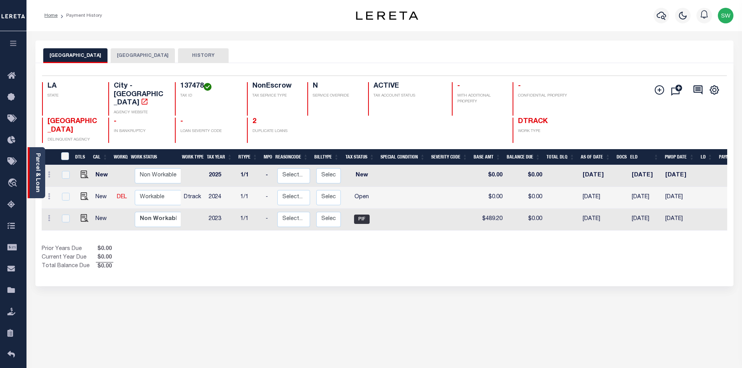
click at [44, 170] on div "Parcel & Loan" at bounding box center [37, 172] width 18 height 51
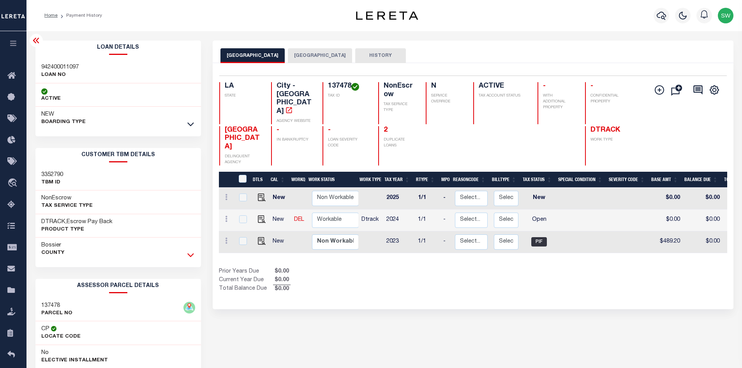
click at [192, 257] on icon at bounding box center [190, 255] width 7 height 8
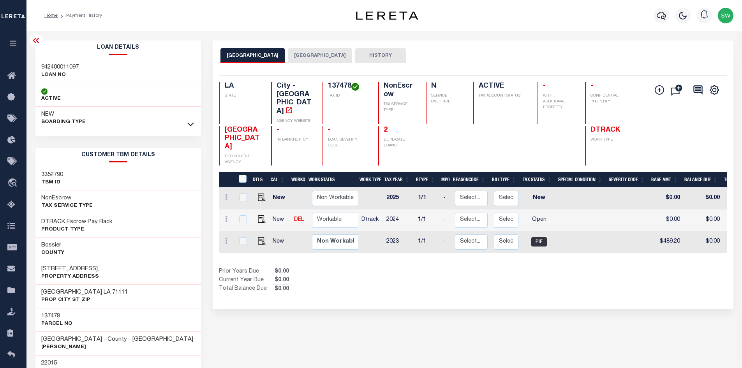
click at [194, 123] on link at bounding box center [190, 123] width 9 height 5
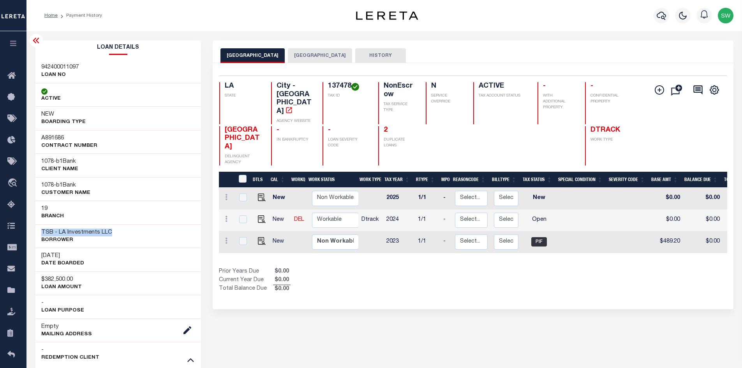
drag, startPoint x: 113, startPoint y: 234, endPoint x: 34, endPoint y: 234, distance: 79.4
copy h3 "TSB - LA Investments LLC"
click at [413, 268] on div "Prior Years Due $0.00 Current Year Due $0.00 Total Balance Due $0.00" at bounding box center [346, 281] width 254 height 26
click at [262, 215] on img "" at bounding box center [262, 219] width 8 height 8
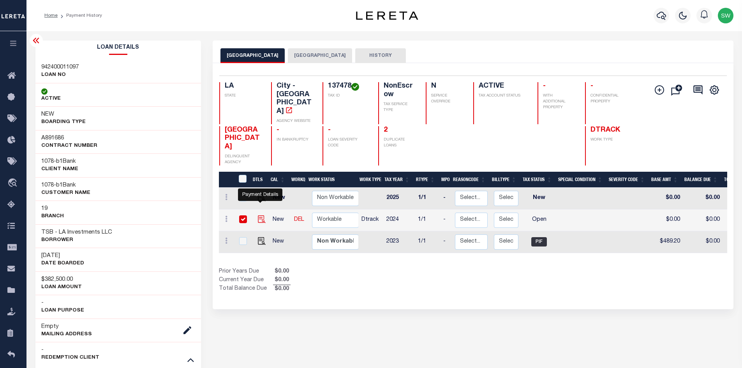
checkbox input "true"
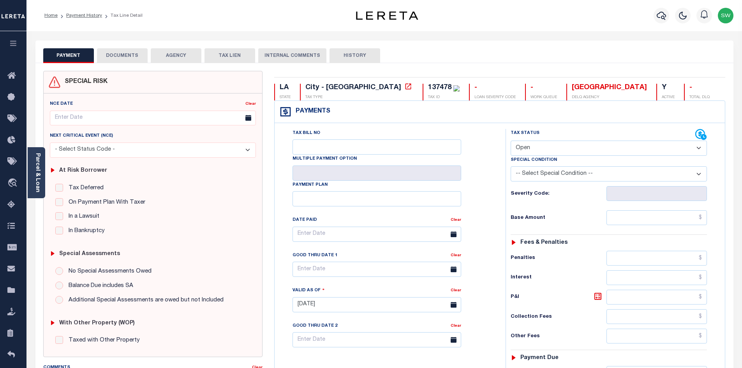
click at [700, 150] on select "- Select Status Code - Open Due/Unpaid Paid Incomplete No Tax Due Internal Refu…" at bounding box center [609, 148] width 196 height 15
select select "PYD"
click at [511, 141] on select "- Select Status Code - Open Due/Unpaid Paid Incomplete No Tax Due Internal Refu…" at bounding box center [609, 148] width 196 height 15
type input "[DATE]"
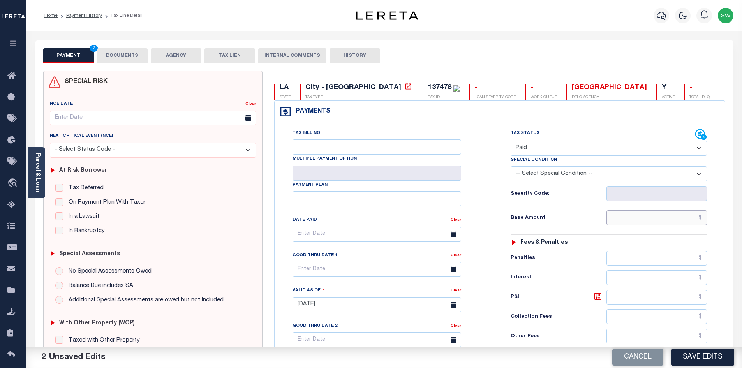
click at [630, 216] on input "text" at bounding box center [656, 217] width 101 height 15
paste input "866.95"
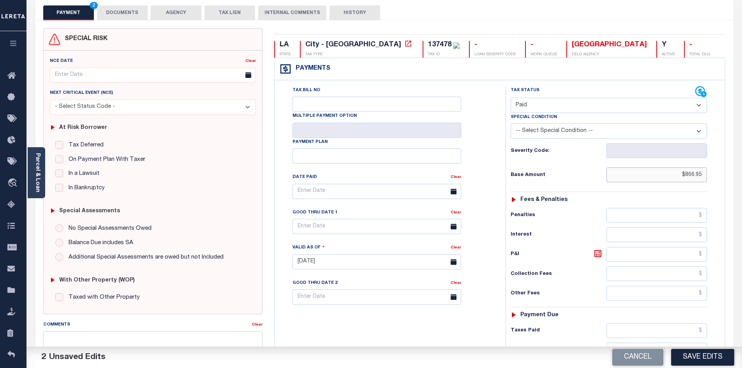
scroll to position [54, 0]
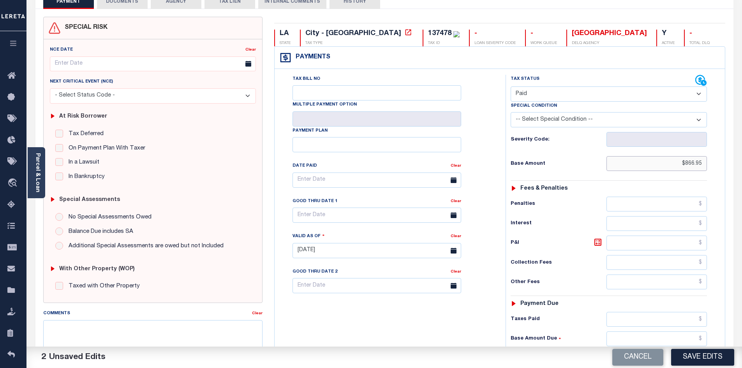
type input "$866.95"
click at [635, 321] on input "text" at bounding box center [656, 319] width 101 height 15
paste input "866.95"
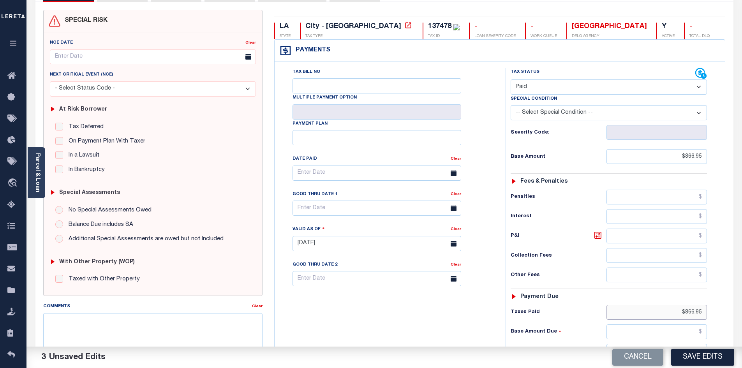
scroll to position [116, 0]
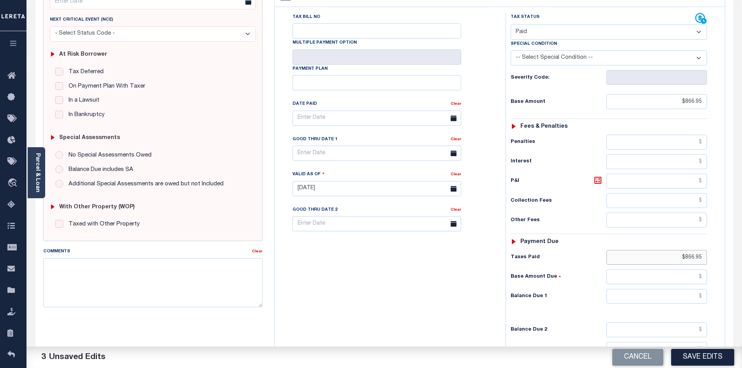
type input "$866.95"
click at [686, 297] on input "text" at bounding box center [656, 296] width 101 height 15
type input "$0.00"
click at [382, 267] on div "Tax Bill No Multiple Payment Option Payment Plan Clear" at bounding box center [387, 185] width 223 height 344
click at [694, 363] on button "Save Edits" at bounding box center [702, 357] width 63 height 17
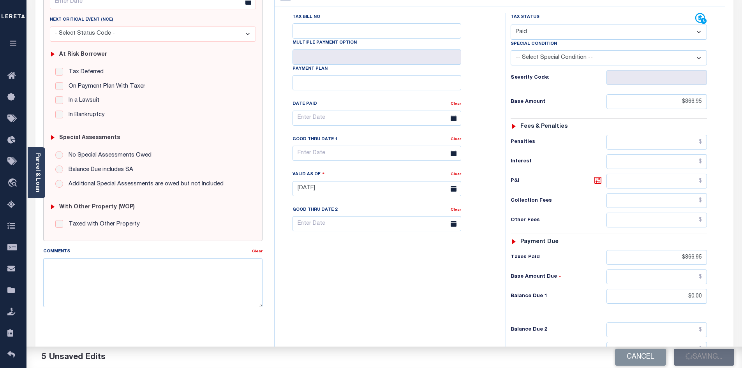
type input "$866.95"
type input "$0"
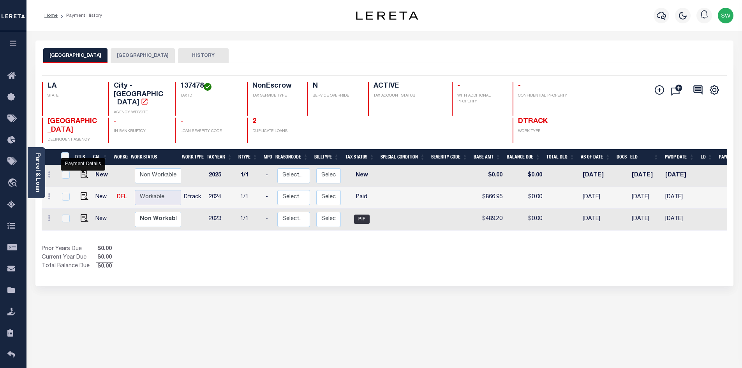
drag, startPoint x: 80, startPoint y: 179, endPoint x: 90, endPoint y: 178, distance: 9.8
click at [81, 192] on img "" at bounding box center [85, 196] width 8 height 8
checkbox input "true"
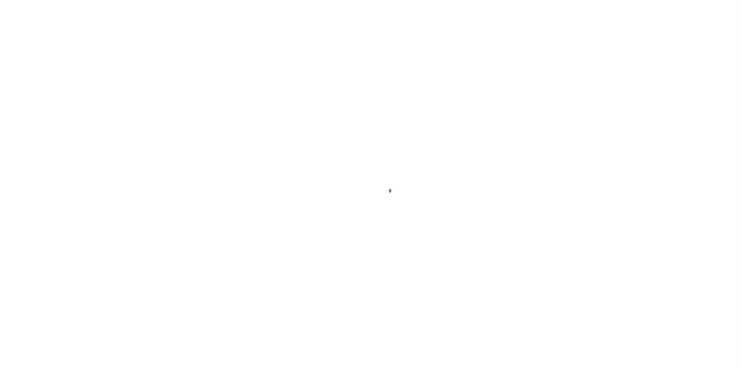
select select "PYD"
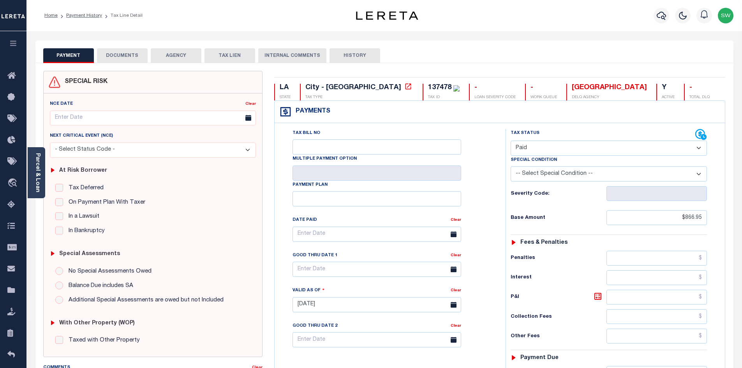
click at [130, 54] on button "DOCUMENTS" at bounding box center [122, 55] width 51 height 15
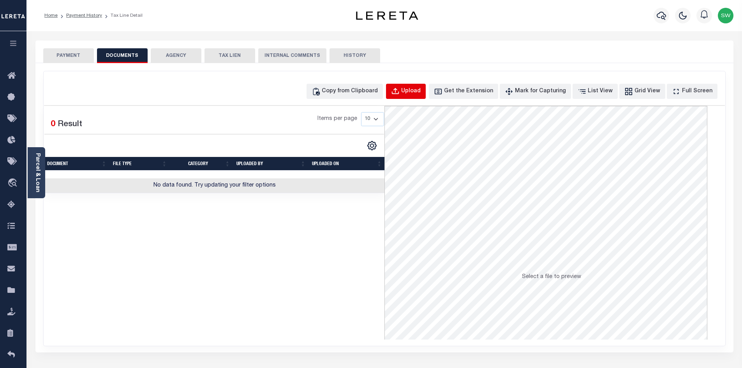
click at [416, 90] on button "Upload" at bounding box center [406, 91] width 40 height 15
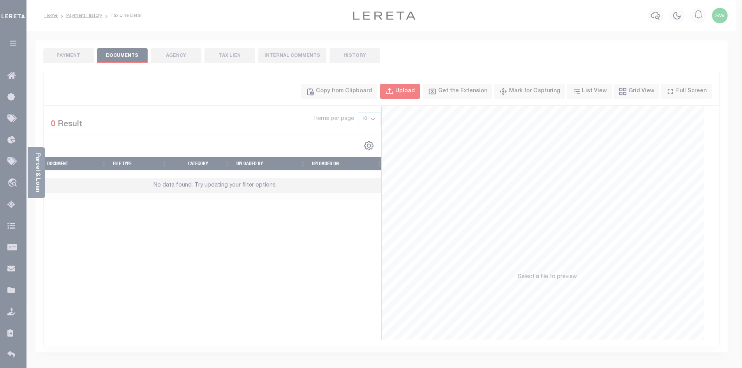
select select "POP"
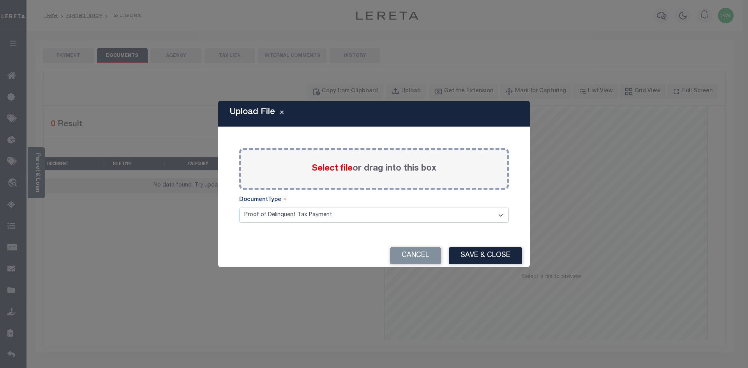
click at [323, 164] on span "Select file" at bounding box center [332, 168] width 41 height 9
click at [305, 181] on div "Select file or drag into this box" at bounding box center [373, 169] width 269 height 42
click at [316, 167] on span "Select file" at bounding box center [332, 168] width 41 height 9
click at [0, 0] on input "Select file or drag into this box" at bounding box center [0, 0] width 0 height 0
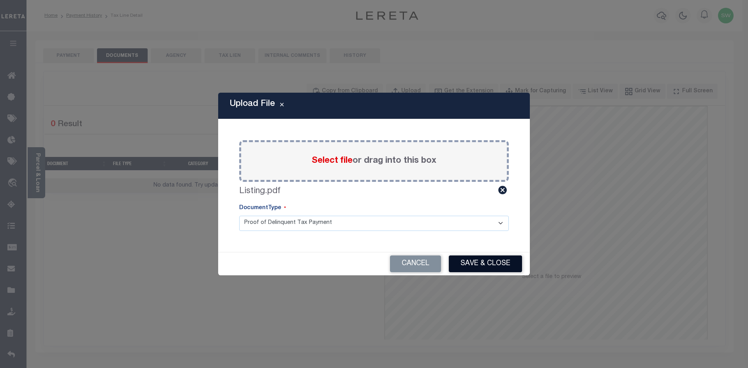
click at [490, 262] on button "Save & Close" at bounding box center [485, 263] width 73 height 17
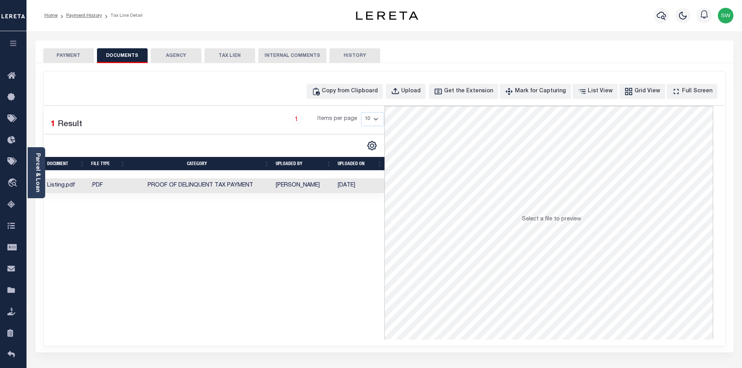
click at [78, 62] on button "PAYMENT" at bounding box center [68, 55] width 51 height 15
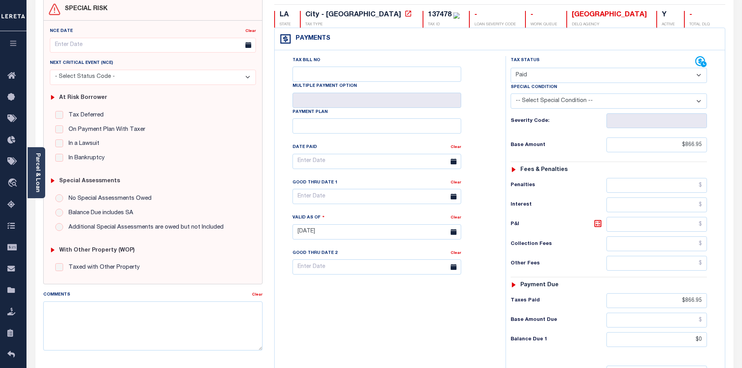
scroll to position [78, 0]
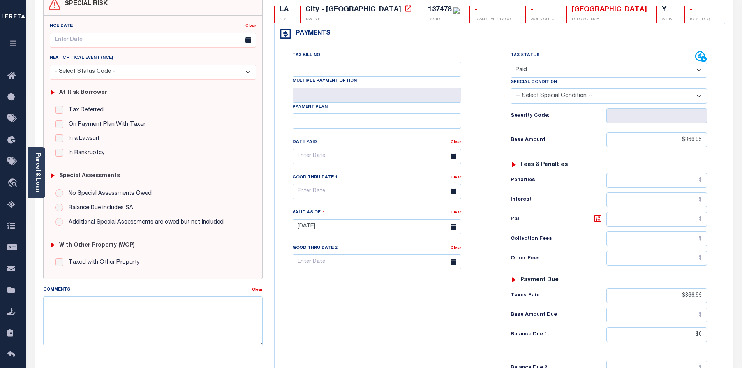
click at [410, 319] on div "Tax Bill No Multiple Payment Option Payment Plan Clear" at bounding box center [387, 223] width 223 height 344
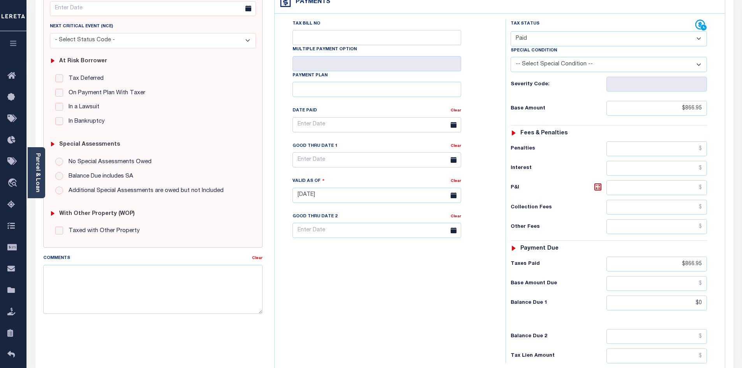
scroll to position [131, 0]
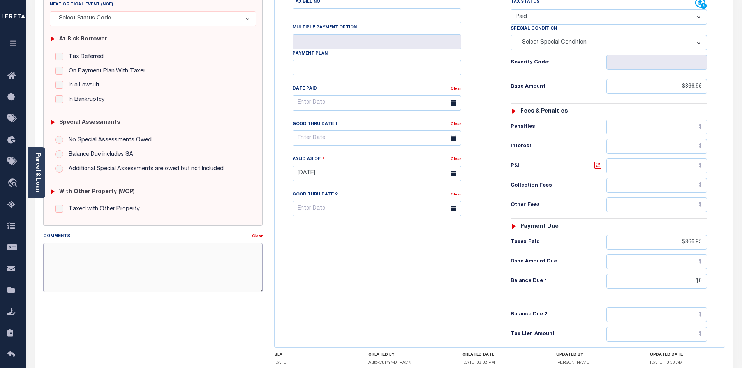
click at [142, 264] on textarea "Comments" at bounding box center [153, 267] width 220 height 49
click at [321, 260] on div "Tax Bill No Multiple Payment Option Payment Plan Clear" at bounding box center [387, 170] width 223 height 344
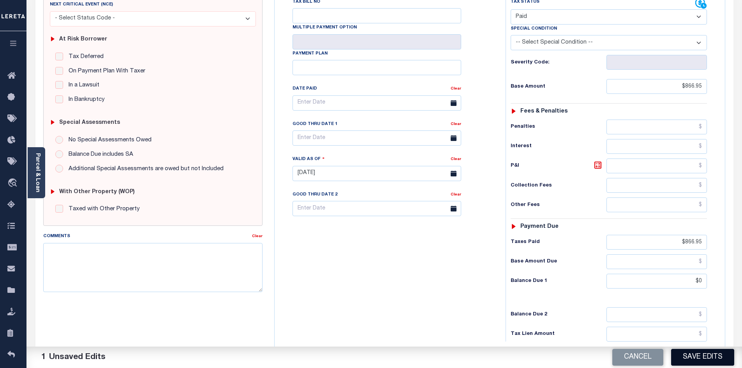
click at [684, 353] on button "Save Edits" at bounding box center [702, 357] width 63 height 17
type input "$866.95"
type input "$0"
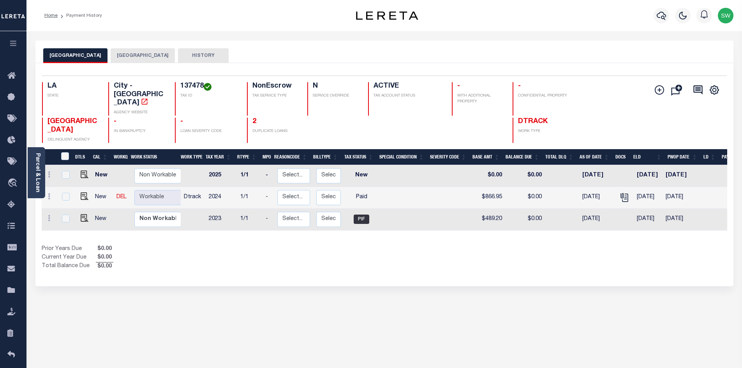
click at [354, 246] on div "Prior Years Due $0.00 Current Year Due $0.00 Total Balance Due $0.00" at bounding box center [213, 258] width 343 height 26
click at [234, 245] on div "Prior Years Due $0.00 Current Year Due $0.00 Total Balance Due $0.00" at bounding box center [213, 258] width 343 height 26
drag, startPoint x: 337, startPoint y: 243, endPoint x: 302, endPoint y: 229, distance: 37.8
click at [337, 245] on div "Prior Years Due $0.00 Current Year Due $0.00 Total Balance Due $0.00" at bounding box center [213, 258] width 343 height 26
click at [272, 254] on div "Selected 3 Results 1 Items per page 25 50 100 LA STATE City - [GEOGRAPHIC_DATA]" at bounding box center [384, 174] width 698 height 223
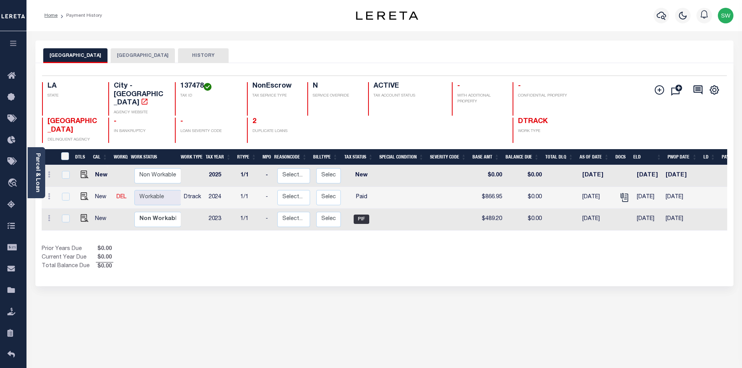
click at [243, 245] on div "Prior Years Due $0.00 Current Year Due $0.00 Total Balance Due $0.00" at bounding box center [213, 258] width 343 height 26
click at [400, 250] on div "Show Tax Lines before Bill Release Date Prior Years Due $0.00 Current Year Due …" at bounding box center [384, 258] width 685 height 26
click at [245, 251] on div "Selected 3 Results 1 Items per page 25 50 100 LA STATE City - [GEOGRAPHIC_DATA]" at bounding box center [384, 174] width 698 height 223
click at [240, 245] on div "Prior Years Due $0.00 Current Year Due $0.00 Total Balance Due $0.00" at bounding box center [213, 258] width 343 height 26
click at [219, 262] on div "Selected 3 Results 1 Items per page 25 50 100 LA STATE City - [GEOGRAPHIC_DATA]" at bounding box center [384, 174] width 698 height 223
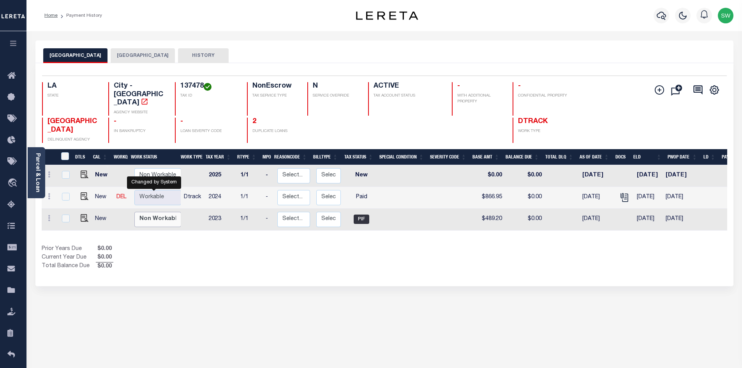
click at [152, 212] on select "Non Workable Workable" at bounding box center [157, 219] width 47 height 15
checkbox input "true"
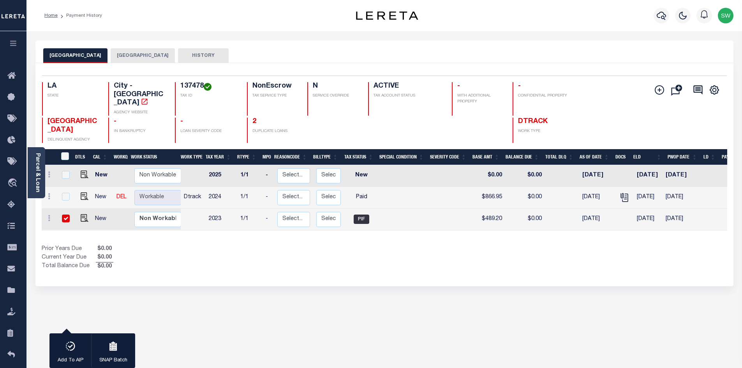
click at [222, 265] on div "1 Selected 3 Results 1 Items per page 25 50 100 LA STATE 137478" at bounding box center [384, 174] width 698 height 223
click at [207, 252] on div "1 Selected 3 Results 1 Items per page 25 50 100 LA STATE 137478" at bounding box center [384, 174] width 698 height 223
click at [122, 60] on button "[GEOGRAPHIC_DATA]" at bounding box center [143, 55] width 64 height 15
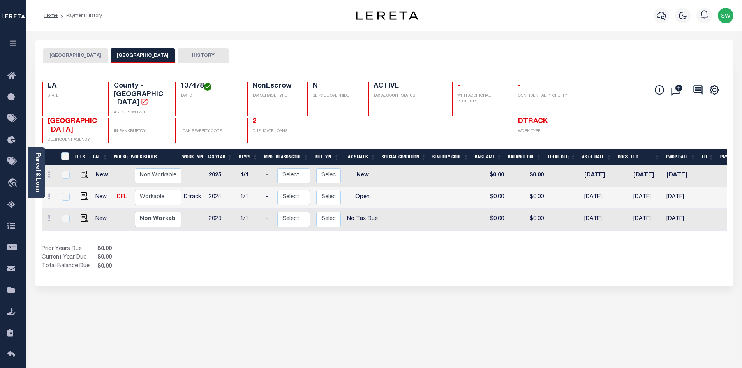
click at [382, 252] on div "Prior Years Due $0.00 Current Year Due $0.00 Total Balance Due $0.00" at bounding box center [213, 258] width 343 height 26
click at [348, 276] on div "BOSSIER CITY BOSSIER PARISH HISTORY Selected 3" at bounding box center [385, 261] width 710 height 440
click at [83, 192] on img "" at bounding box center [85, 196] width 8 height 8
checkbox input "true"
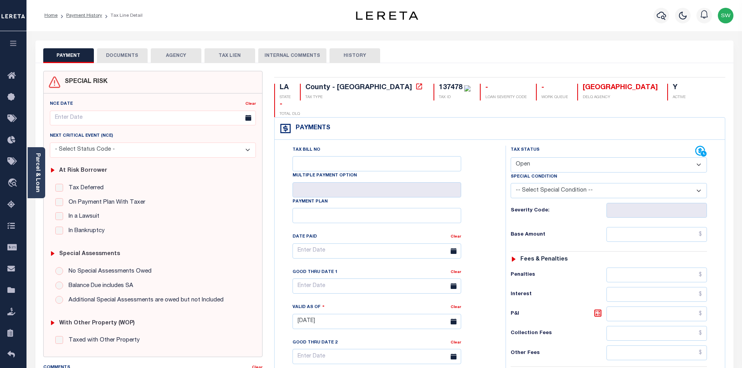
click at [697, 157] on select "- Select Status Code - Open Due/Unpaid Paid Incomplete No Tax Due Internal Refu…" at bounding box center [609, 164] width 196 height 15
select select "PYD"
click at [511, 157] on select "- Select Status Code - Open Due/Unpaid Paid Incomplete No Tax Due Internal Refu…" at bounding box center [609, 164] width 196 height 15
type input "[DATE]"
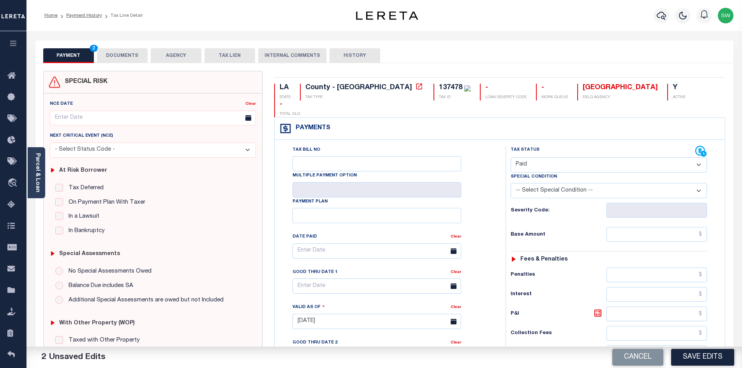
click at [481, 174] on div "Tax Bill No Multiple Payment Option Payment Plan Clear" at bounding box center [387, 255] width 211 height 218
click at [629, 227] on input "text" at bounding box center [656, 234] width 101 height 15
paste input "4,028.68"
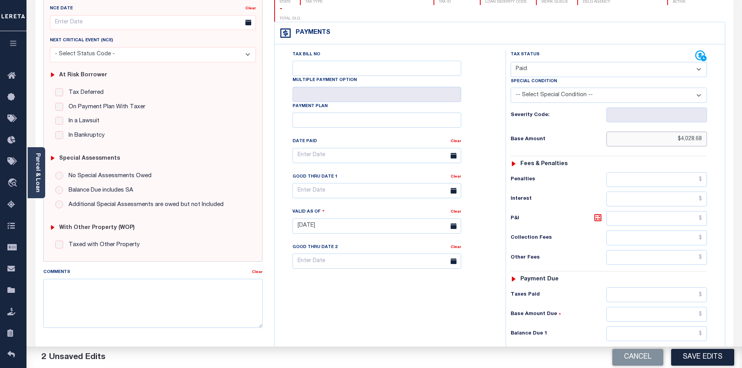
scroll to position [104, 0]
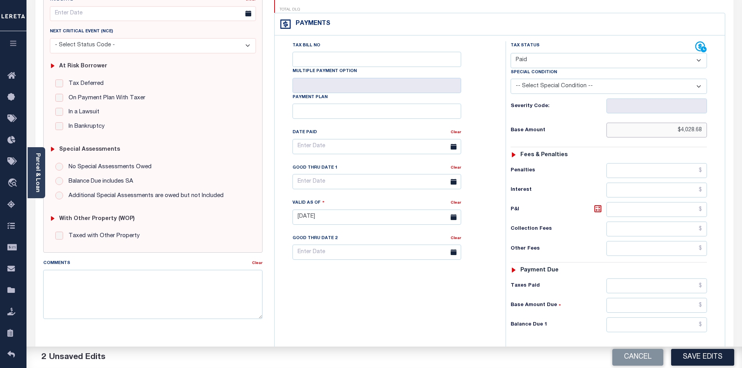
type input "$4,028.68"
click at [650, 278] on input "text" at bounding box center [656, 285] width 101 height 15
paste input "4,028.68"
type input "$4,028.68"
click at [667, 317] on input "text" at bounding box center [656, 324] width 101 height 15
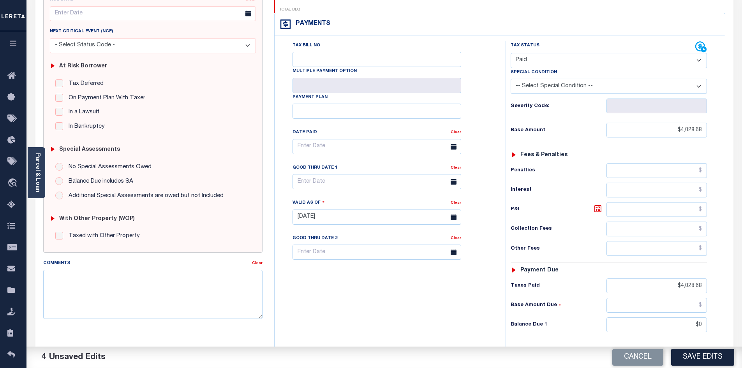
type input "$0.00"
drag, startPoint x: 366, startPoint y: 317, endPoint x: 534, endPoint y: 296, distance: 169.6
click at [366, 317] on div "Tax Bill No Multiple Payment Option Payment Plan Clear" at bounding box center [387, 213] width 223 height 344
click at [701, 358] on button "Save Edits" at bounding box center [702, 357] width 63 height 17
type input "$4,028.68"
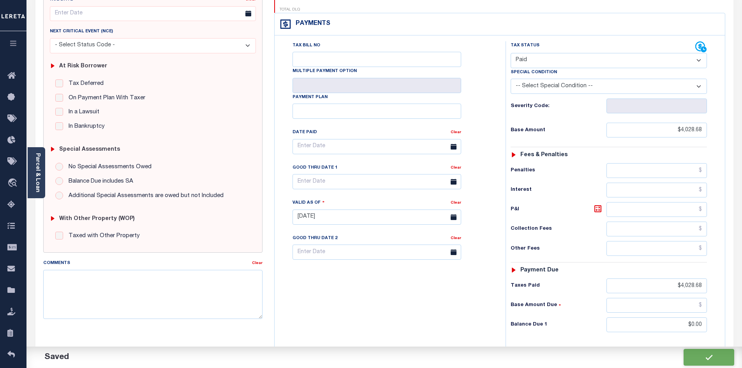
type input "$4,028.68"
type input "$0"
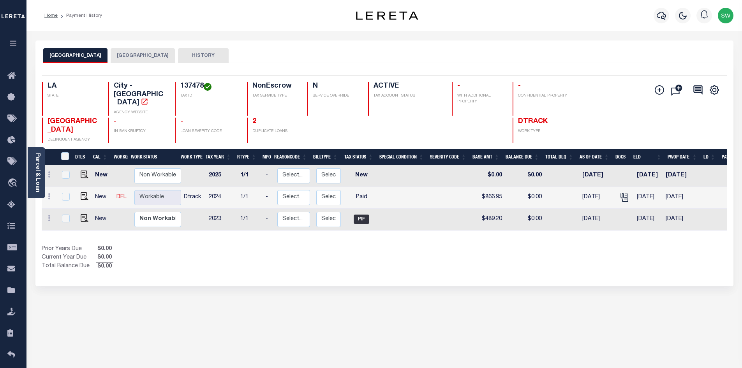
click at [387, 251] on div "Show Tax Lines before Bill Release Date Prior Years Due $0.00 Current Year Due …" at bounding box center [384, 258] width 685 height 26
click at [114, 58] on button "[GEOGRAPHIC_DATA]" at bounding box center [143, 55] width 64 height 15
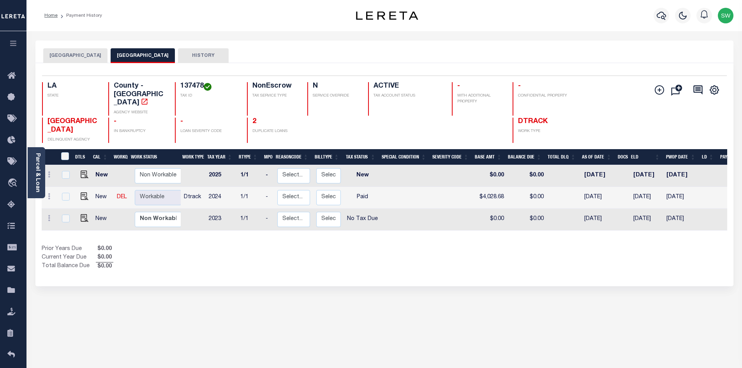
drag, startPoint x: 306, startPoint y: 254, endPoint x: 296, endPoint y: 250, distance: 10.8
click at [305, 254] on div "Prior Years Due $0.00 Current Year Due $0.00 Total Balance Due $0.00" at bounding box center [213, 258] width 343 height 26
click at [309, 262] on div "Selected 3 Results 1 Items per page 25 50 100 LA STATE 137478 N" at bounding box center [384, 174] width 698 height 223
click at [175, 252] on div "Prior Years Due $0.00 Current Year Due $0.00 Total Balance Due $0.00" at bounding box center [213, 258] width 343 height 26
click at [662, 15] on icon "button" at bounding box center [661, 15] width 9 height 9
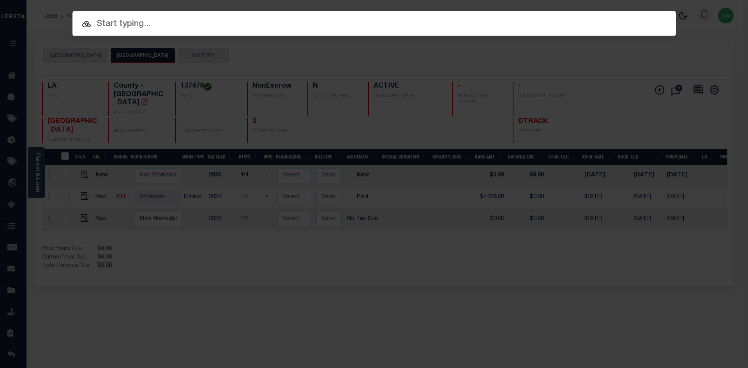
click at [132, 26] on input "text" at bounding box center [373, 25] width 603 height 14
paste input "7706723"
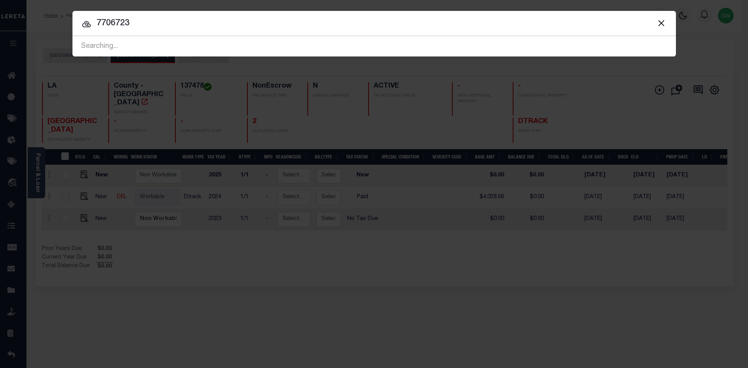
click at [147, 23] on input "7706723" at bounding box center [373, 24] width 603 height 14
drag, startPoint x: 86, startPoint y: 26, endPoint x: 196, endPoint y: 67, distance: 117.6
click at [86, 26] on icon at bounding box center [86, 23] width 9 height 9
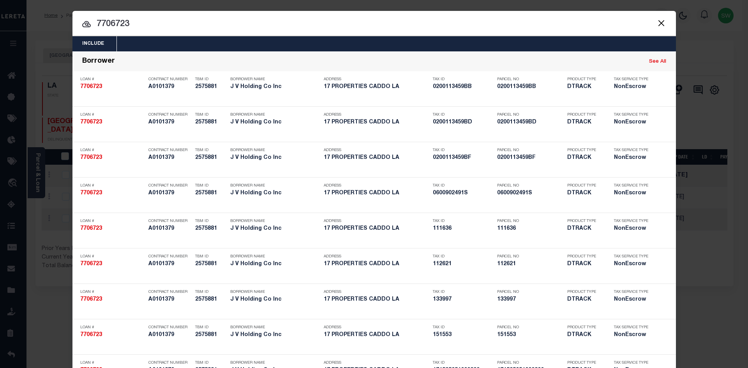
drag, startPoint x: 132, startPoint y: 27, endPoint x: 89, endPoint y: 23, distance: 43.0
click at [89, 23] on input "7706723" at bounding box center [373, 25] width 603 height 14
paste input "137739"
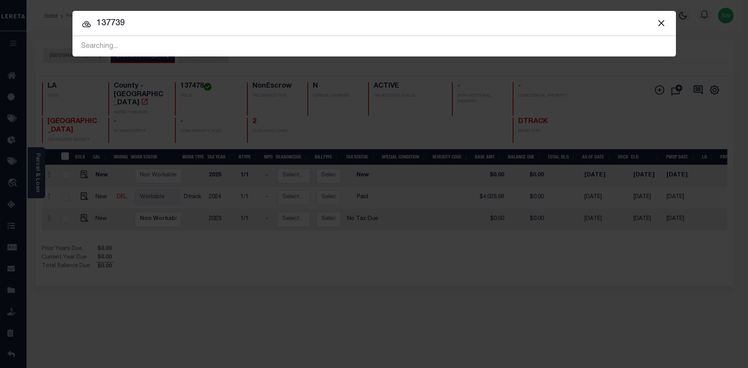
type input "137739"
click at [84, 26] on icon at bounding box center [86, 24] width 9 height 6
drag, startPoint x: 130, startPoint y: 22, endPoint x: 95, endPoint y: 27, distance: 35.0
click at [95, 27] on input "137739" at bounding box center [373, 24] width 603 height 14
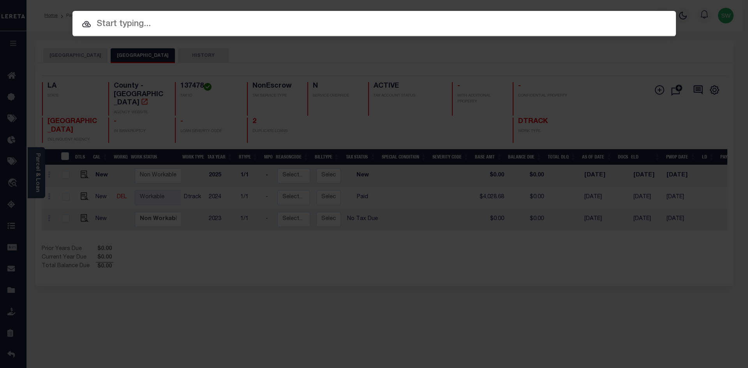
click at [124, 28] on input "text" at bounding box center [373, 25] width 603 height 14
paste input "7706723"
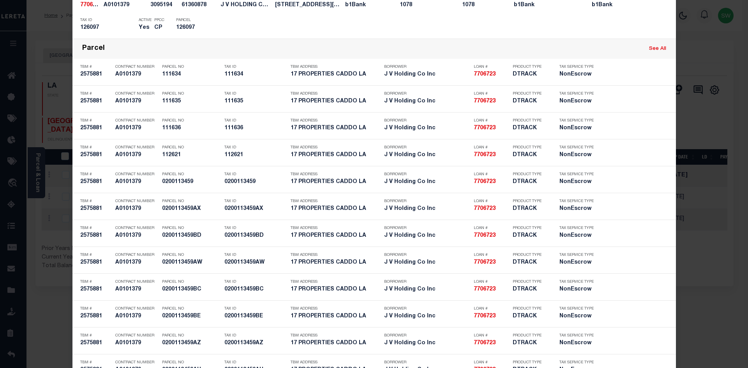
scroll to position [2854, 0]
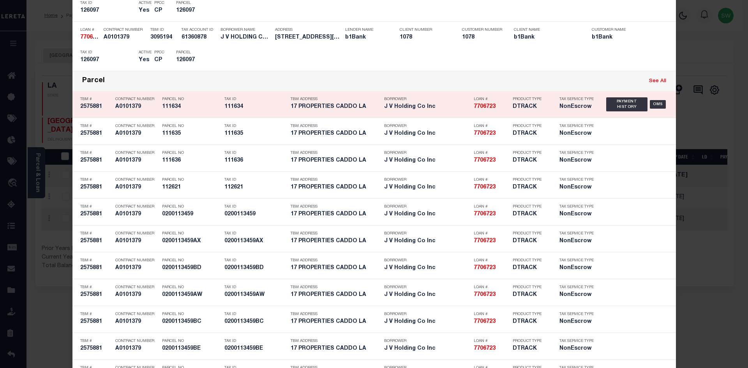
click at [660, 84] on link "See All" at bounding box center [657, 81] width 17 height 5
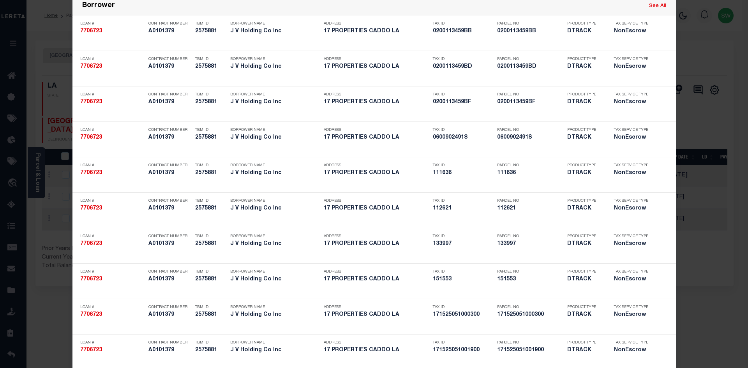
scroll to position [0, 0]
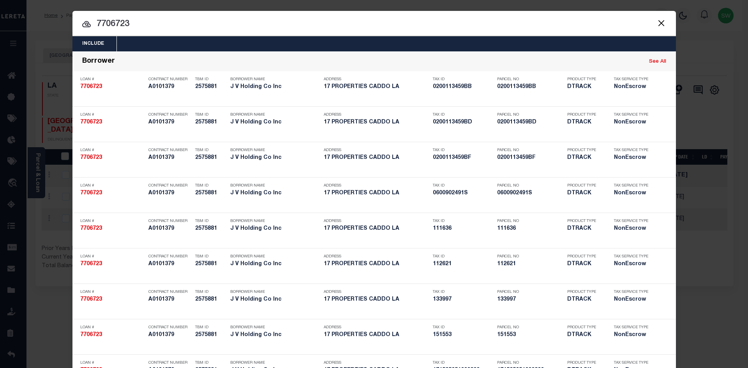
drag, startPoint x: 150, startPoint y: 29, endPoint x: 86, endPoint y: 36, distance: 64.3
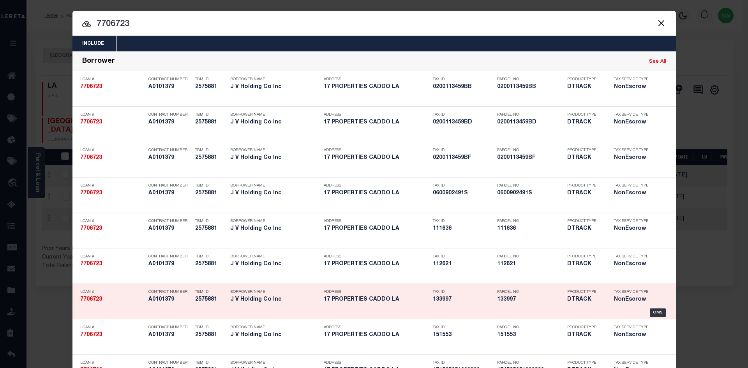
paste input "27005798"
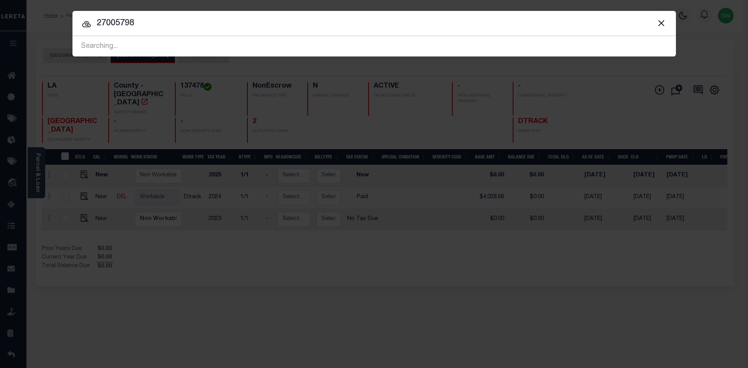
type input "27005798"
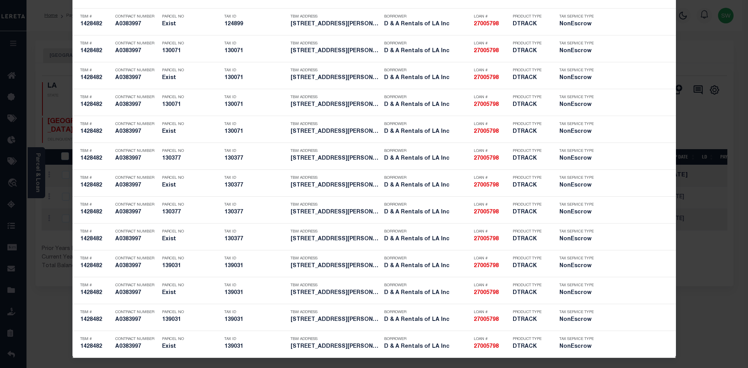
scroll to position [722, 0]
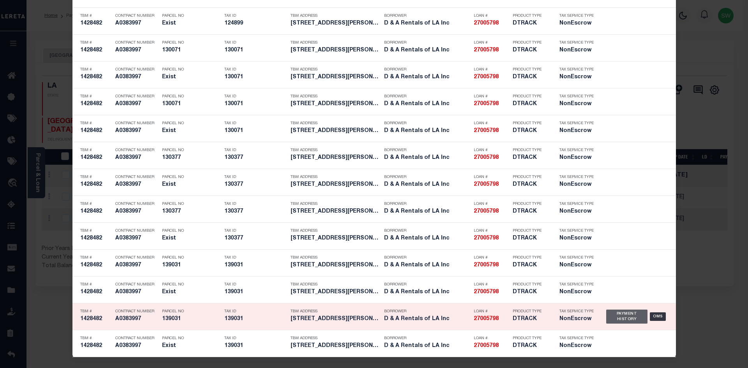
click at [607, 314] on div "Payment History" at bounding box center [627, 317] width 42 height 14
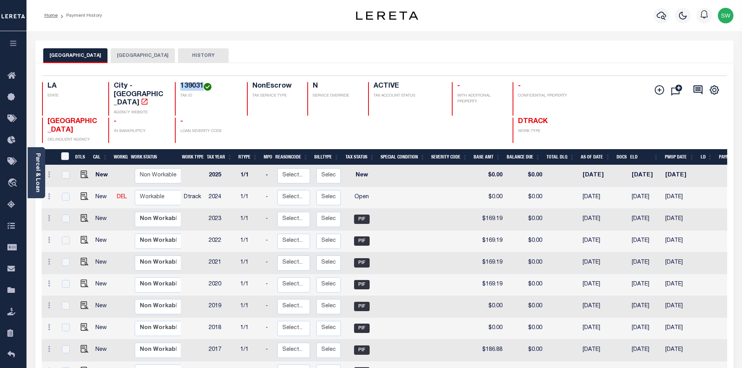
drag, startPoint x: 203, startPoint y: 86, endPoint x: 179, endPoint y: 83, distance: 24.0
click at [179, 83] on div "139031 TAX ID" at bounding box center [206, 98] width 63 height 33
copy h4 "139031"
click at [40, 174] on link "Parcel & Loan" at bounding box center [37, 172] width 5 height 39
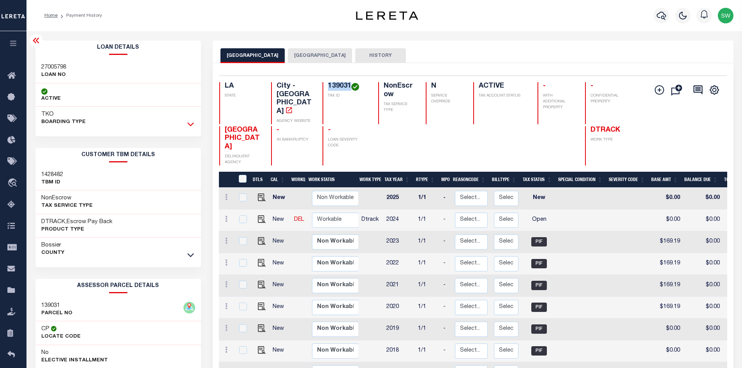
click at [192, 125] on icon at bounding box center [190, 125] width 7 height 4
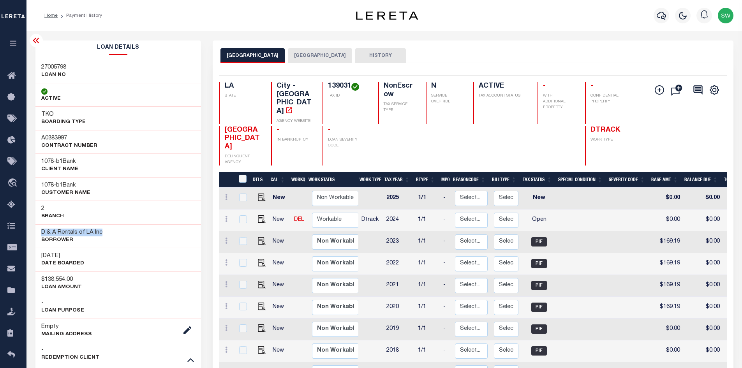
drag, startPoint x: 111, startPoint y: 235, endPoint x: 39, endPoint y: 233, distance: 72.5
click at [39, 233] on div "D & A Rentals of LA Inc Borrower" at bounding box center [118, 236] width 166 height 24
copy h3 "D & A Rentals of LA Inc"
click at [108, 232] on div "D & A Rentals of LA Inc Borrower" at bounding box center [118, 236] width 166 height 24
click at [107, 232] on div "D & A Rentals of LA Inc Borrower" at bounding box center [118, 236] width 166 height 24
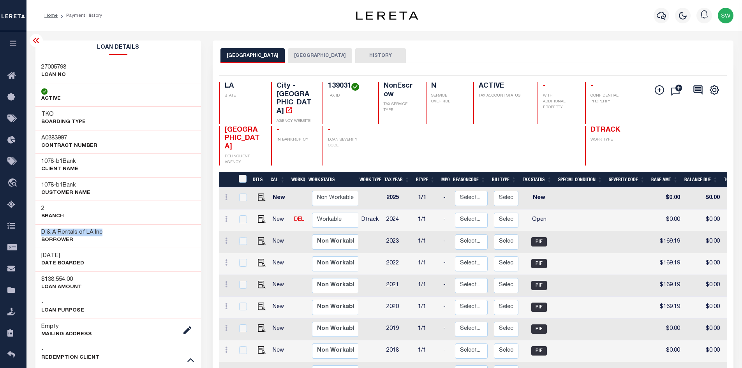
drag, startPoint x: 42, startPoint y: 229, endPoint x: 100, endPoint y: 231, distance: 58.4
click at [100, 231] on div "D & A Rentals of LA Inc Borrower" at bounding box center [118, 236] width 166 height 24
copy h3 "D & A Rentals of LA Inc"
click at [193, 359] on icon at bounding box center [190, 360] width 7 height 8
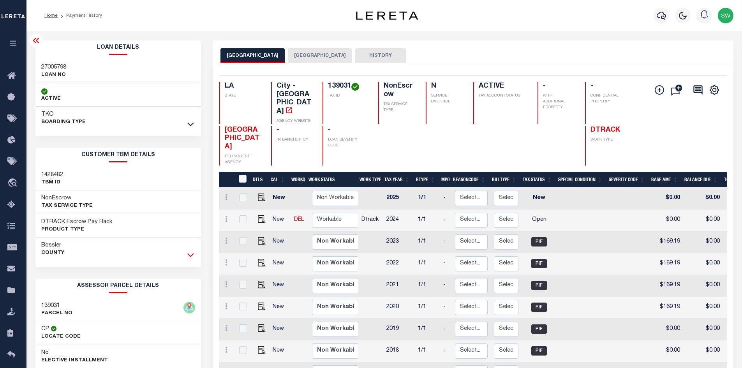
click at [191, 256] on icon at bounding box center [190, 255] width 7 height 8
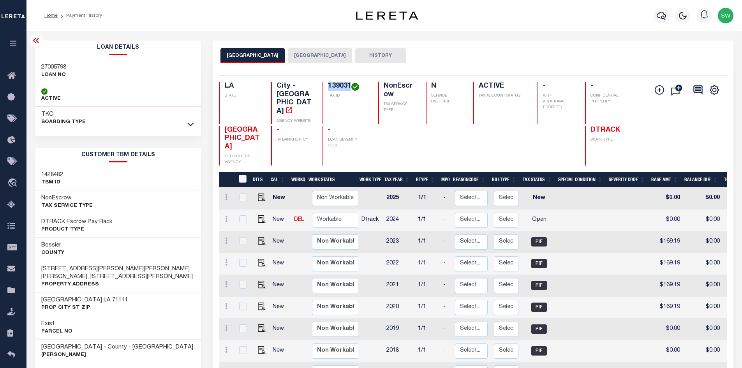
drag, startPoint x: 350, startPoint y: 87, endPoint x: 325, endPoint y: 85, distance: 24.6
click at [325, 85] on div "139031 TAX ID" at bounding box center [345, 103] width 46 height 42
copy h4 "139031"
click at [292, 60] on button "[GEOGRAPHIC_DATA]" at bounding box center [320, 55] width 64 height 15
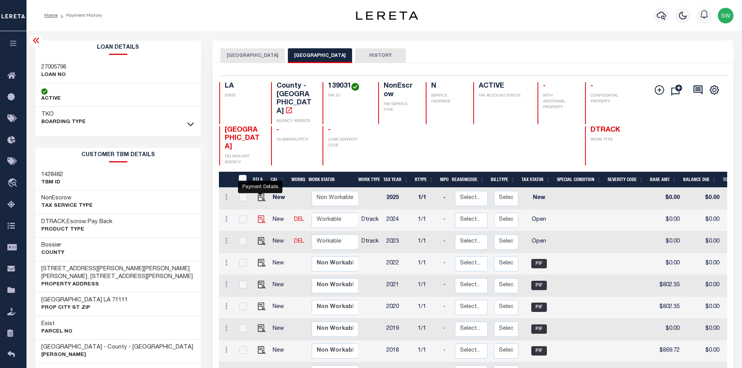
click at [261, 215] on img "" at bounding box center [262, 219] width 8 height 8
checkbox input "true"
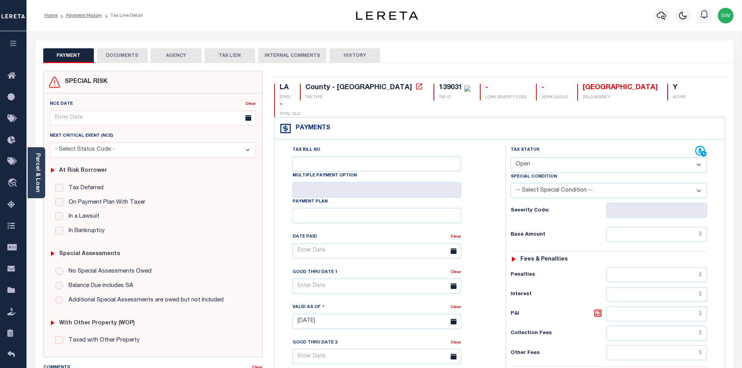
click at [697, 157] on select "- Select Status Code - Open Due/Unpaid Paid Incomplete No Tax Due Internal Refu…" at bounding box center [609, 164] width 196 height 15
select select "PYD"
click at [511, 157] on select "- Select Status Code - Open Due/Unpaid Paid Incomplete No Tax Due Internal Refu…" at bounding box center [609, 164] width 196 height 15
type input "[DATE]"
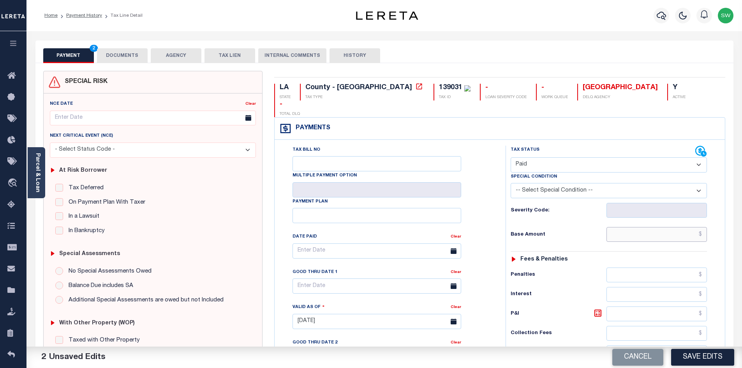
click at [643, 227] on input "text" at bounding box center [656, 234] width 101 height 15
paste input "850.73"
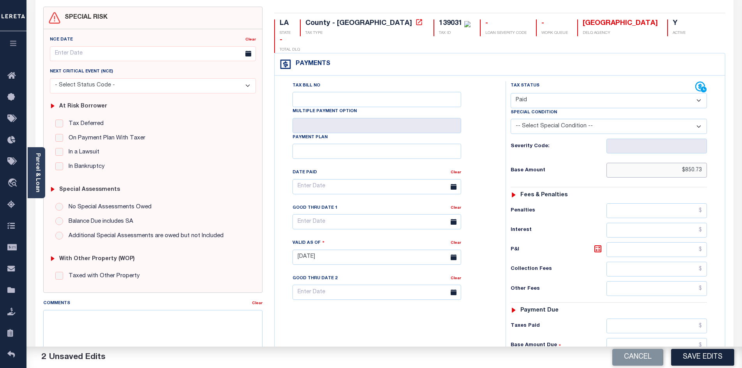
scroll to position [69, 0]
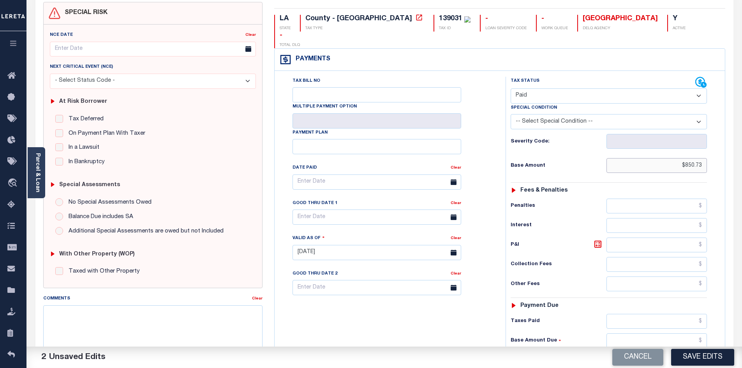
type input "$850.73"
click at [647, 314] on input "text" at bounding box center [656, 321] width 101 height 15
paste input "850.73"
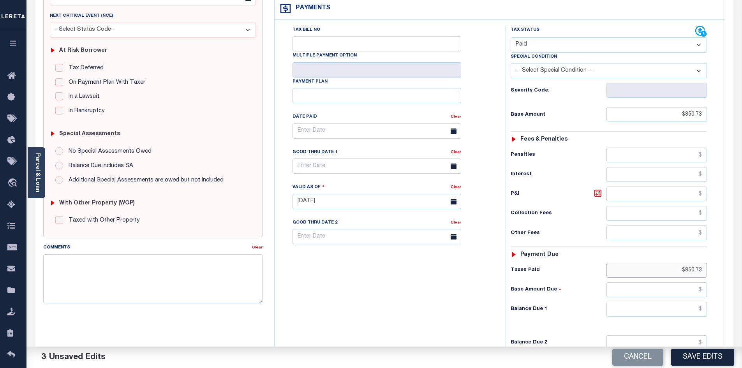
scroll to position [128, 0]
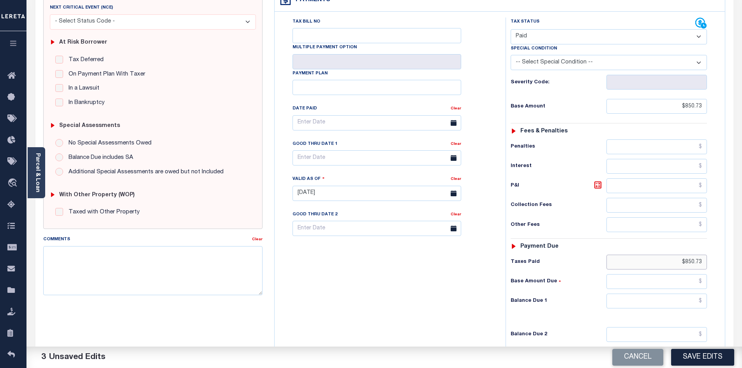
type input "$850.73"
click at [674, 294] on input "text" at bounding box center [656, 301] width 101 height 15
type input "$0.00"
click at [421, 264] on div "Tax Bill No Multiple Payment Option Payment Plan Clear" at bounding box center [387, 190] width 223 height 344
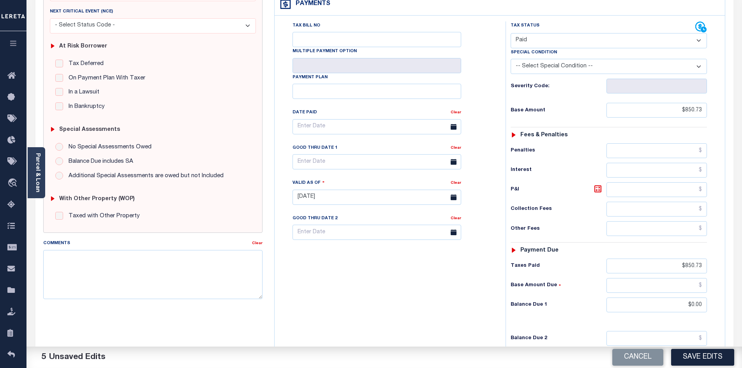
scroll to position [125, 0]
click at [710, 358] on button "Save Edits" at bounding box center [702, 357] width 63 height 17
checkbox input "false"
type input "$850.73"
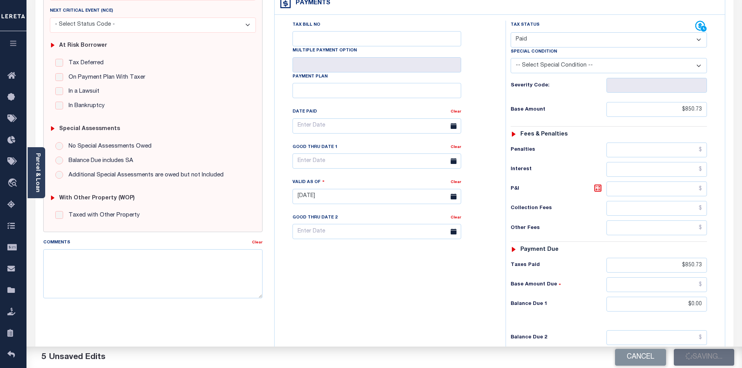
type input "$0"
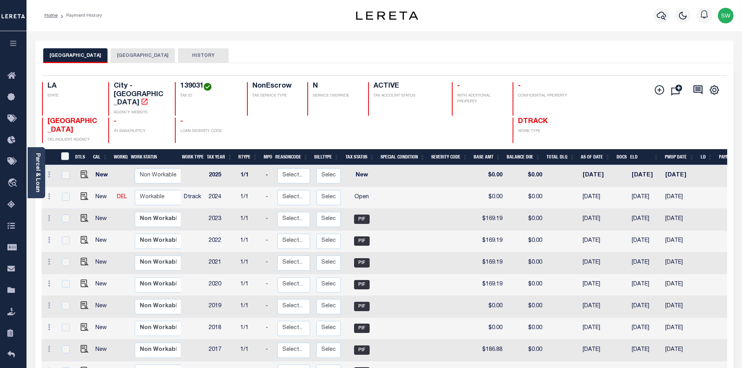
click at [127, 59] on button "[GEOGRAPHIC_DATA]" at bounding box center [143, 55] width 64 height 15
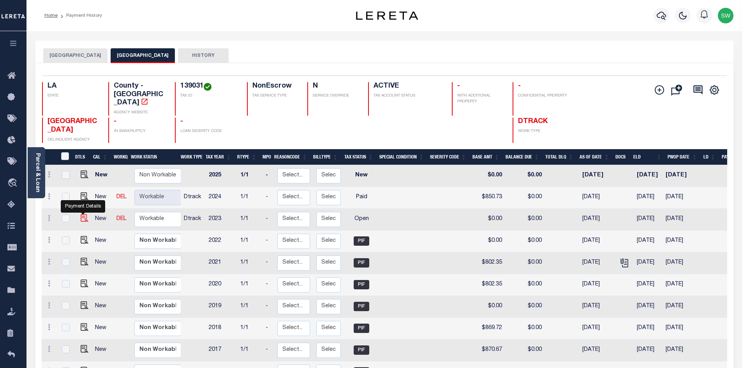
click at [84, 214] on img "" at bounding box center [85, 218] width 8 height 8
checkbox input "true"
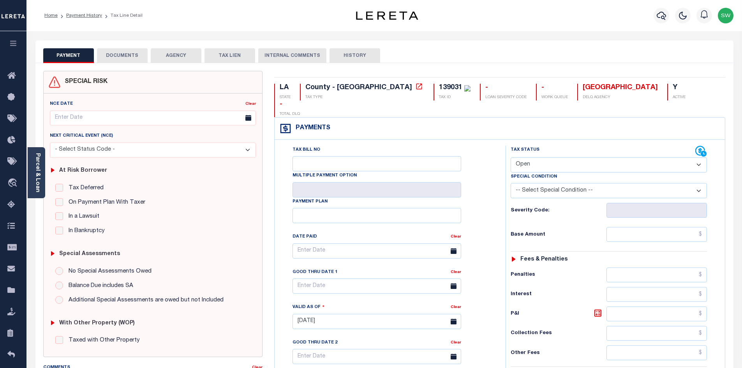
click at [699, 157] on select "- Select Status Code - Open Due/Unpaid Paid Incomplete No Tax Due Internal Refu…" at bounding box center [609, 164] width 196 height 15
select select "PYD"
click at [511, 157] on select "- Select Status Code - Open Due/Unpaid Paid Incomplete No Tax Due Internal Refu…" at bounding box center [609, 164] width 196 height 15
type input "[DATE]"
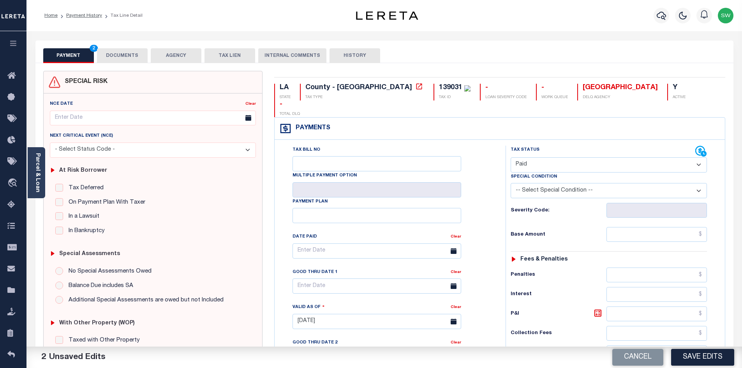
click at [493, 164] on div "Tax Bill No Multiple Payment Option Payment Plan Clear" at bounding box center [387, 255] width 211 height 218
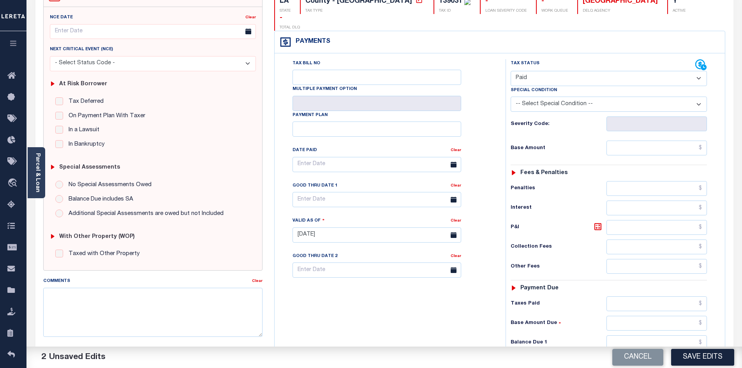
scroll to position [98, 0]
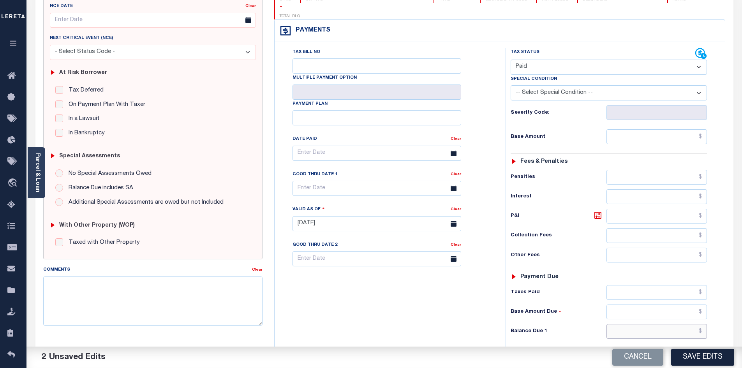
click at [667, 324] on input "text" at bounding box center [656, 331] width 101 height 15
type input "$0.00"
click at [382, 298] on div "Tax Bill No Multiple Payment Option Payment Plan Clear" at bounding box center [387, 220] width 223 height 344
click at [686, 355] on button "Save Edits" at bounding box center [702, 357] width 63 height 17
checkbox input "false"
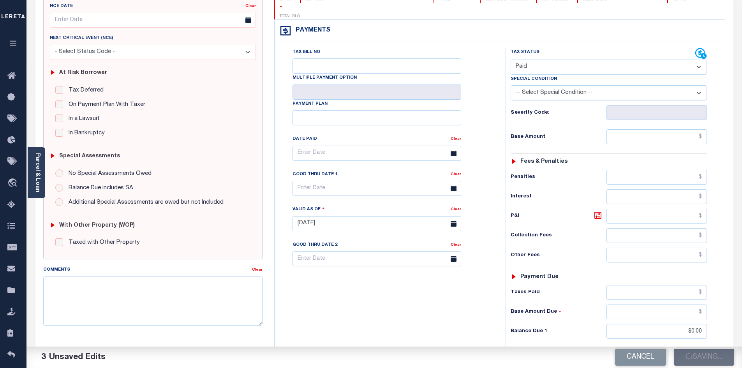
type input "$0"
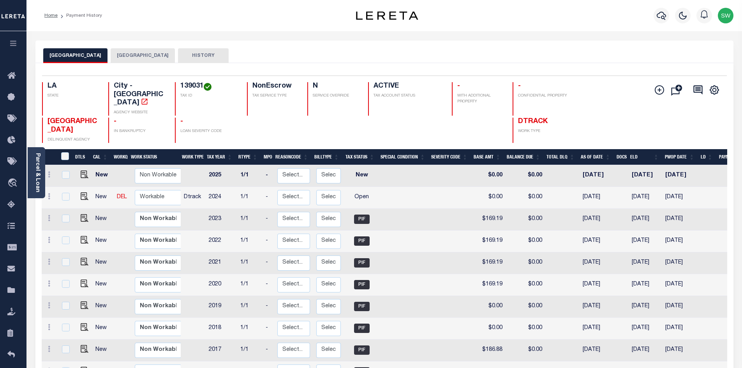
click at [125, 56] on button "[GEOGRAPHIC_DATA]" at bounding box center [143, 55] width 64 height 15
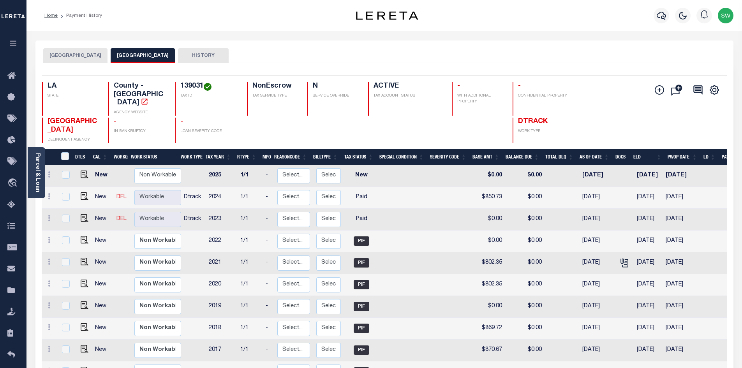
drag, startPoint x: 74, startPoint y: 56, endPoint x: 91, endPoint y: 49, distance: 17.5
click at [74, 56] on button "[GEOGRAPHIC_DATA]" at bounding box center [75, 55] width 64 height 15
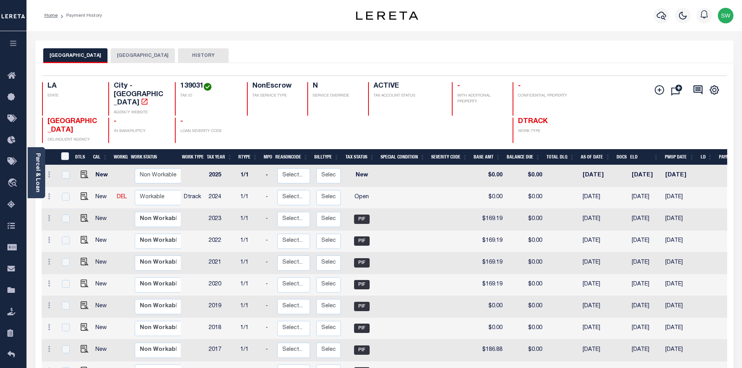
click at [85, 187] on td at bounding box center [83, 198] width 19 height 22
checkbox input "true"
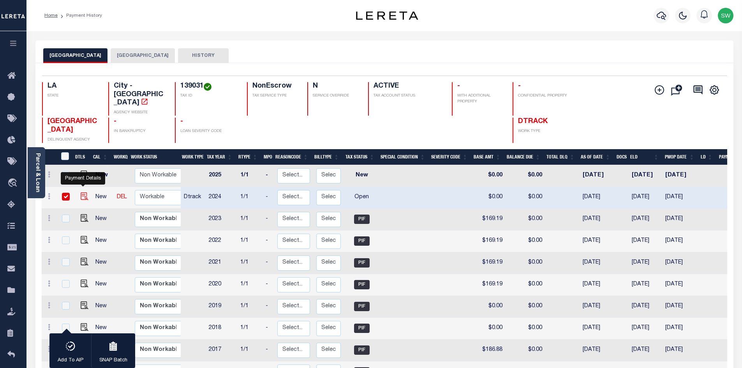
click at [84, 192] on img "" at bounding box center [85, 196] width 8 height 8
checkbox input "false"
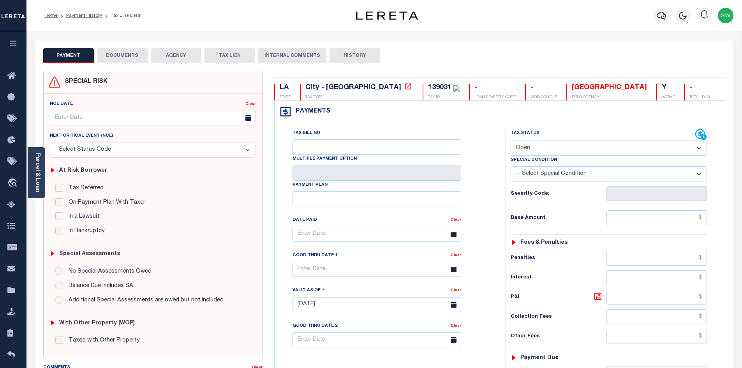
click at [699, 147] on select "- Select Status Code - Open Due/Unpaid Paid Incomplete No Tax Due Internal Refu…" at bounding box center [609, 148] width 196 height 15
select select "PYD"
click at [511, 141] on select "- Select Status Code - Open Due/Unpaid Paid Incomplete No Tax Due Internal Refu…" at bounding box center [609, 148] width 196 height 15
type input "[DATE]"
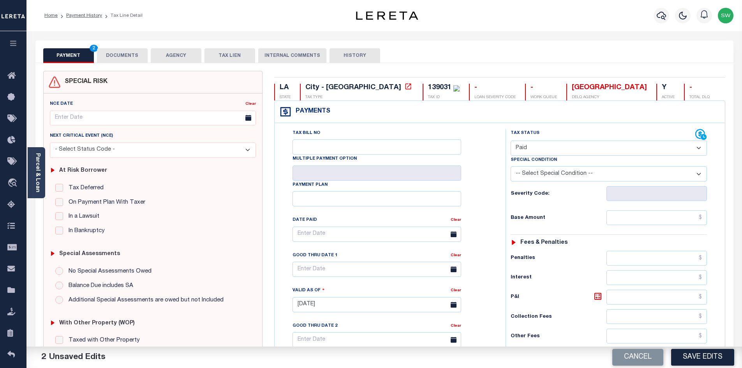
click at [557, 133] on div "Tax Status Status" at bounding box center [603, 135] width 185 height 12
click at [635, 221] on input "text" at bounding box center [656, 217] width 101 height 15
paste input "183.07"
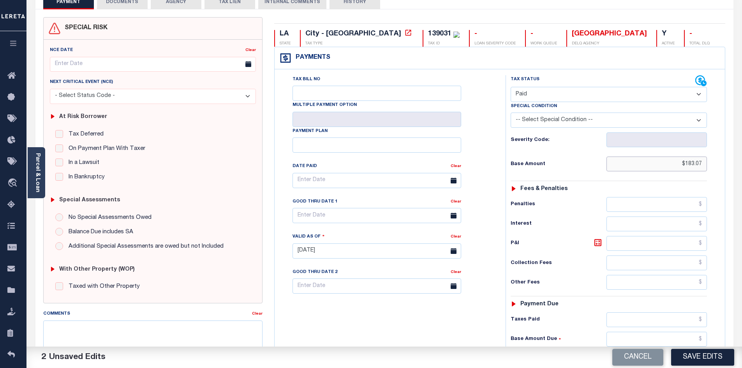
scroll to position [61, 0]
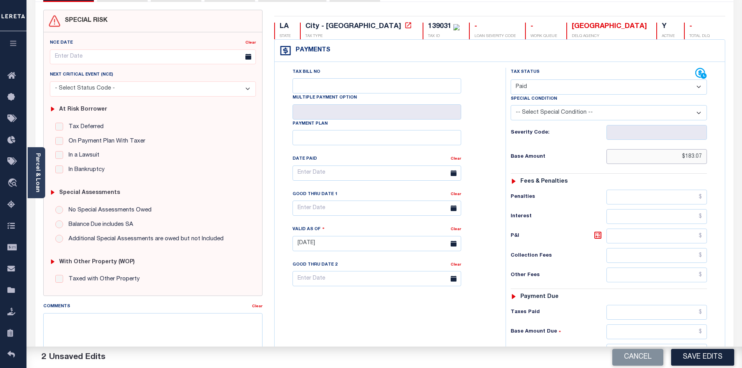
type input "$183.07"
click at [651, 317] on input "text" at bounding box center [656, 312] width 101 height 15
paste input "183.07"
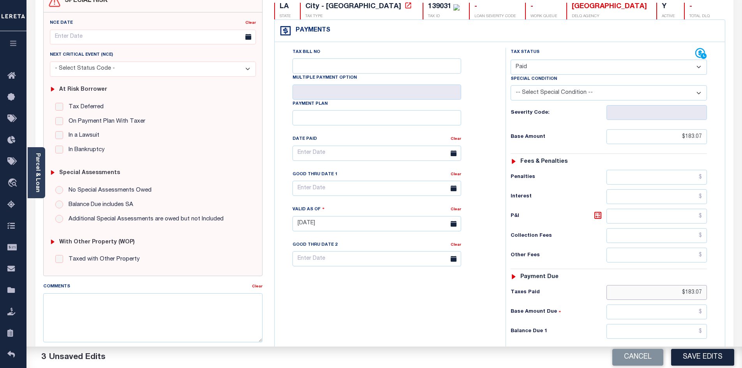
scroll to position [136, 0]
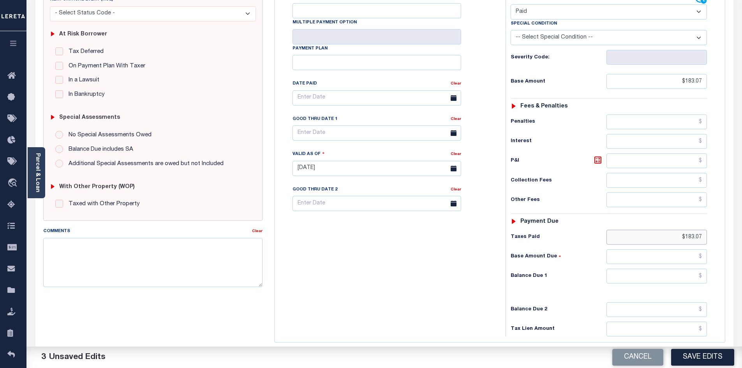
type input "$183.07"
click at [682, 275] on input "text" at bounding box center [656, 276] width 101 height 15
type input "$0.00"
drag, startPoint x: 329, startPoint y: 259, endPoint x: 336, endPoint y: 266, distance: 9.9
click at [334, 278] on div "Tax Bill No Multiple Payment Option Payment Plan Clear" at bounding box center [387, 165] width 223 height 344
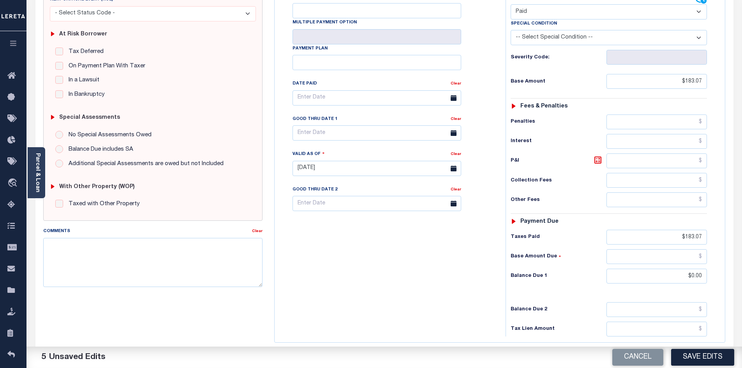
drag, startPoint x: 684, startPoint y: 355, endPoint x: 689, endPoint y: 352, distance: 5.6
click at [685, 355] on button "Save Edits" at bounding box center [702, 357] width 63 height 17
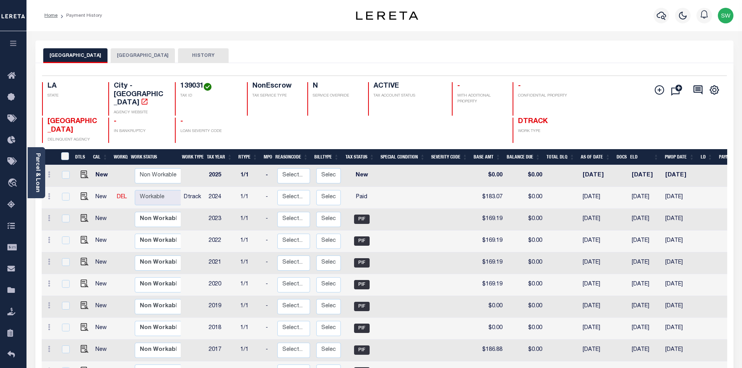
click at [127, 59] on button "[GEOGRAPHIC_DATA]" at bounding box center [143, 55] width 64 height 15
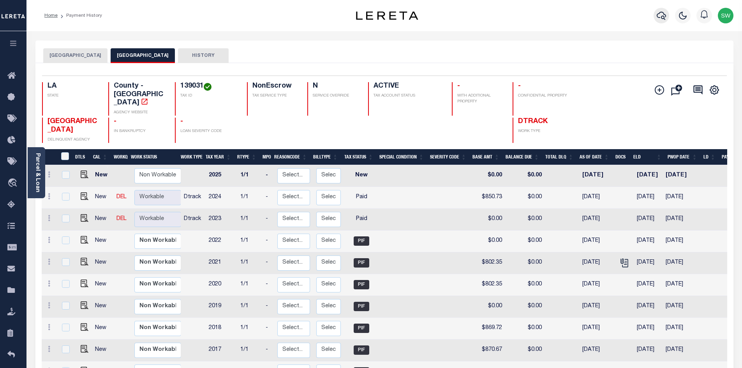
click at [660, 19] on icon "button" at bounding box center [661, 15] width 9 height 9
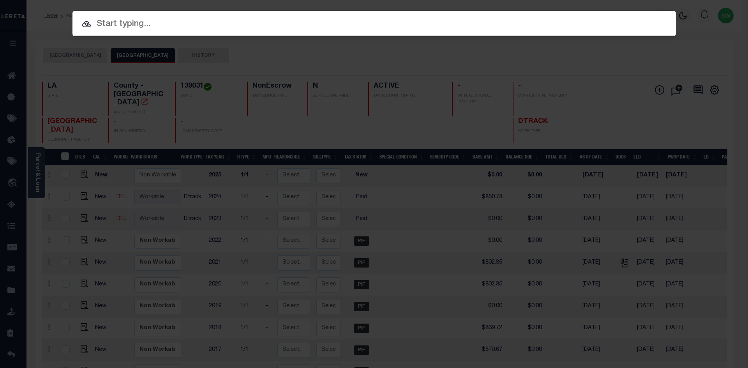
click at [119, 28] on input "text" at bounding box center [373, 25] width 603 height 14
paste input "942100019275"
type input "942100019275"
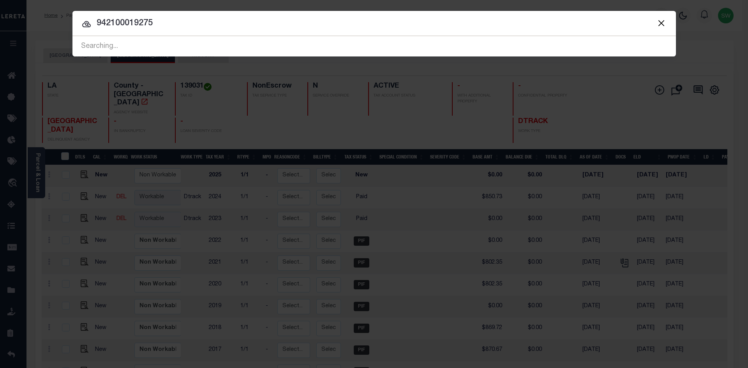
click at [166, 21] on input "942100019275" at bounding box center [373, 24] width 603 height 14
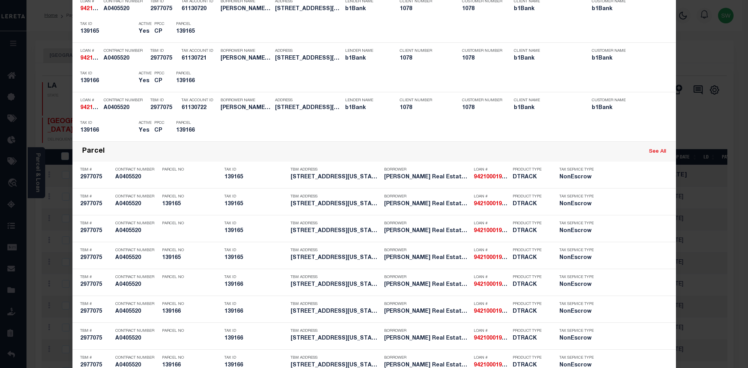
scroll to position [226, 0]
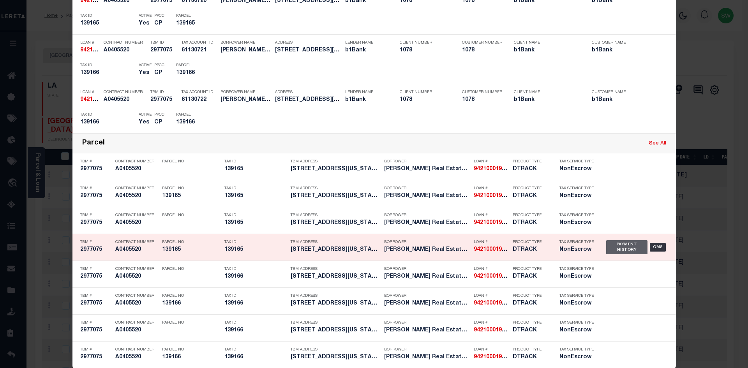
click at [611, 249] on div "Payment History" at bounding box center [627, 247] width 42 height 14
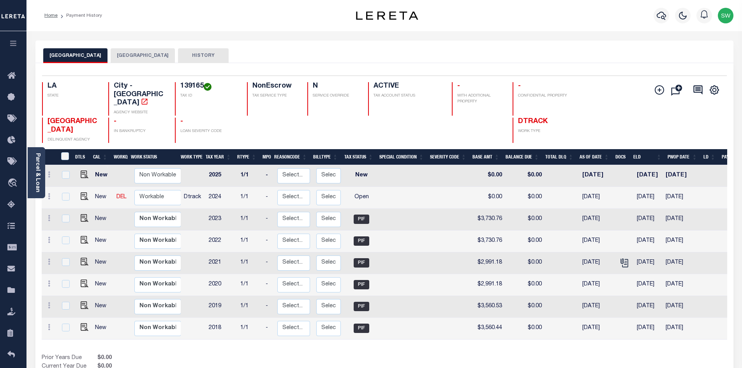
click at [112, 57] on button "[GEOGRAPHIC_DATA]" at bounding box center [143, 55] width 64 height 15
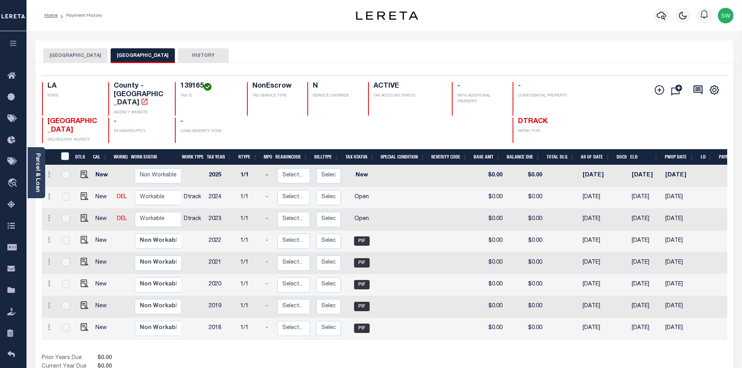
click at [72, 57] on button "[GEOGRAPHIC_DATA]" at bounding box center [75, 55] width 64 height 15
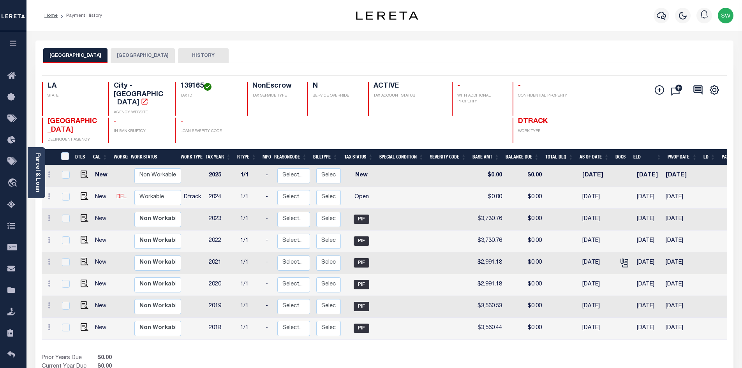
drag, startPoint x: 201, startPoint y: 104, endPoint x: 199, endPoint y: 97, distance: 7.0
click at [201, 104] on div "139165 TAX ID" at bounding box center [206, 98] width 63 height 33
drag, startPoint x: 203, startPoint y: 86, endPoint x: 181, endPoint y: 85, distance: 22.2
click at [181, 85] on h4 "139165" at bounding box center [208, 86] width 57 height 9
copy h4 "139165"
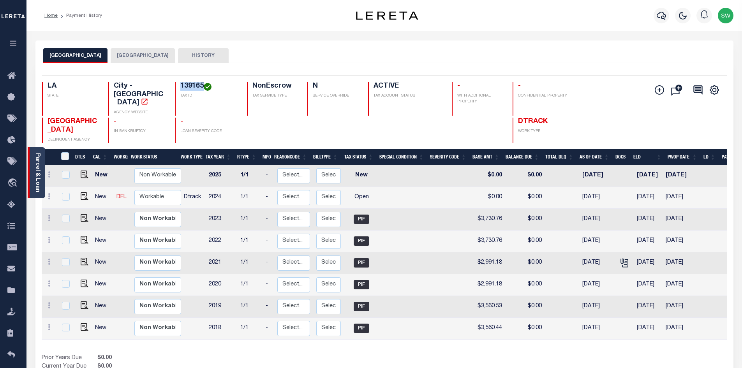
click at [35, 162] on link "Parcel & Loan" at bounding box center [37, 172] width 5 height 39
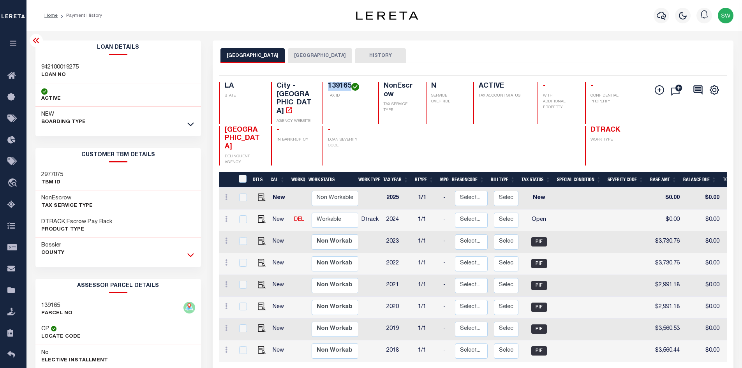
click at [187, 257] on icon at bounding box center [190, 255] width 7 height 8
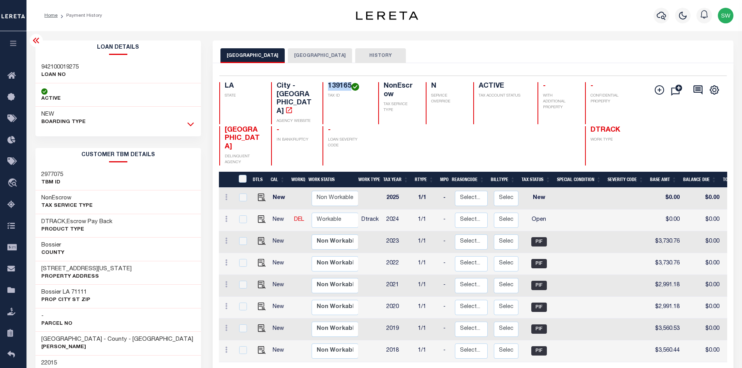
click at [192, 122] on icon at bounding box center [190, 124] width 7 height 8
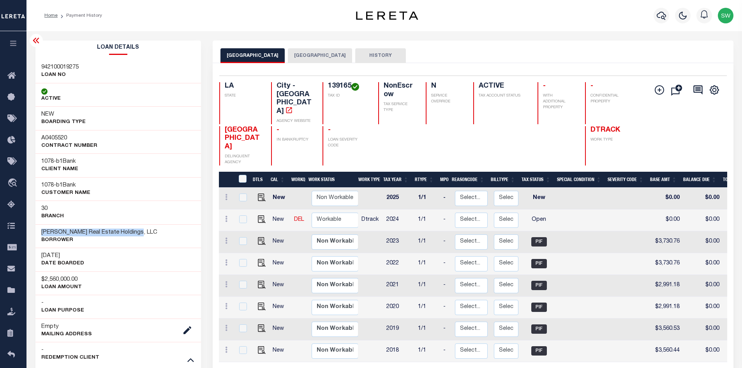
drag, startPoint x: 136, startPoint y: 232, endPoint x: 31, endPoint y: 232, distance: 105.1
copy h3 "[PERSON_NAME] Real Estate Holdings, LLC"
click at [259, 215] on img "" at bounding box center [262, 219] width 8 height 8
checkbox input "true"
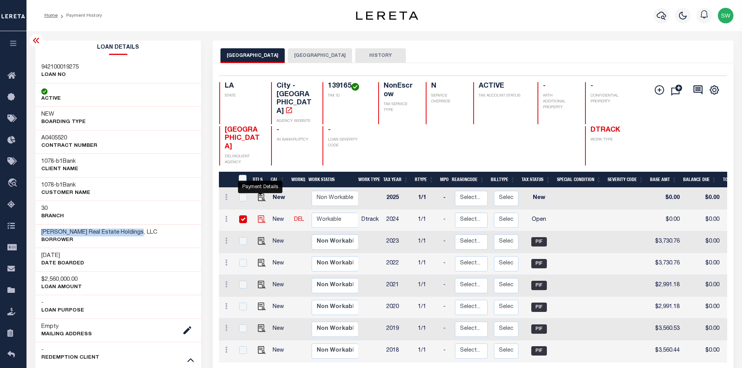
checkbox input "true"
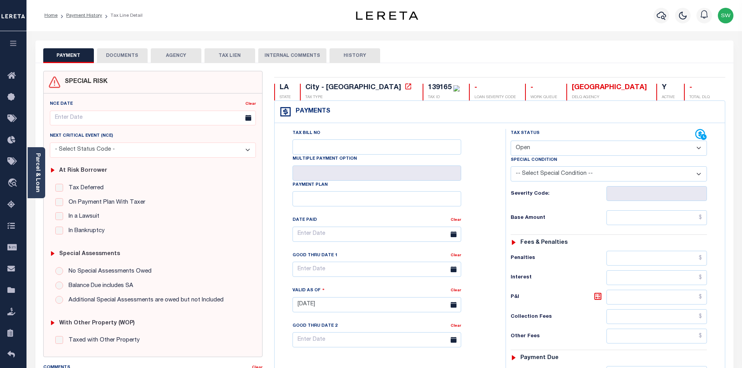
click at [698, 148] on select "- Select Status Code - Open Due/Unpaid Paid Incomplete No Tax Due Internal Refu…" at bounding box center [609, 148] width 196 height 15
select select "PYD"
click at [511, 141] on select "- Select Status Code - Open Due/Unpaid Paid Incomplete No Tax Due Internal Refu…" at bounding box center [609, 148] width 196 height 15
type input "[DATE]"
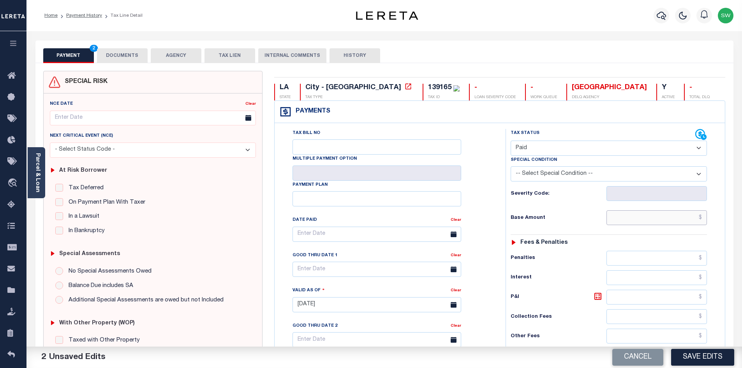
click at [629, 223] on input "text" at bounding box center [656, 217] width 101 height 15
paste input "5,051.94"
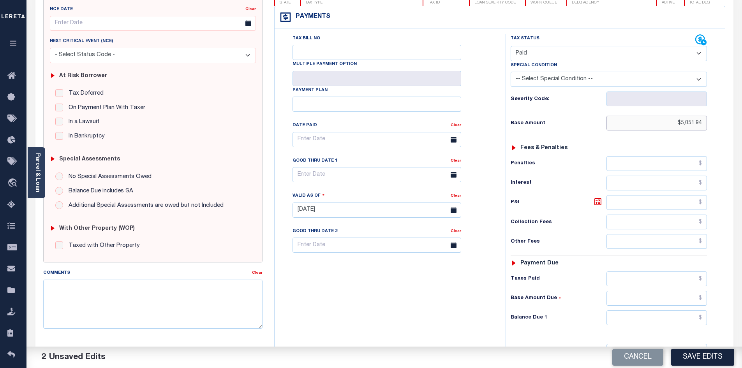
scroll to position [99, 0]
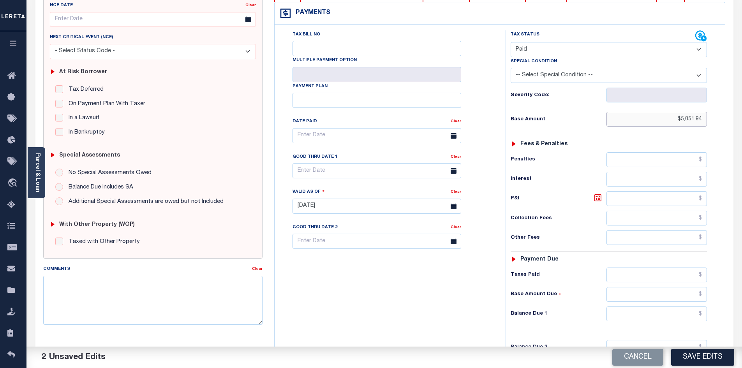
type input "$5,051.94"
click at [644, 275] on input "text" at bounding box center [656, 275] width 101 height 15
paste input "5,051.94"
type input "$5,051.94"
click at [648, 316] on input "text" at bounding box center [656, 313] width 101 height 15
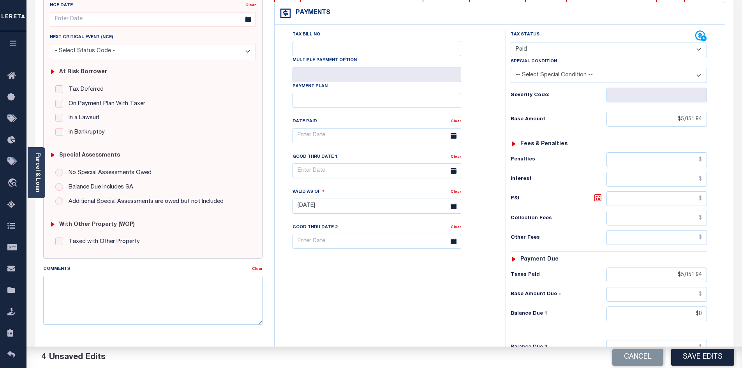
type input "$0.00"
drag, startPoint x: 422, startPoint y: 291, endPoint x: 555, endPoint y: 308, distance: 134.8
click at [427, 291] on div "Tax Bill No Multiple Payment Option Payment Plan Clear" at bounding box center [387, 202] width 223 height 344
click at [695, 360] on button "Save Edits" at bounding box center [702, 357] width 63 height 17
type input "$5,051.94"
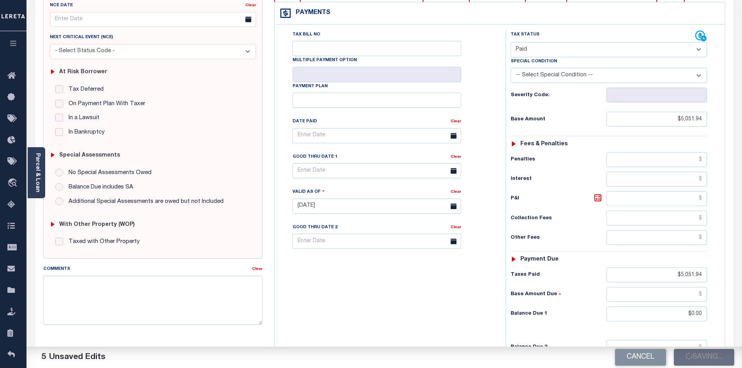
type input "$5,051.94"
type input "$0"
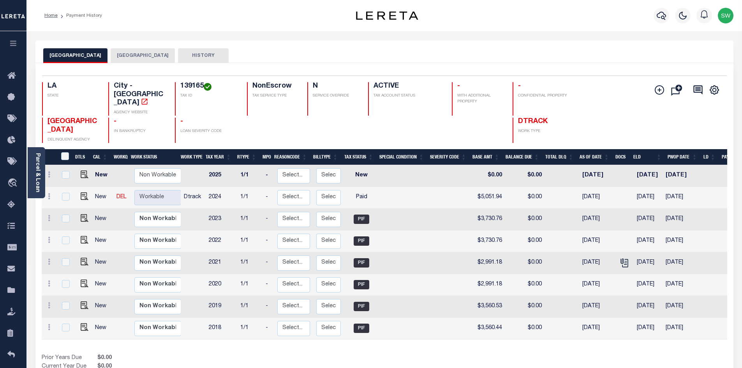
click at [120, 56] on button "[GEOGRAPHIC_DATA]" at bounding box center [143, 55] width 64 height 15
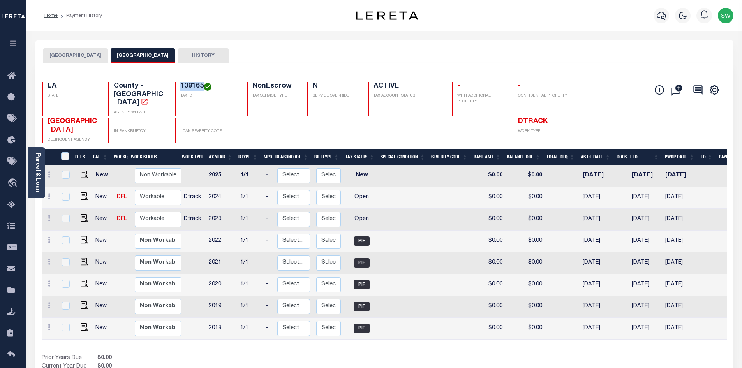
drag, startPoint x: 204, startPoint y: 85, endPoint x: 173, endPoint y: 89, distance: 30.6
click at [173, 89] on div "LA STATE County - LA AGENCY WEBSITE 139165 TAX ID NonEscrow TAX SERVICE TYPE N …" at bounding box center [327, 98] width 571 height 33
copy h4 "139165"
click at [84, 214] on img "" at bounding box center [85, 218] width 8 height 8
checkbox input "true"
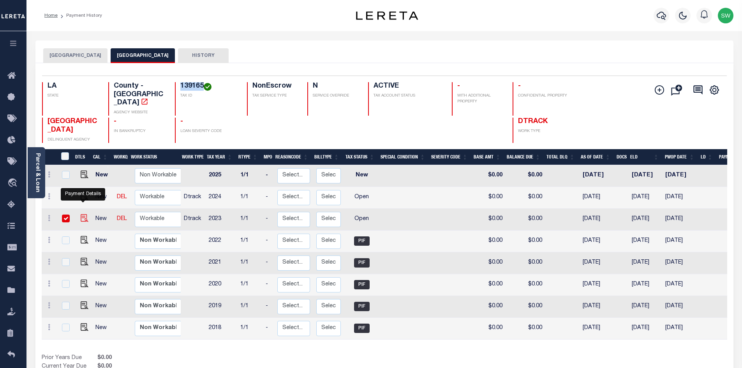
checkbox input "true"
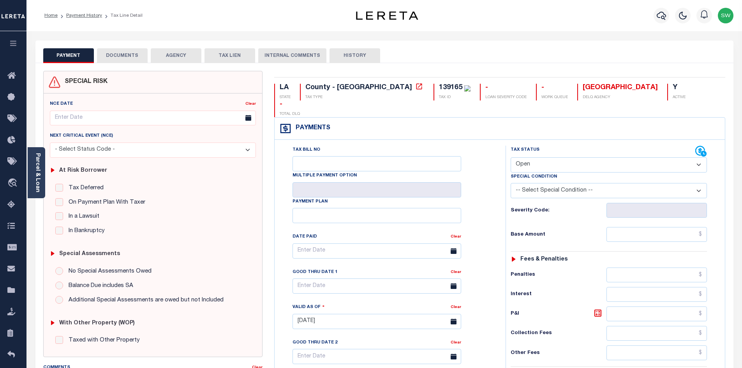
click at [699, 157] on select "- Select Status Code - Open Due/Unpaid Paid Incomplete No Tax Due Internal Refu…" at bounding box center [609, 164] width 196 height 15
select select "PYD"
click at [511, 157] on select "- Select Status Code - Open Due/Unpaid Paid Incomplete No Tax Due Internal Refu…" at bounding box center [609, 164] width 196 height 15
type input "[DATE]"
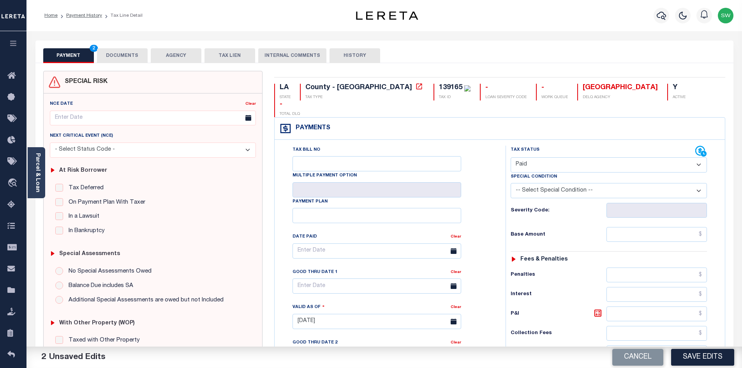
click at [488, 192] on div "Tax Bill No Multiple Payment Option Payment Plan Clear" at bounding box center [387, 255] width 211 height 218
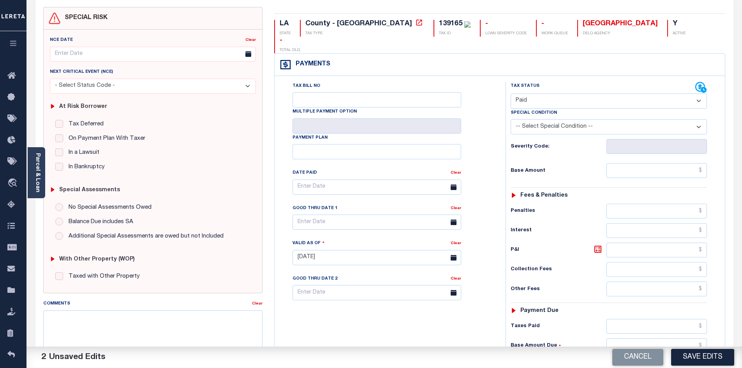
scroll to position [64, 0]
drag, startPoint x: 655, startPoint y: 331, endPoint x: 658, endPoint y: 325, distance: 7.1
click at [655, 338] on input "text" at bounding box center [656, 345] width 101 height 15
type input "$0.00"
click at [394, 319] on div "Tax Bill No Multiple Payment Option Payment Plan Clear" at bounding box center [387, 253] width 223 height 344
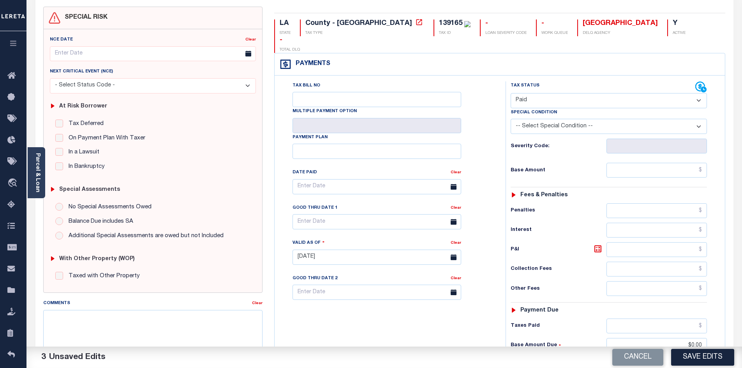
click at [706, 356] on button "Save Edits" at bounding box center [702, 357] width 63 height 17
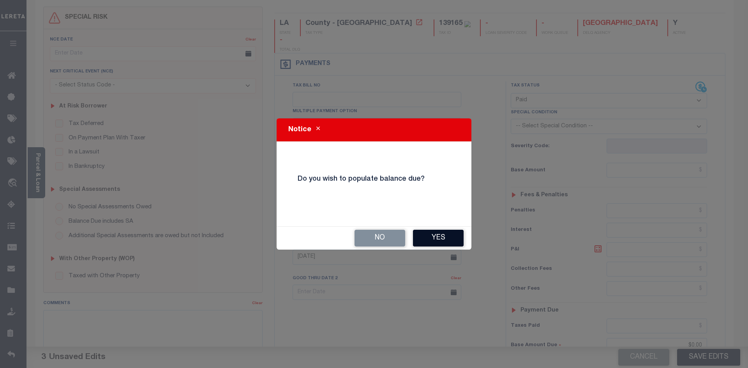
click at [433, 241] on button "Yes" at bounding box center [438, 238] width 51 height 17
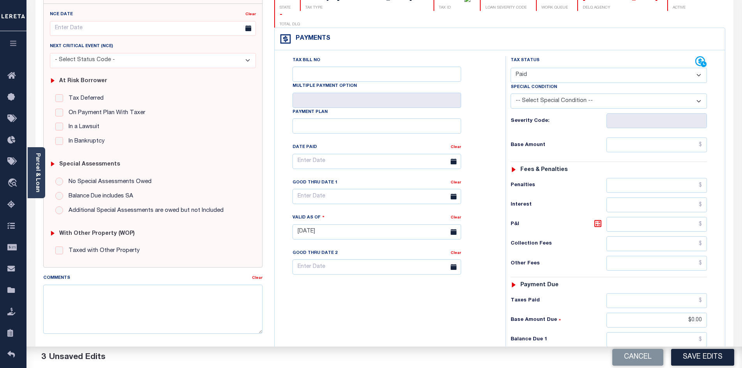
scroll to position [134, 0]
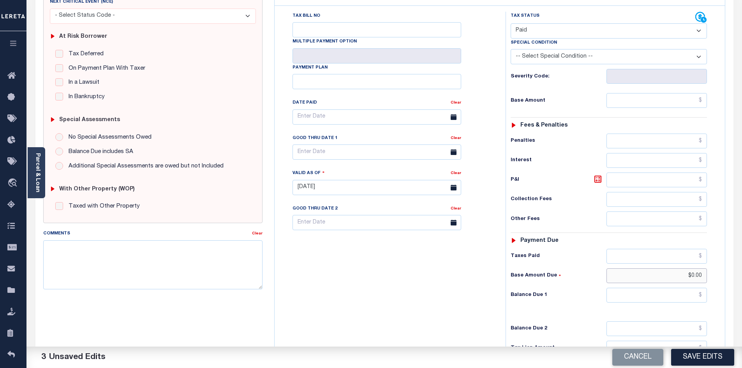
drag, startPoint x: 664, startPoint y: 254, endPoint x: 752, endPoint y: 262, distance: 88.4
click at [741, 262] on html "Home Payment History Tax Line Detail" at bounding box center [371, 160] width 742 height 589
click at [669, 288] on input "text" at bounding box center [656, 295] width 101 height 15
click at [431, 304] on div "Tax Bill No Multiple Payment Option Payment Plan Clear" at bounding box center [387, 184] width 223 height 344
click at [709, 360] on button "Save Edits" at bounding box center [702, 357] width 63 height 17
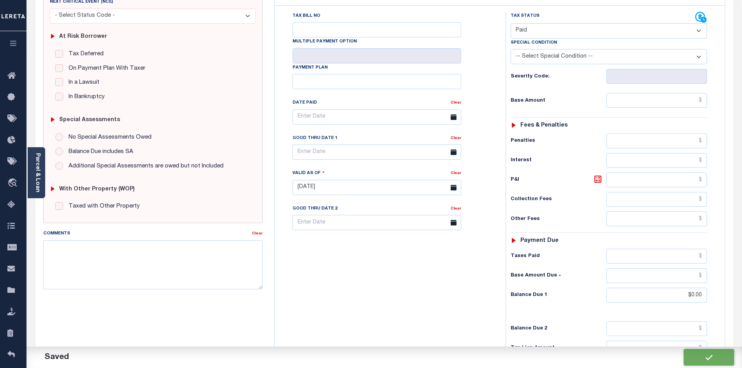
type input "$0"
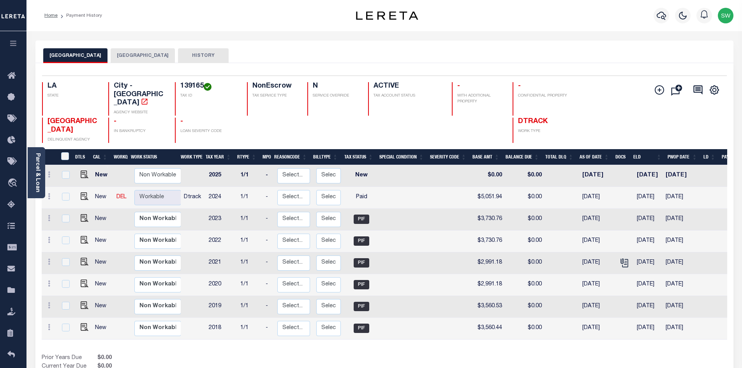
click at [125, 55] on button "[GEOGRAPHIC_DATA]" at bounding box center [143, 55] width 64 height 15
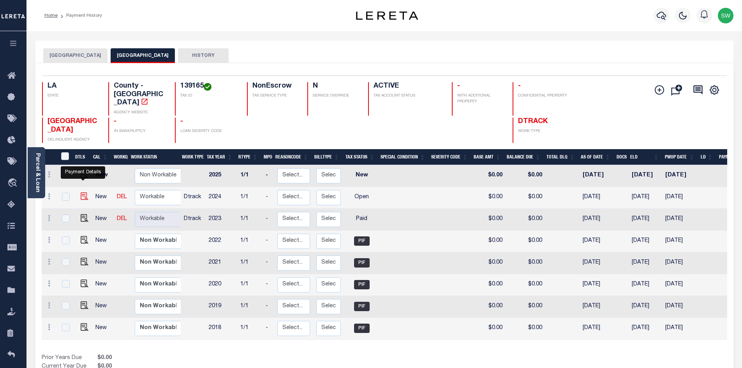
click at [84, 192] on img "" at bounding box center [85, 196] width 8 height 8
checkbox input "true"
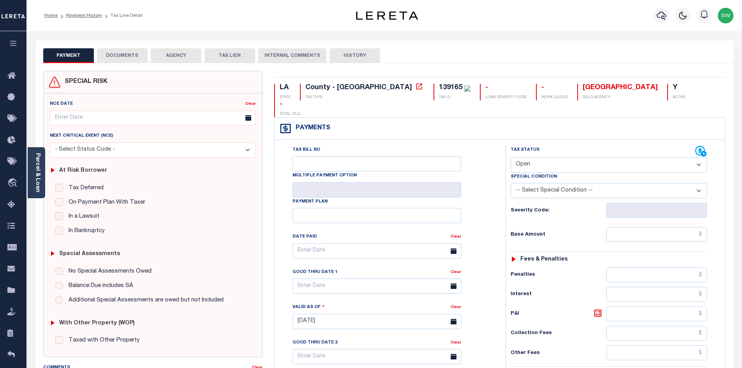
click at [701, 157] on select "- Select Status Code - Open Due/Unpaid Paid Incomplete No Tax Due Internal Refu…" at bounding box center [609, 164] width 196 height 15
select select "PYD"
click at [511, 157] on select "- Select Status Code - Open Due/Unpaid Paid Incomplete No Tax Due Internal Refu…" at bounding box center [609, 164] width 196 height 15
type input "[DATE]"
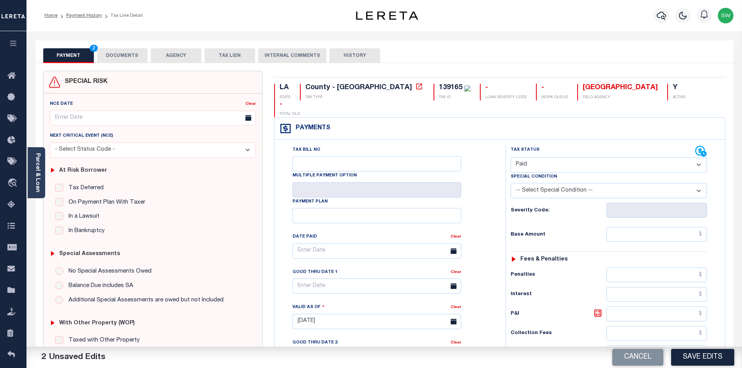
click at [494, 185] on div "Tax Bill No Multiple Payment Option Payment Plan Clear" at bounding box center [387, 255] width 211 height 218
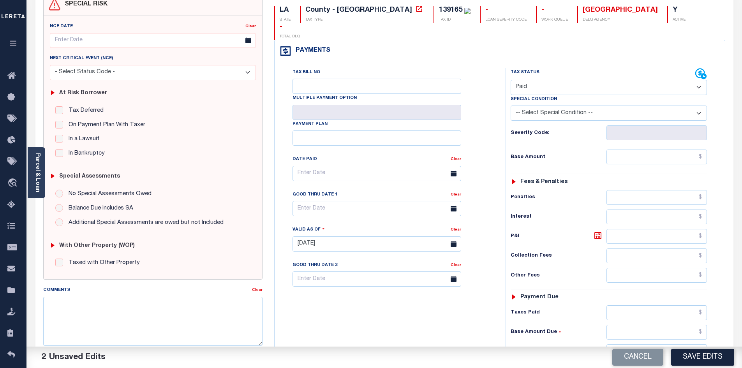
scroll to position [78, 0]
click at [661, 343] on input "text" at bounding box center [656, 350] width 101 height 15
drag, startPoint x: 423, startPoint y: 311, endPoint x: 592, endPoint y: 321, distance: 169.7
click at [424, 311] on div "Tax Bill No Multiple Payment Option Payment Plan Clear" at bounding box center [387, 239] width 223 height 344
click at [703, 355] on button "Save Edits" at bounding box center [702, 357] width 63 height 17
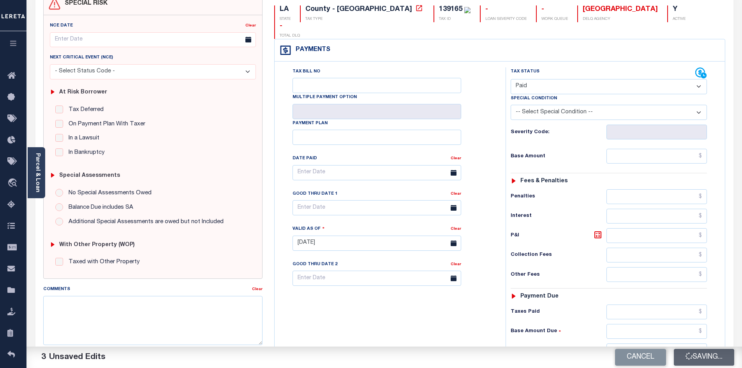
type input "$0"
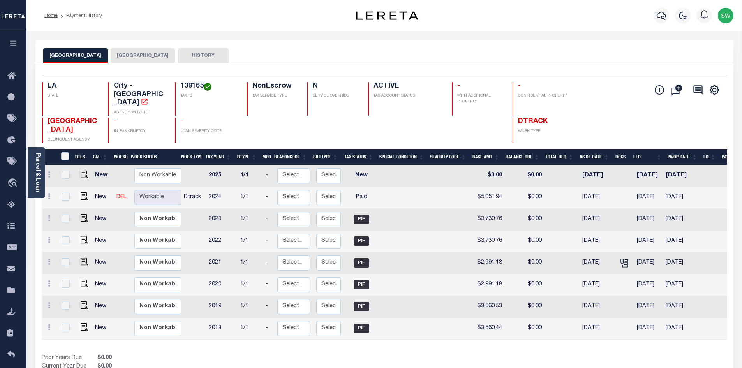
click at [136, 56] on button "[GEOGRAPHIC_DATA]" at bounding box center [143, 55] width 64 height 15
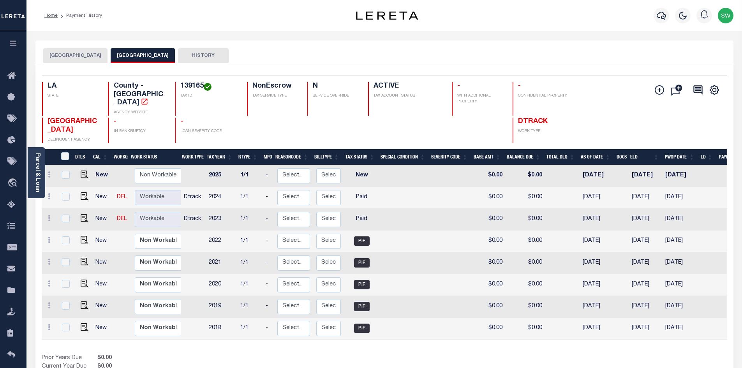
click at [514, 54] on div "BOSSIER CITY BOSSIER PARISH HISTORY" at bounding box center [384, 55] width 682 height 14
click at [72, 57] on button "BOSSIER CITY" at bounding box center [75, 55] width 64 height 15
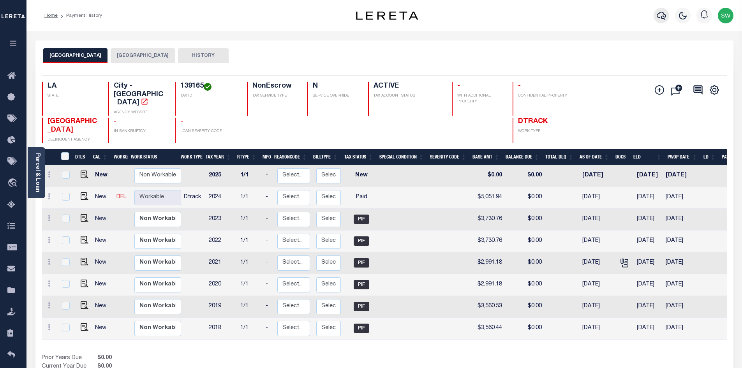
click at [659, 18] on icon "button" at bounding box center [661, 15] width 9 height 9
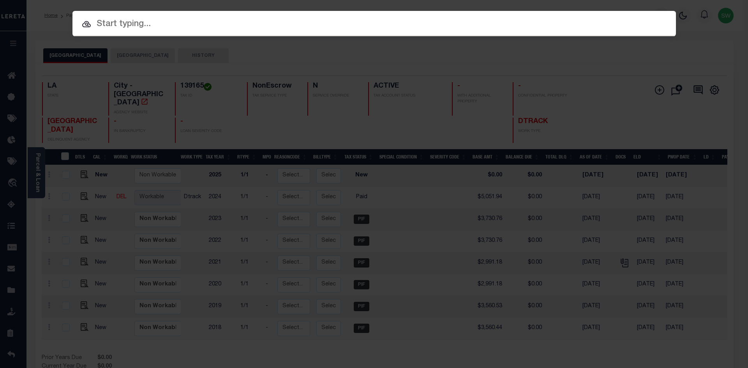
click at [109, 23] on input "text" at bounding box center [373, 25] width 603 height 14
paste input "FRIERSON REAL ESTATE HOLDINGS LLC"
type input "FRIERSON REAL ESTATE HOLDINGS LLC"
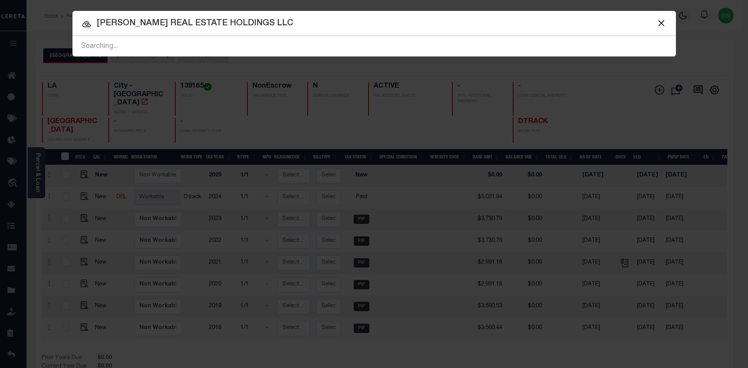
drag, startPoint x: 275, startPoint y: 28, endPoint x: 48, endPoint y: 25, distance: 227.4
click at [48, 25] on div "Include Loans TBM Customers Borrowers Payments (Lender Non-Disb) Payments (Lend…" at bounding box center [374, 184] width 748 height 368
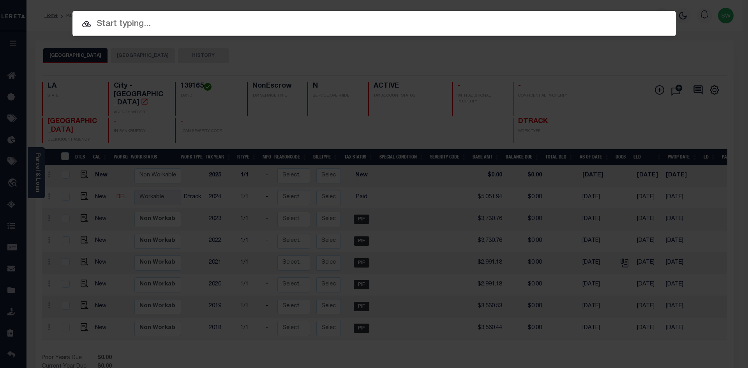
click at [109, 28] on input "text" at bounding box center [373, 25] width 603 height 14
paste input "139166"
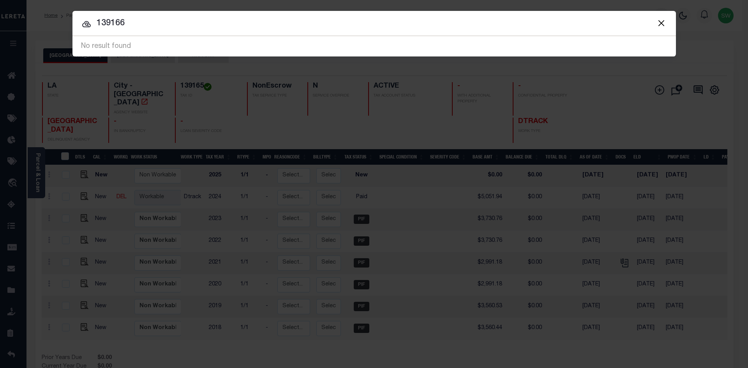
drag, startPoint x: 118, startPoint y: 25, endPoint x: 81, endPoint y: 24, distance: 37.0
click at [81, 24] on input "139166" at bounding box center [373, 24] width 603 height 14
paste input "942100019275"
type input "942100019275"
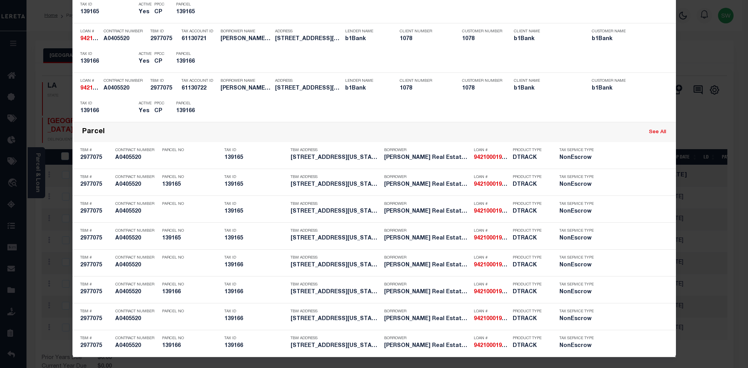
scroll to position [239, 0]
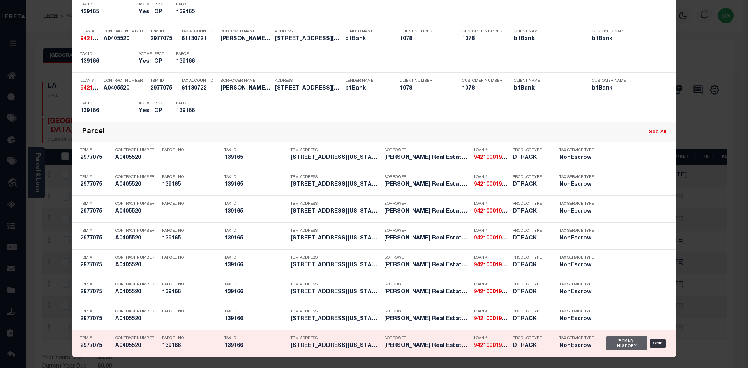
click at [633, 346] on div "Payment History" at bounding box center [627, 343] width 42 height 14
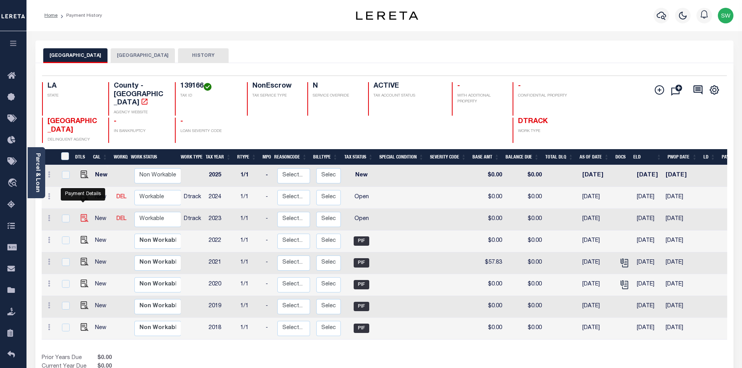
click at [83, 214] on img "" at bounding box center [85, 218] width 8 height 8
checkbox input "true"
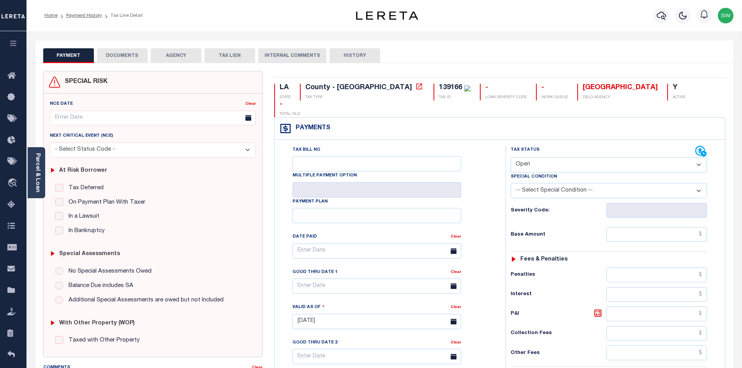
click at [700, 157] on select "- Select Status Code - Open Due/Unpaid Paid Incomplete No Tax Due Internal Refu…" at bounding box center [609, 164] width 196 height 15
select select "PYD"
click at [511, 157] on select "- Select Status Code - Open Due/Unpaid Paid Incomplete No Tax Due Internal Refu…" at bounding box center [609, 164] width 196 height 15
type input "[DATE]"
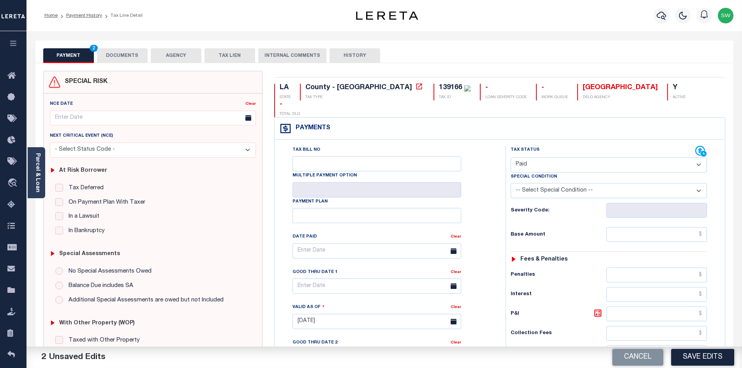
click at [498, 156] on div "Tax Bill No Multiple Payment Option Payment Plan Clear" at bounding box center [387, 318] width 223 height 344
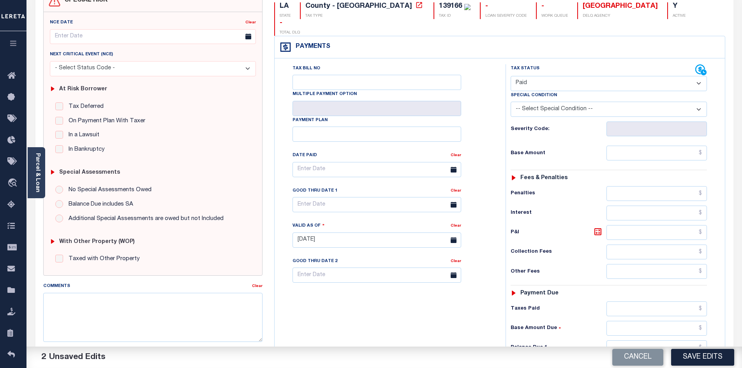
scroll to position [99, 0]
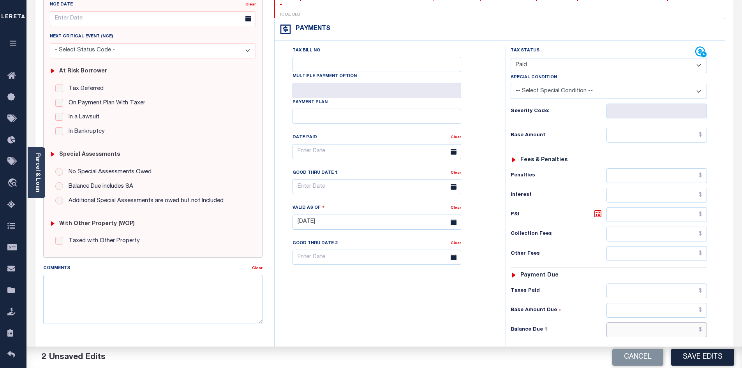
drag, startPoint x: 637, startPoint y: 315, endPoint x: 637, endPoint y: 310, distance: 5.1
click at [637, 322] on input "text" at bounding box center [656, 329] width 101 height 15
drag, startPoint x: 471, startPoint y: 293, endPoint x: 702, endPoint y: 327, distance: 233.0
click at [472, 293] on div "Tax Bill No Multiple Payment Option Payment Plan Clear" at bounding box center [387, 218] width 223 height 344
click at [705, 352] on button "Save Edits" at bounding box center [702, 357] width 63 height 17
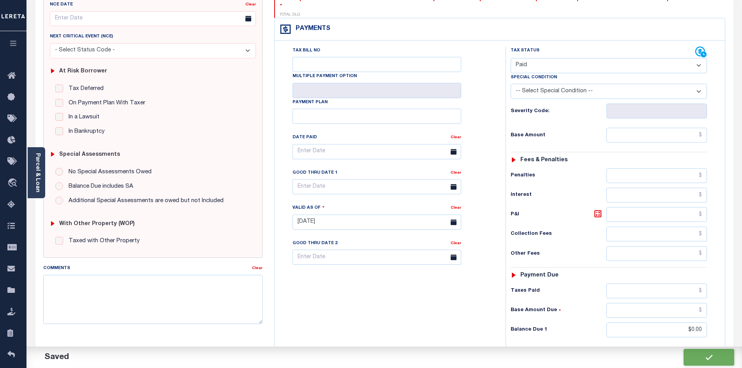
type input "$0"
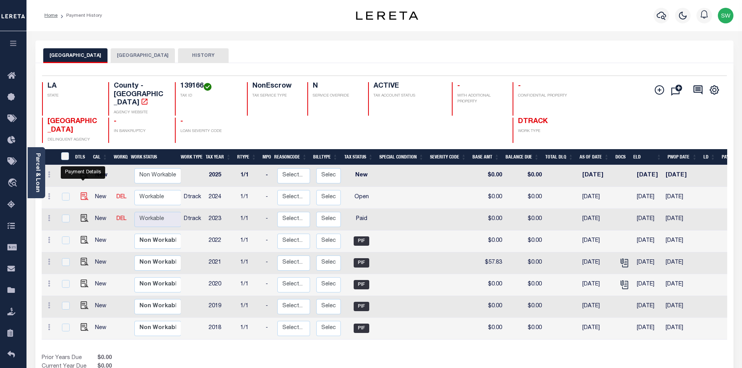
click at [81, 192] on img "" at bounding box center [85, 196] width 8 height 8
checkbox input "true"
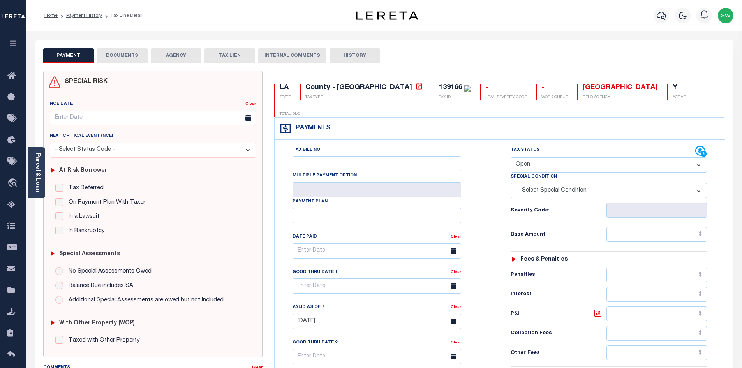
drag, startPoint x: 699, startPoint y: 148, endPoint x: 680, endPoint y: 154, distance: 20.7
click at [699, 157] on select "- Select Status Code - Open Due/Unpaid Paid Incomplete No Tax Due Internal Refu…" at bounding box center [609, 164] width 196 height 15
select select "PYD"
click at [511, 157] on select "- Select Status Code - Open Due/Unpaid Paid Incomplete No Tax Due Internal Refu…" at bounding box center [609, 164] width 196 height 15
type input "[DATE]"
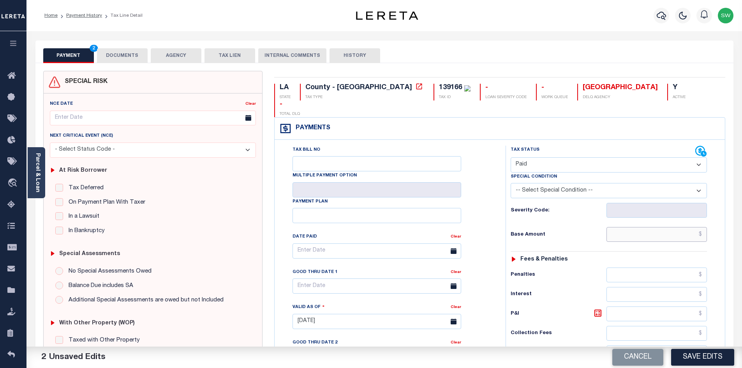
click at [627, 227] on input "text" at bounding box center [656, 234] width 101 height 15
paste input "53.96"
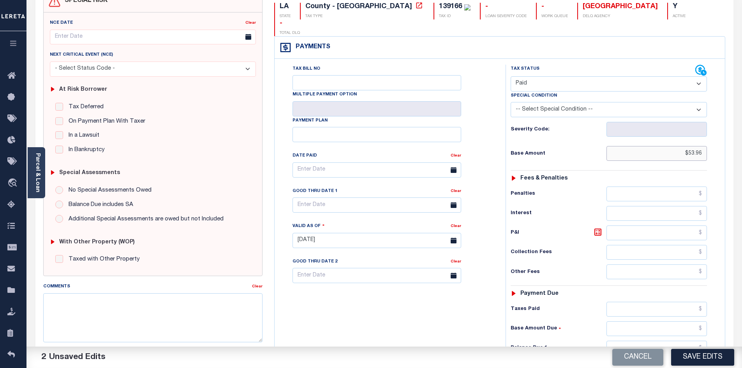
scroll to position [82, 0]
type input "$53.96"
click at [631, 301] on input "text" at bounding box center [656, 308] width 101 height 15
paste input "53.96"
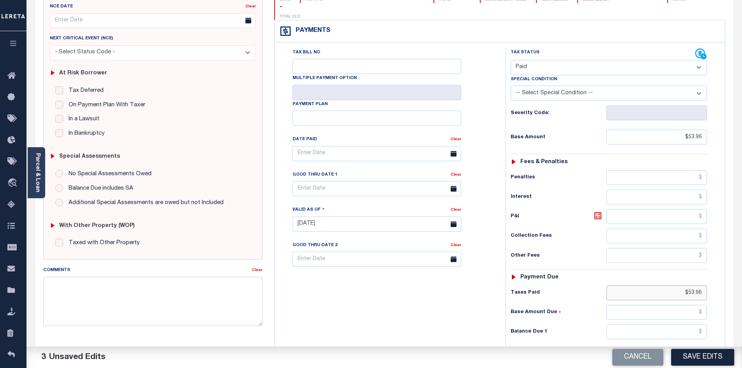
scroll to position [116, 0]
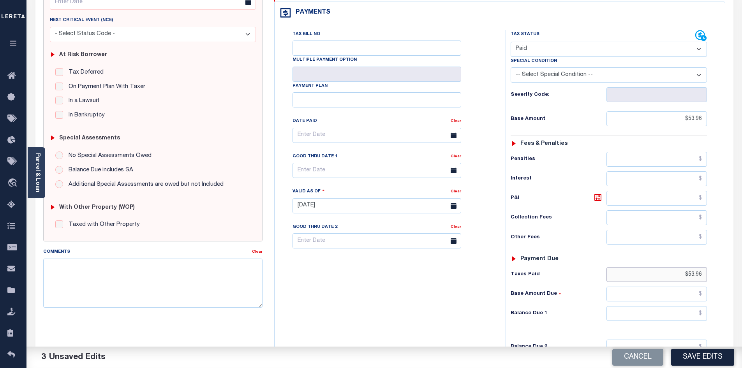
type input "$53.96"
click at [682, 306] on input "text" at bounding box center [656, 313] width 101 height 15
type input "$0.00"
drag, startPoint x: 424, startPoint y: 284, endPoint x: 448, endPoint y: 286, distance: 23.5
click at [430, 284] on div "Tax Bill No Multiple Payment Option Payment Plan Clear" at bounding box center [387, 202] width 223 height 344
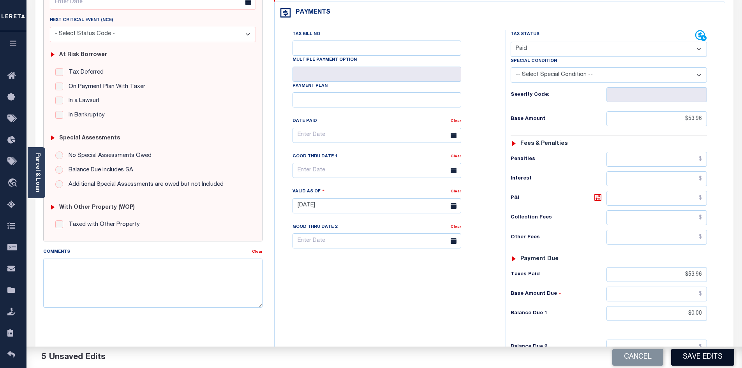
click at [685, 358] on button "Save Edits" at bounding box center [702, 357] width 63 height 17
type input "$53.96"
type input "$0"
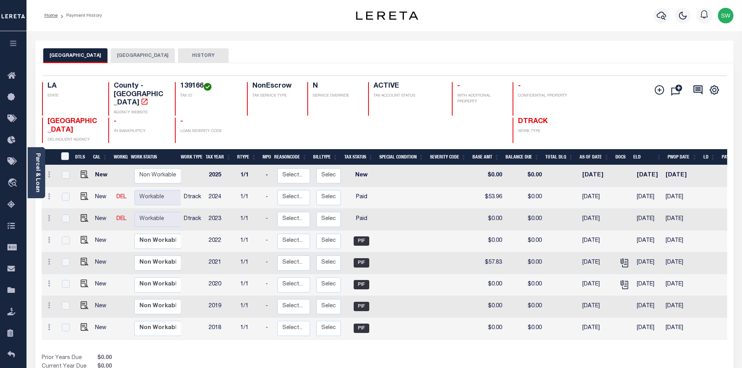
click at [131, 55] on button "[GEOGRAPHIC_DATA]" at bounding box center [143, 55] width 64 height 15
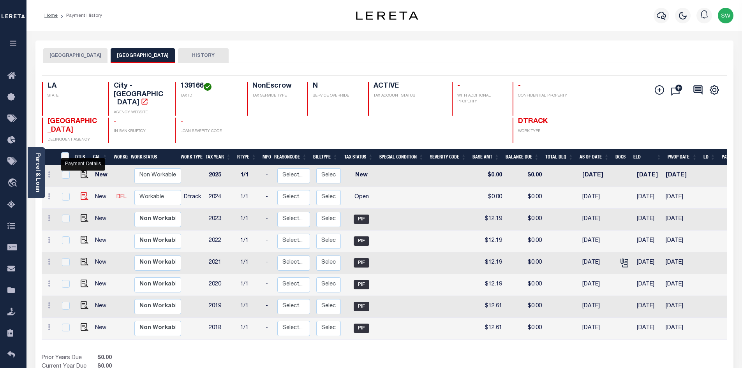
click at [83, 192] on img "" at bounding box center [85, 196] width 8 height 8
checkbox input "true"
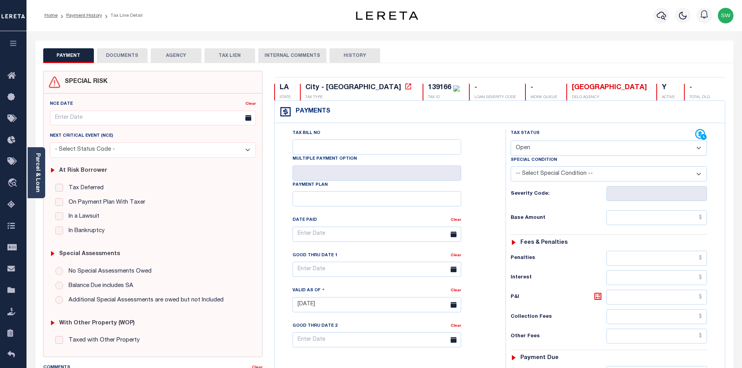
click at [696, 149] on select "- Select Status Code - Open Due/Unpaid Paid Incomplete No Tax Due Internal Refu…" at bounding box center [609, 148] width 196 height 15
select select "PYD"
click at [511, 141] on select "- Select Status Code - Open Due/Unpaid Paid Incomplete No Tax Due Internal Refu…" at bounding box center [609, 148] width 196 height 15
type input "[DATE]"
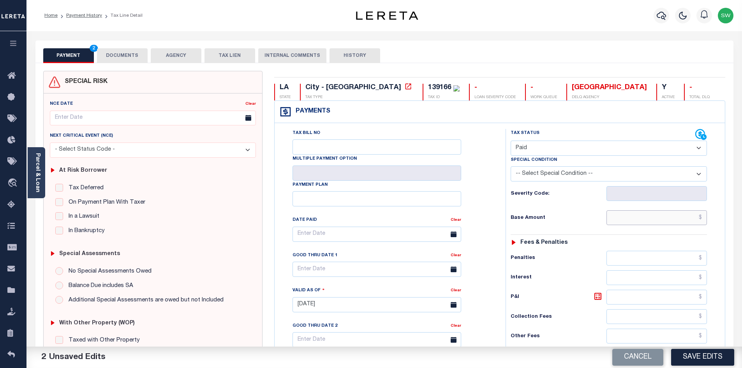
click at [633, 217] on input "text" at bounding box center [656, 217] width 101 height 15
paste input "11.61"
type input "$11.61"
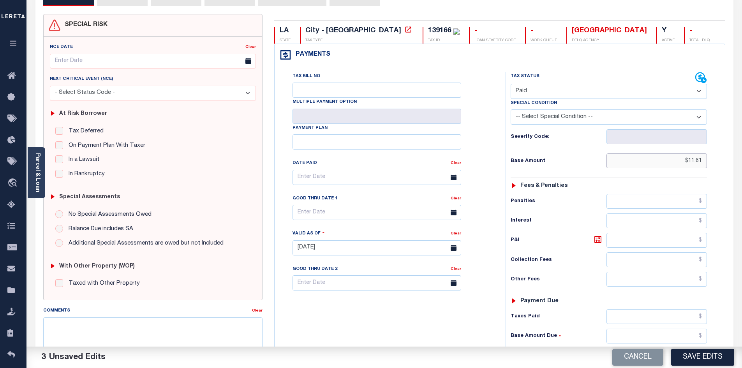
scroll to position [70, 0]
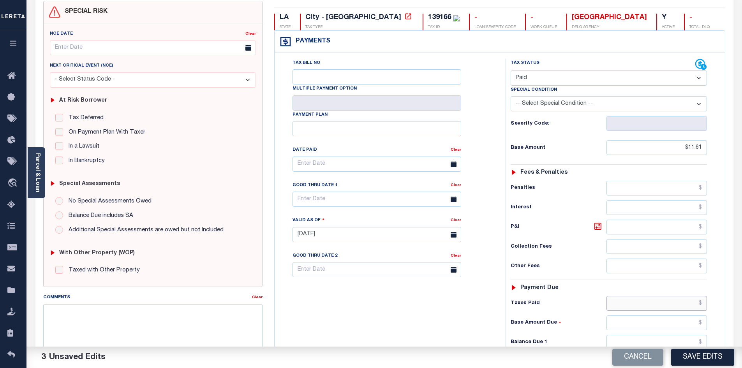
click at [647, 308] on input "text" at bounding box center [656, 303] width 101 height 15
paste input "11.61"
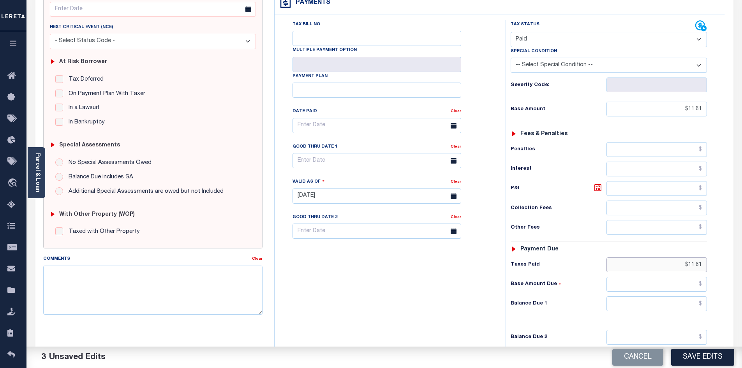
scroll to position [112, 0]
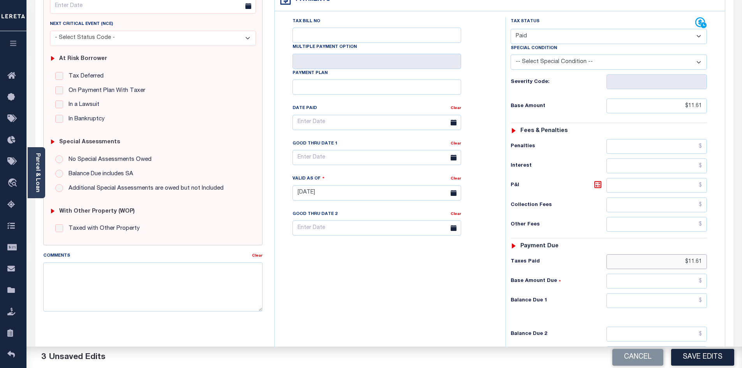
type input "$11.61"
click at [682, 305] on input "text" at bounding box center [656, 300] width 101 height 15
type input "$0.00"
drag, startPoint x: 336, startPoint y: 306, endPoint x: 382, endPoint y: 306, distance: 45.2
click at [338, 306] on div "Tax Bill No Multiple Payment Option Payment Plan Clear" at bounding box center [387, 189] width 223 height 344
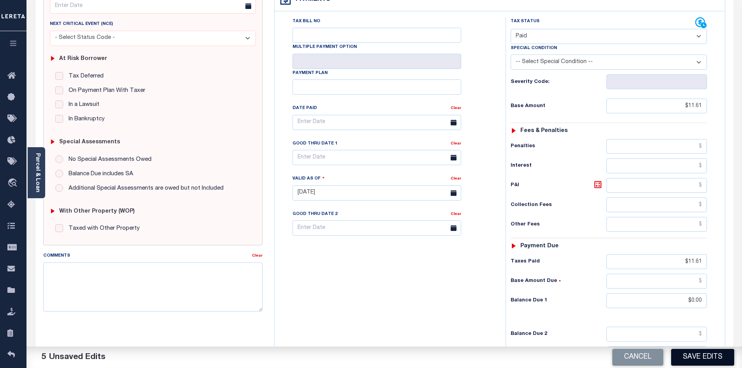
click at [692, 361] on button "Save Edits" at bounding box center [702, 357] width 63 height 17
type input "$11.61"
type input "$0"
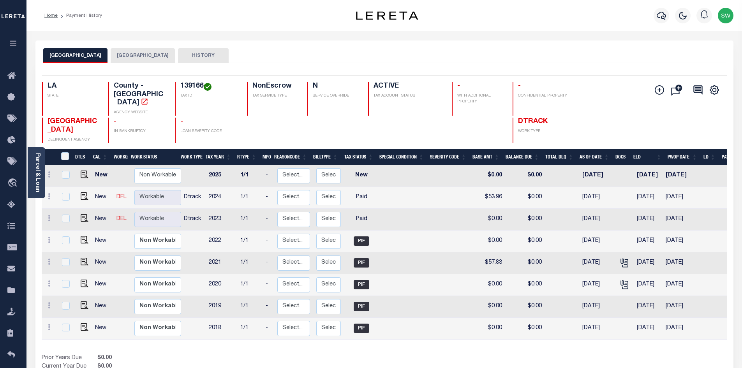
click at [130, 56] on button "[GEOGRAPHIC_DATA]" at bounding box center [143, 55] width 64 height 15
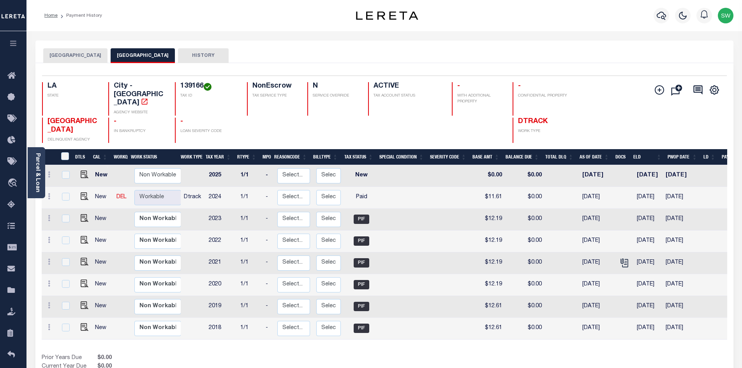
click at [361, 354] on div "Prior Years Due $0.00 Current Year Due $0.00 Total Balance Due $0.00" at bounding box center [213, 367] width 343 height 26
